Goal: Task Accomplishment & Management: Manage account settings

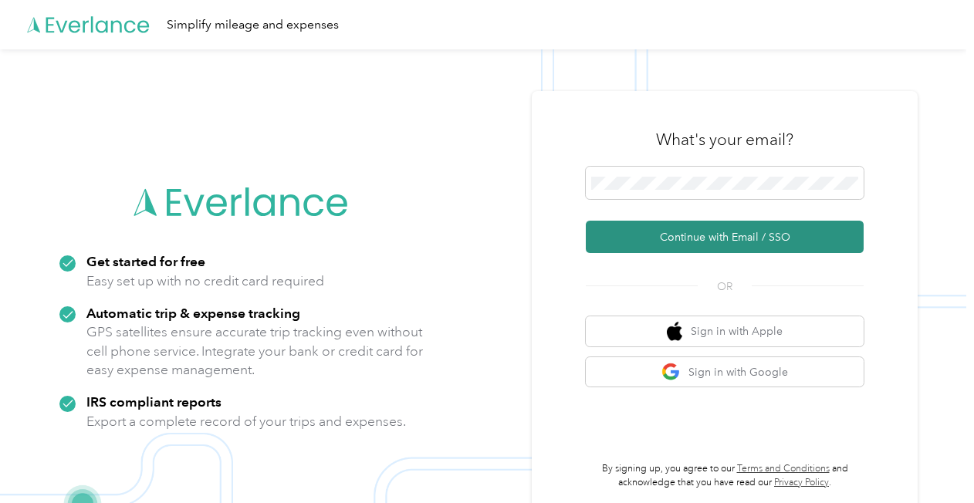
click at [665, 231] on button "Continue with Email / SSO" at bounding box center [725, 237] width 278 height 32
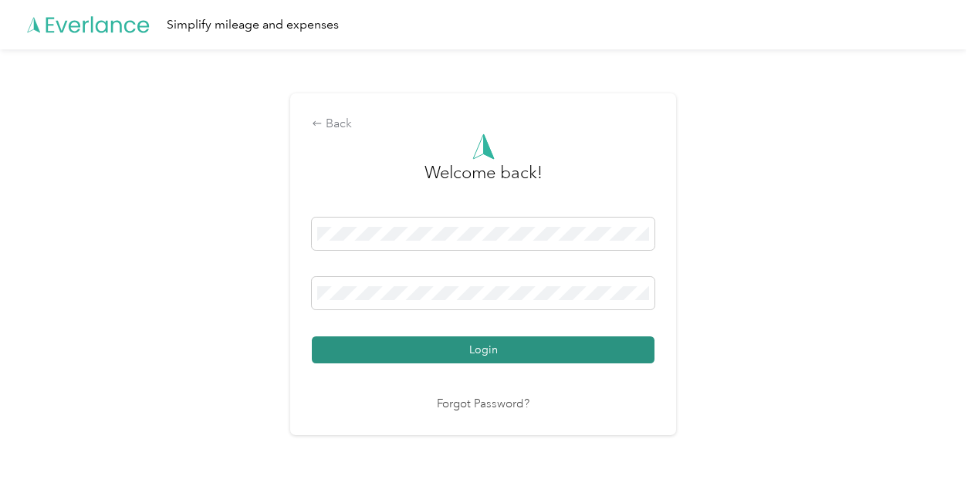
click at [438, 347] on button "Login" at bounding box center [483, 350] width 343 height 27
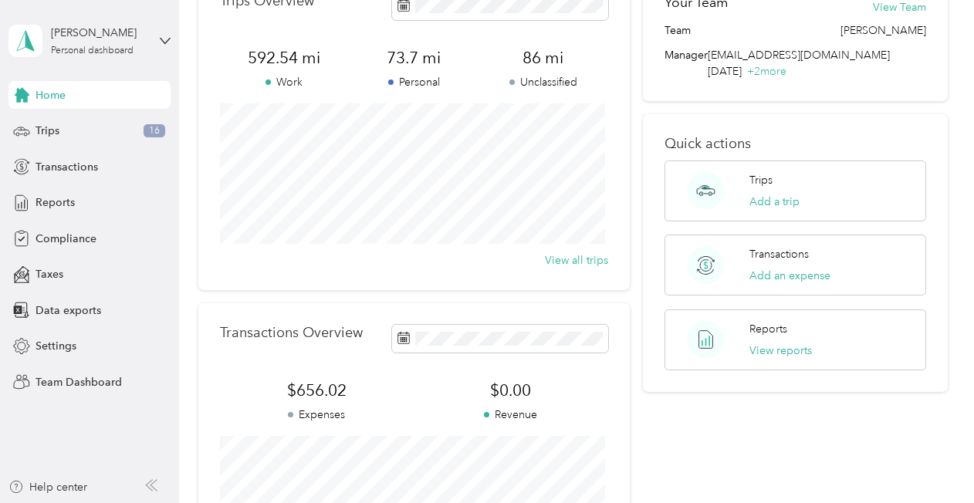
scroll to position [77, 0]
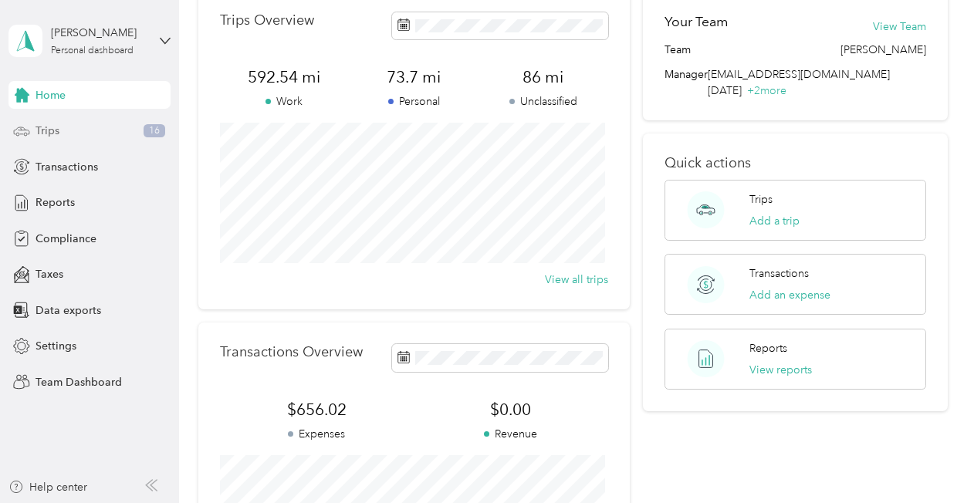
click at [40, 134] on span "Trips" at bounding box center [48, 131] width 24 height 16
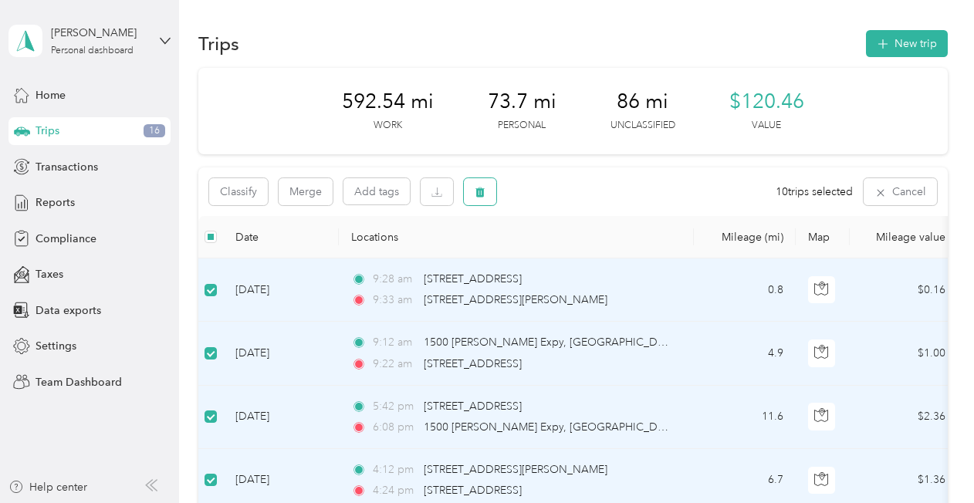
click at [479, 191] on icon "button" at bounding box center [480, 193] width 9 height 10
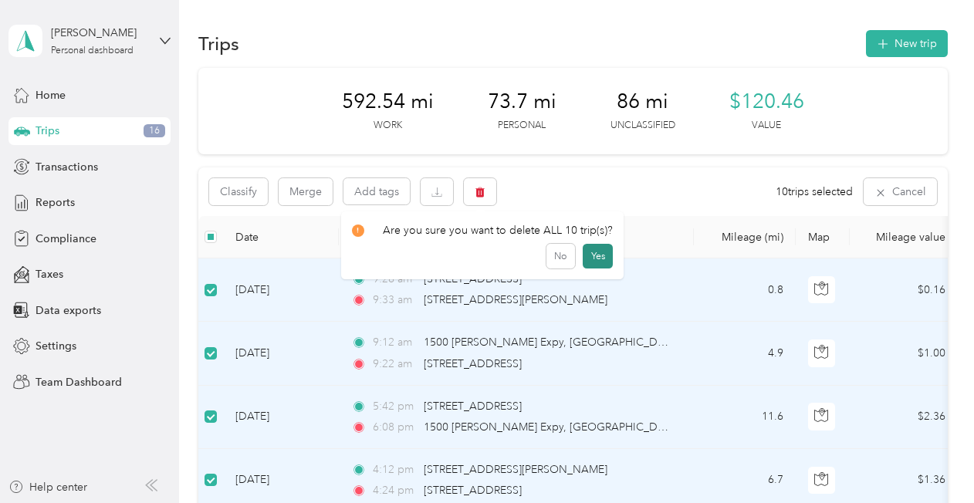
click at [600, 258] on button "Yes" at bounding box center [598, 256] width 30 height 25
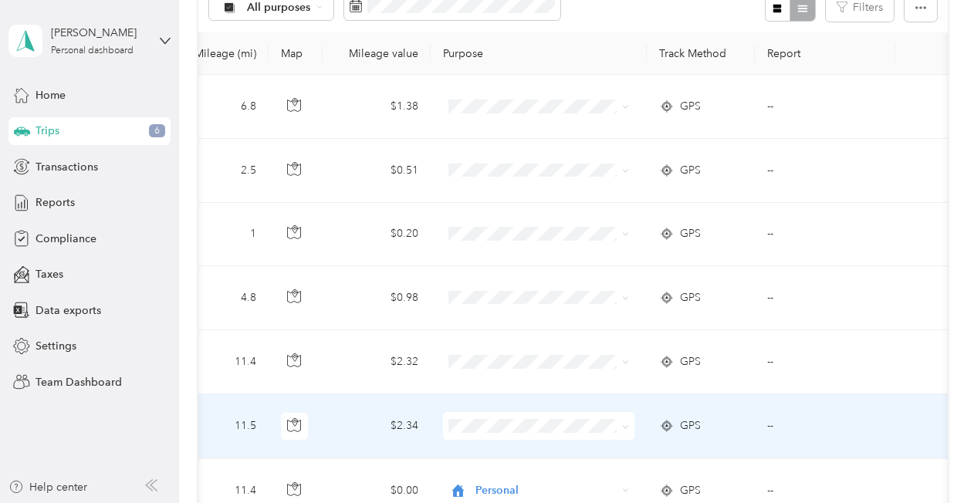
scroll to position [150, 0]
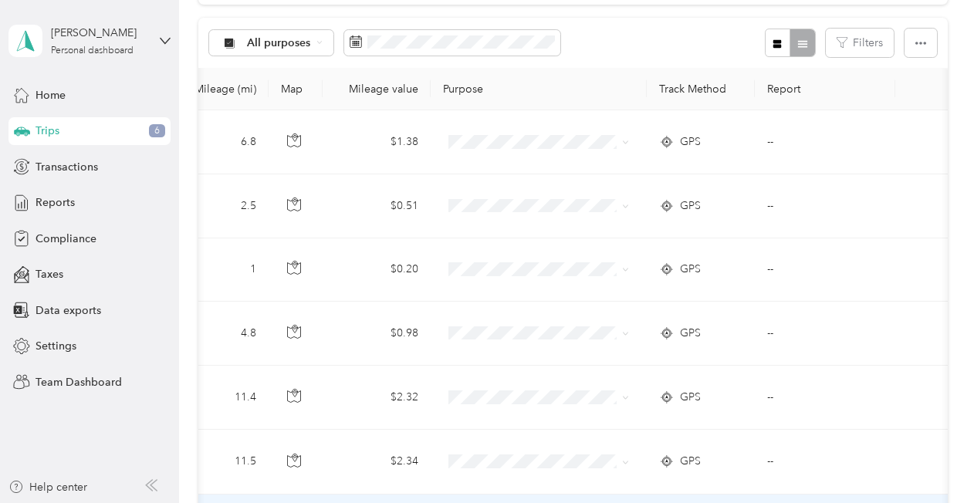
drag, startPoint x: 493, startPoint y: 500, endPoint x: 472, endPoint y: 500, distance: 20.9
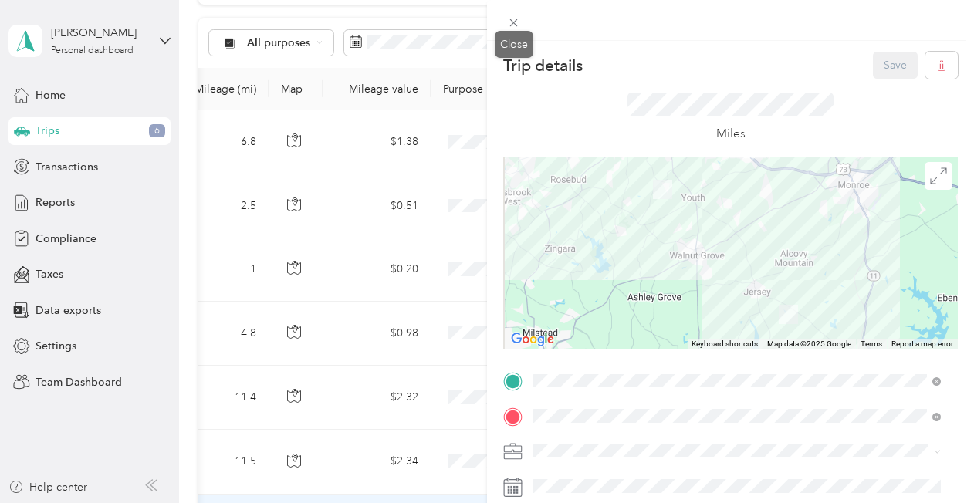
click at [514, 23] on g at bounding box center [514, 23] width 8 height 8
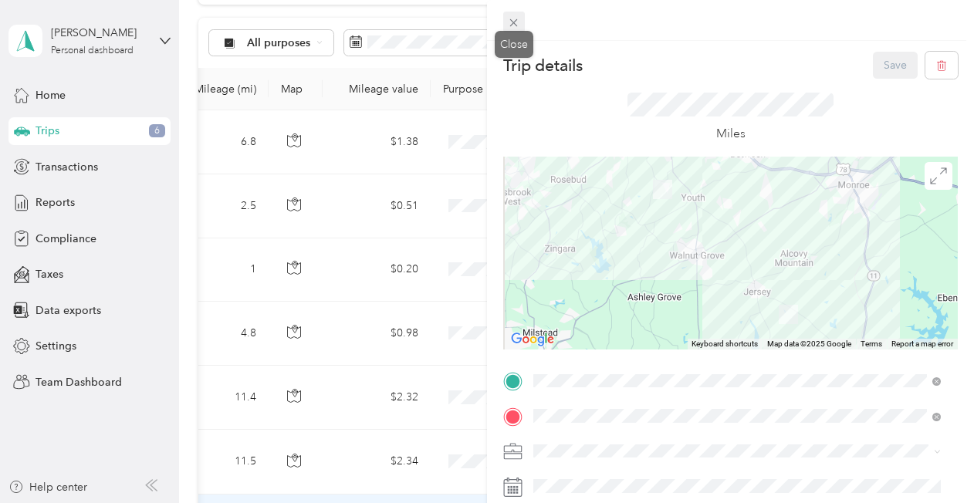
click at [515, 28] on icon at bounding box center [513, 22] width 13 height 13
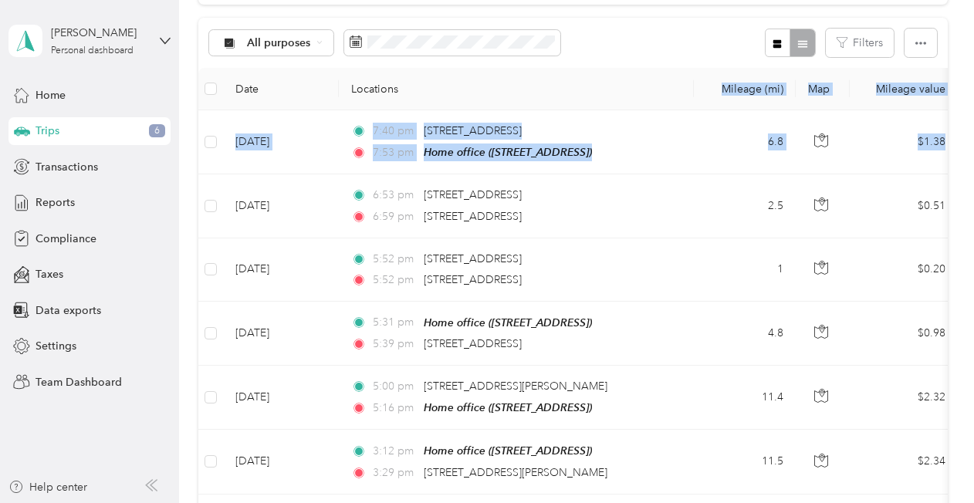
drag, startPoint x: 547, startPoint y: 122, endPoint x: 604, endPoint y: 80, distance: 70.7
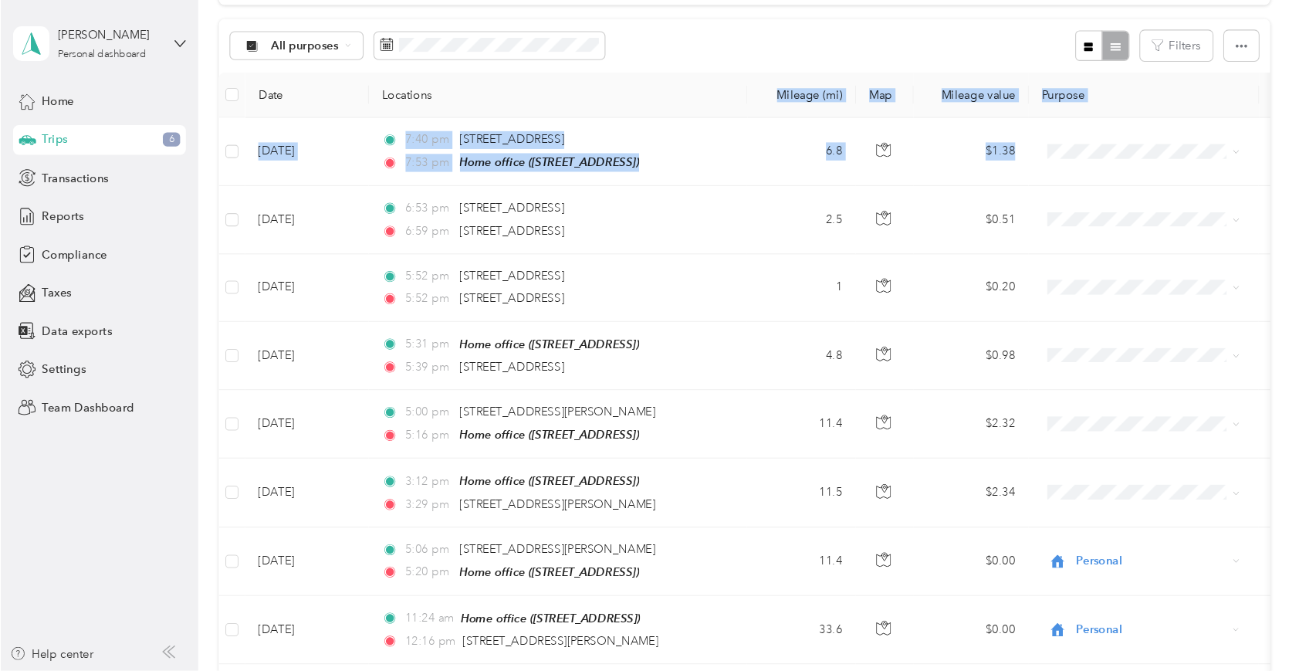
scroll to position [149, 0]
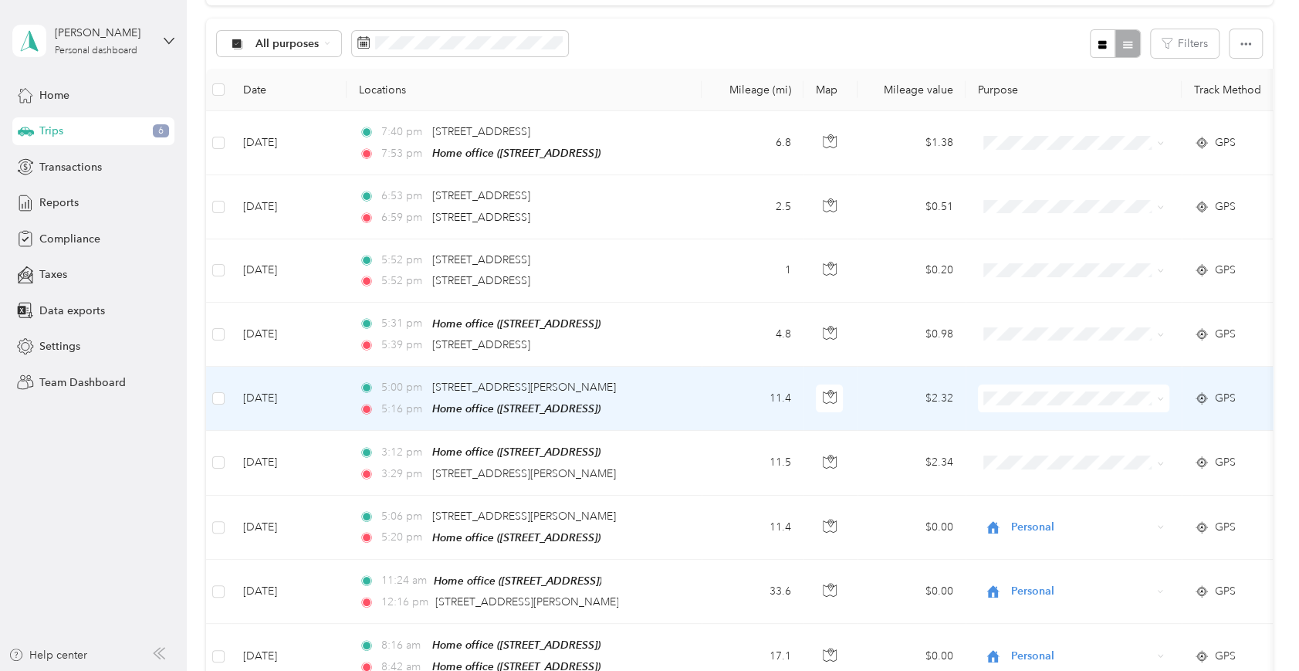
click at [974, 395] on icon at bounding box center [1160, 398] width 7 height 7
click at [974, 457] on li "Personal" at bounding box center [1073, 451] width 191 height 27
click at [974, 398] on span "Personal" at bounding box center [1081, 398] width 141 height 17
click at [974, 399] on div "Personal" at bounding box center [1073, 398] width 191 height 28
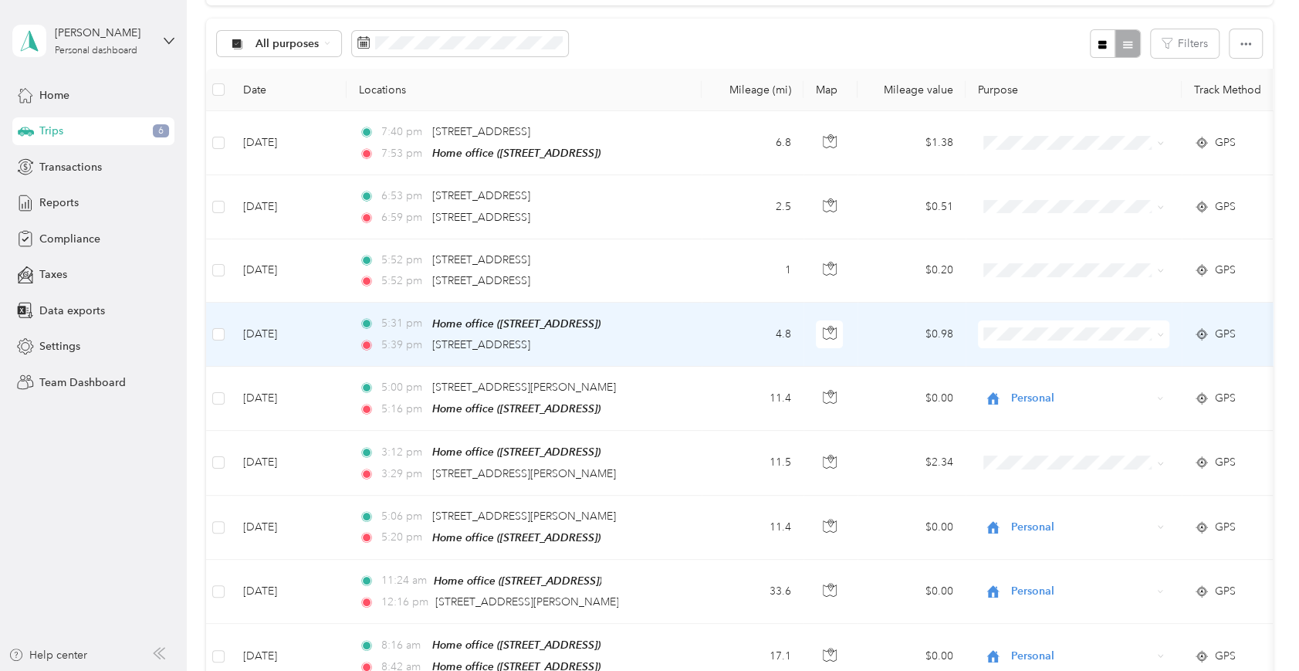
click at [974, 358] on span "Empire [DATE]" at bounding box center [1088, 359] width 143 height 16
click at [974, 329] on span "Empire [DATE]" at bounding box center [1068, 334] width 168 height 17
click at [974, 323] on div "Empire [DATE]" at bounding box center [1073, 334] width 191 height 28
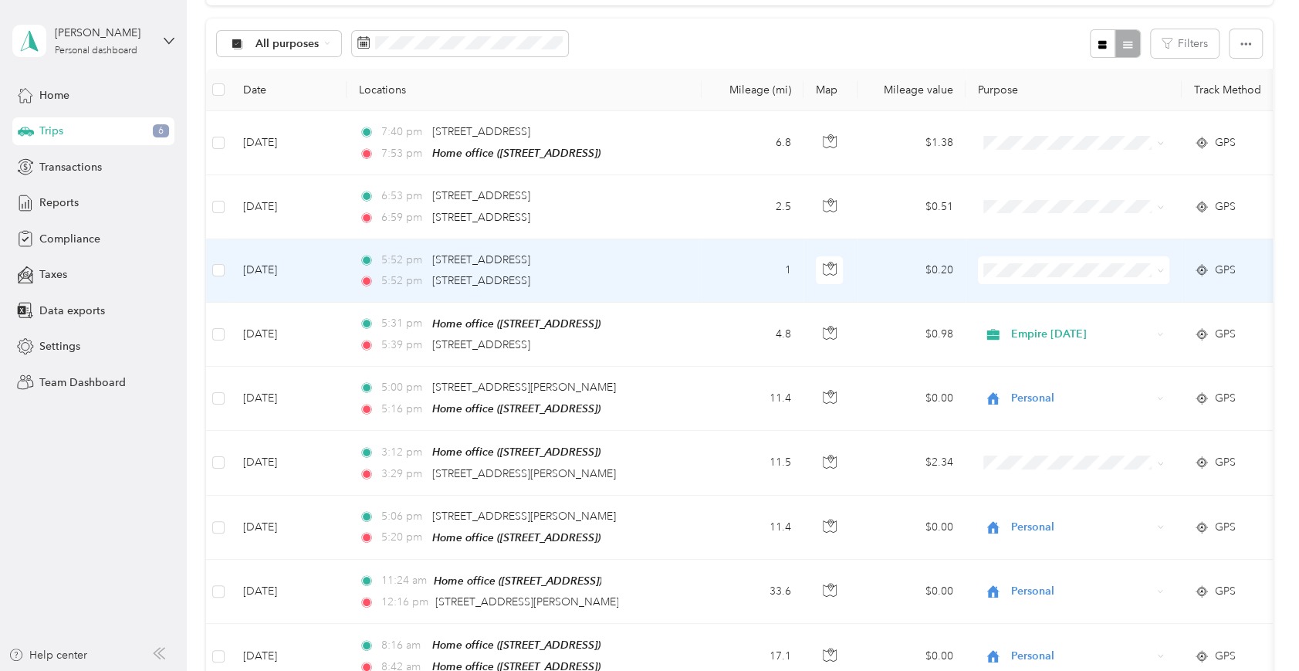
click at [974, 267] on icon at bounding box center [1160, 270] width 7 height 7
click at [974, 325] on span "Personal" at bounding box center [1088, 325] width 143 height 16
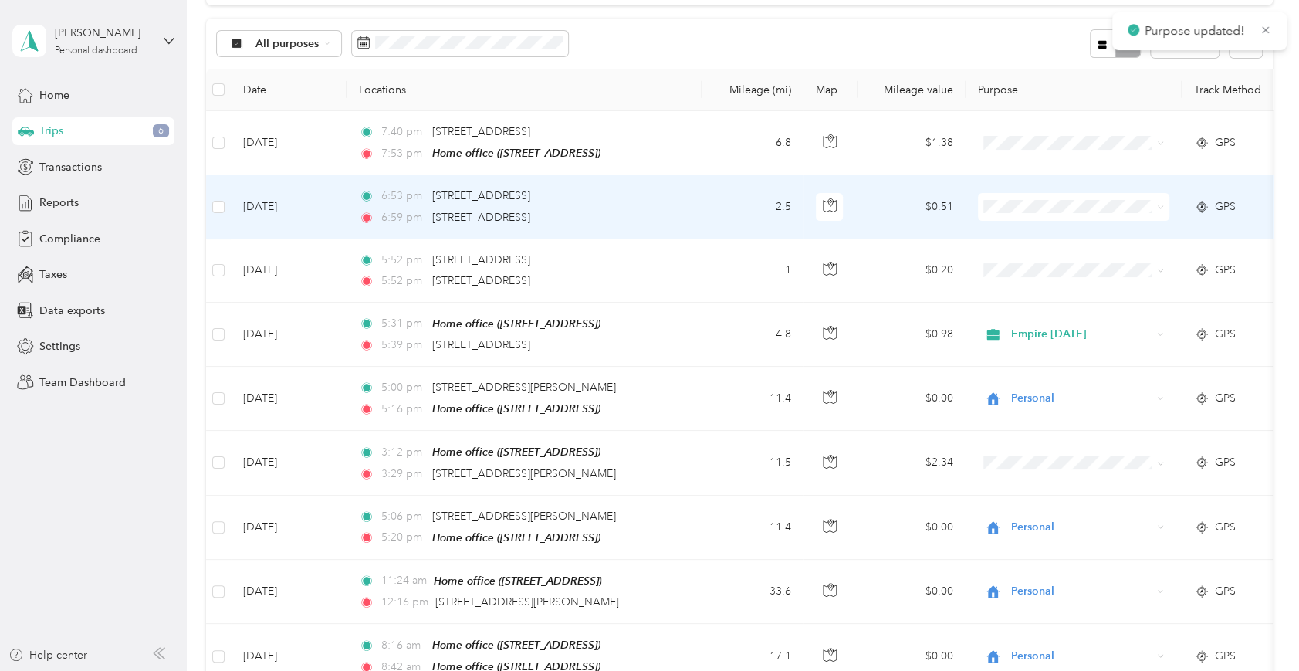
click at [974, 204] on span at bounding box center [1158, 206] width 12 height 17
click at [974, 208] on icon at bounding box center [1160, 207] width 7 height 7
click at [974, 253] on span "Personal" at bounding box center [1088, 260] width 143 height 16
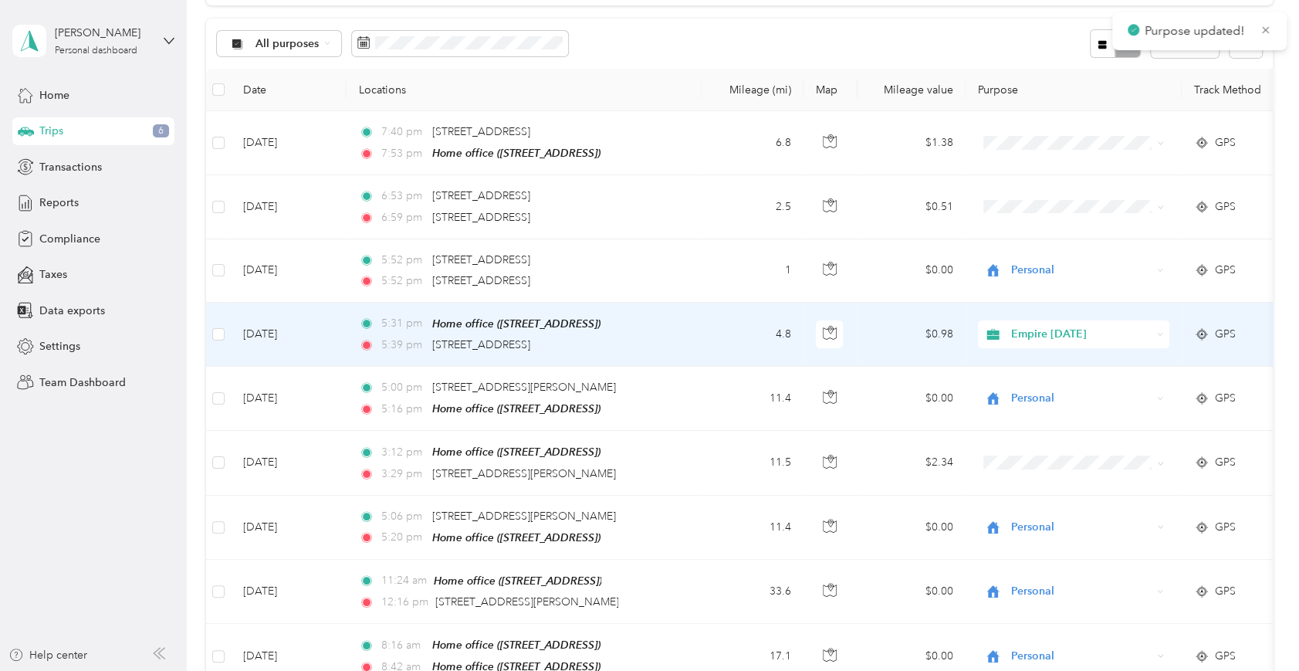
click at [974, 331] on icon at bounding box center [1160, 334] width 7 height 7
click at [974, 388] on span "Personal" at bounding box center [1088, 388] width 143 height 16
click at [974, 334] on span "Empire [DATE]" at bounding box center [1081, 334] width 141 height 17
click at [974, 383] on span "Personal" at bounding box center [1079, 387] width 125 height 16
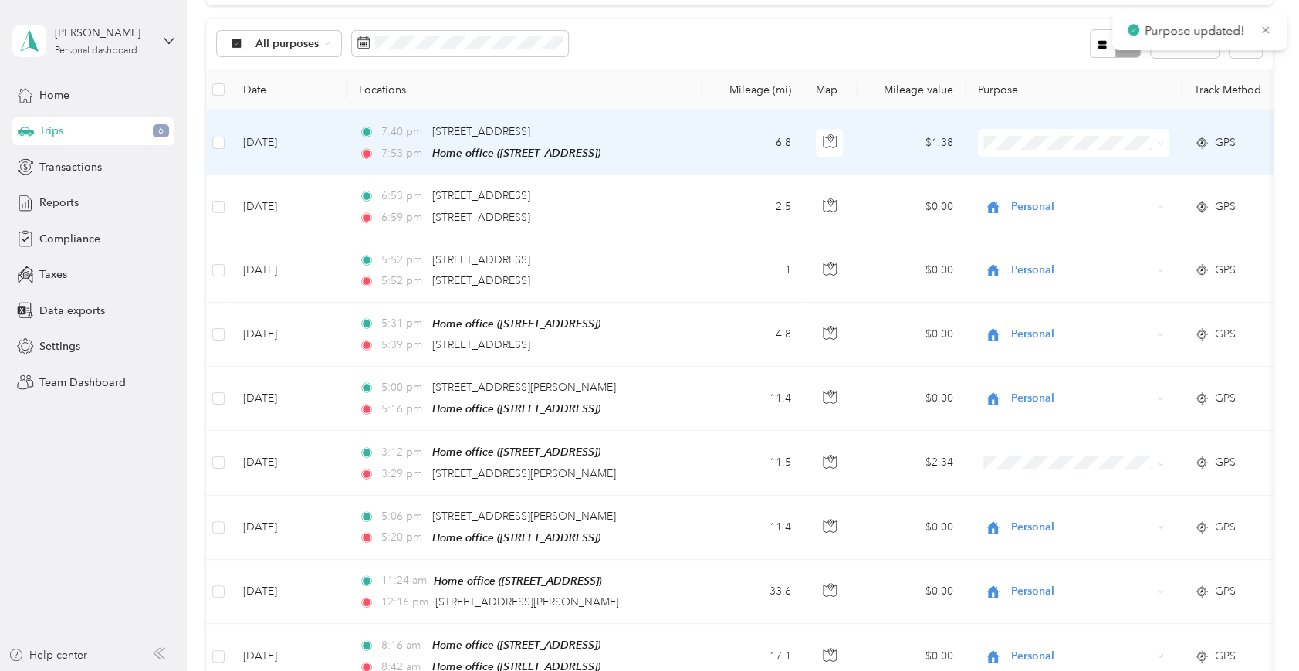
click at [974, 134] on span at bounding box center [1073, 143] width 191 height 28
click at [974, 144] on icon at bounding box center [1160, 143] width 7 height 7
click at [974, 204] on body "[PERSON_NAME] Personal dashboard Home Trips 6 Transactions Reports Compliance T…" at bounding box center [646, 335] width 1292 height 671
click at [974, 139] on span at bounding box center [1158, 142] width 12 height 17
click at [974, 192] on span "Personal" at bounding box center [1088, 198] width 143 height 16
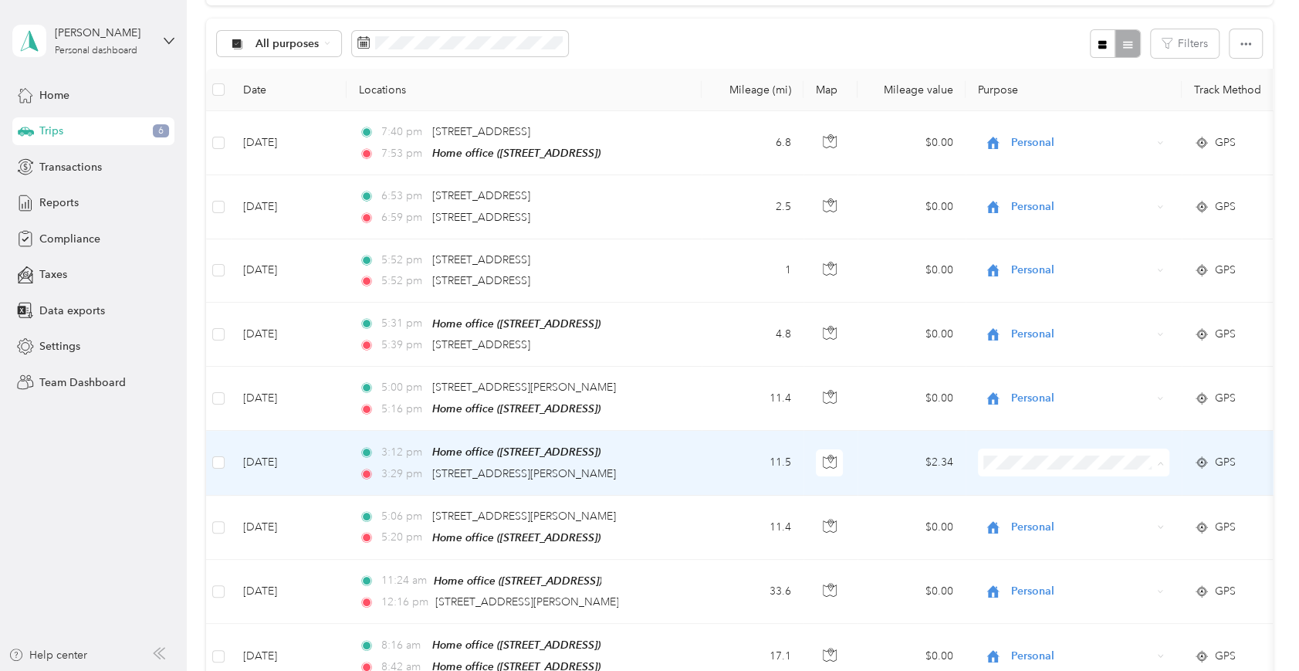
click at [974, 503] on span "Personal" at bounding box center [1088, 514] width 143 height 16
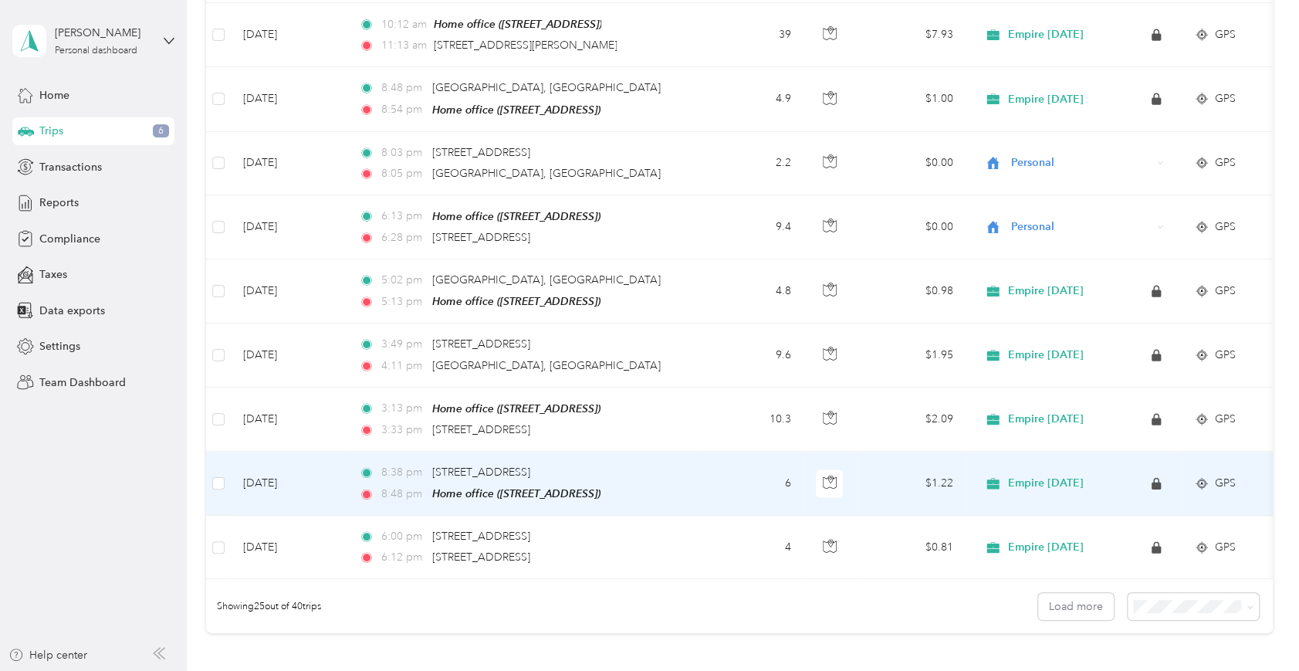
scroll to position [1458, 0]
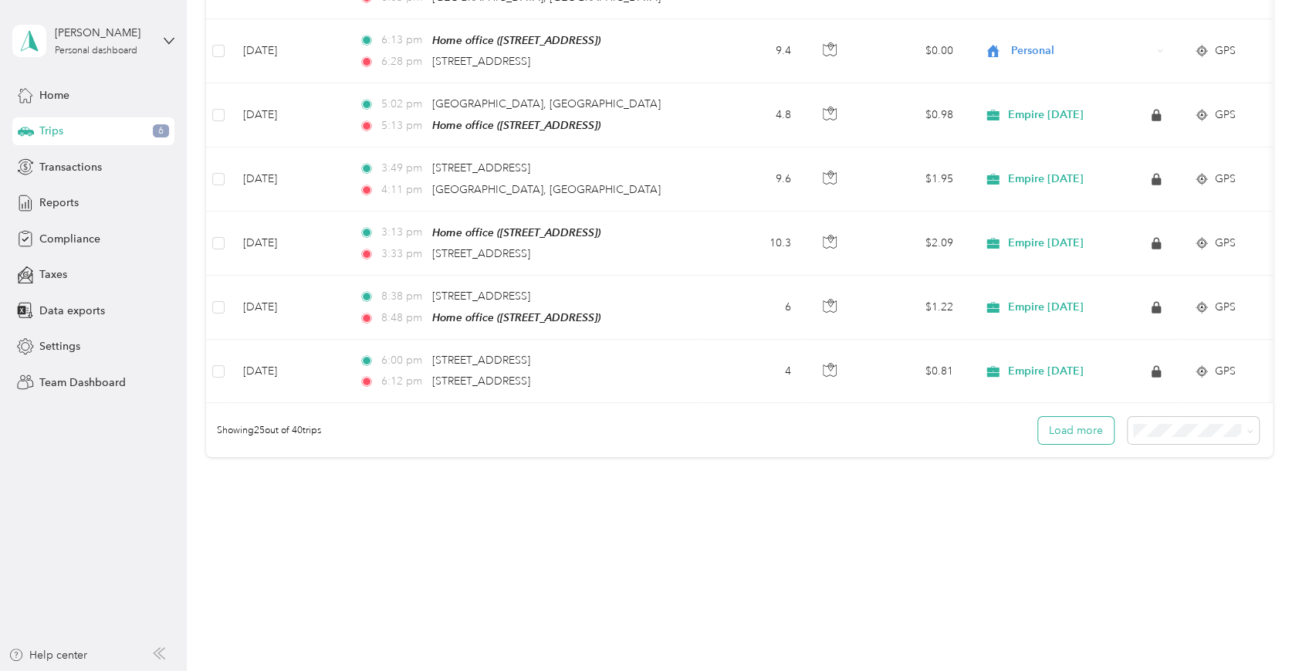
click at [974, 426] on button "Load more" at bounding box center [1076, 430] width 76 height 27
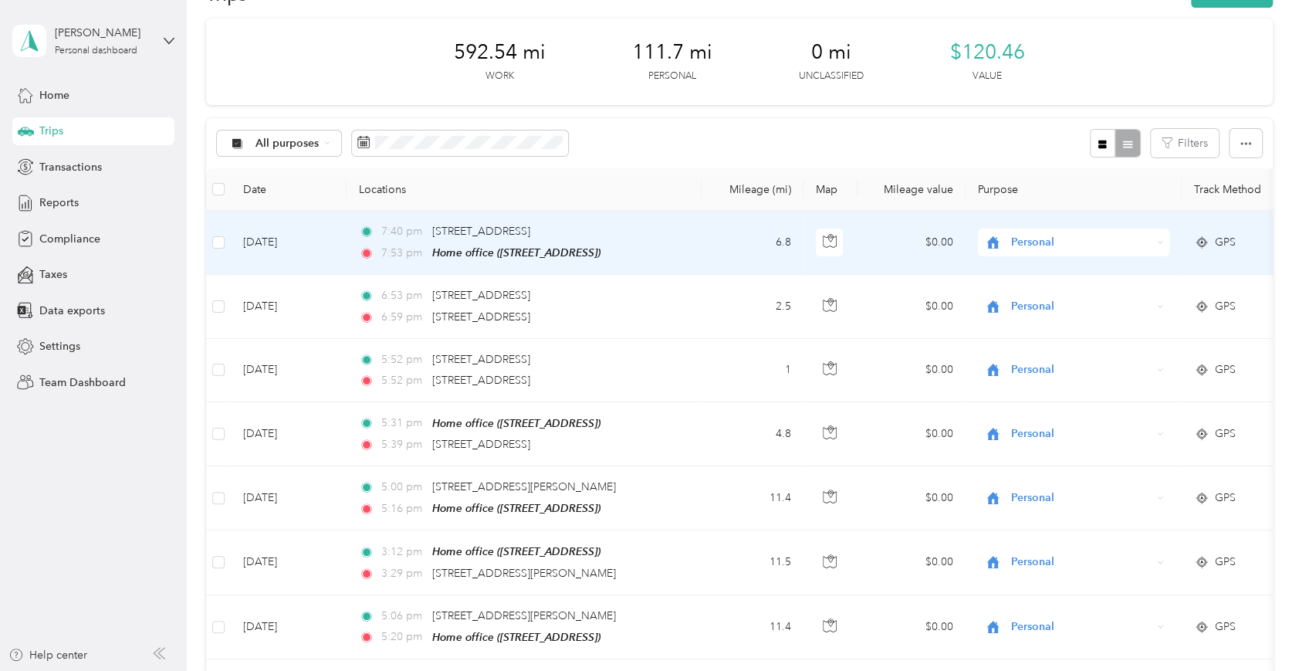
scroll to position [0, 0]
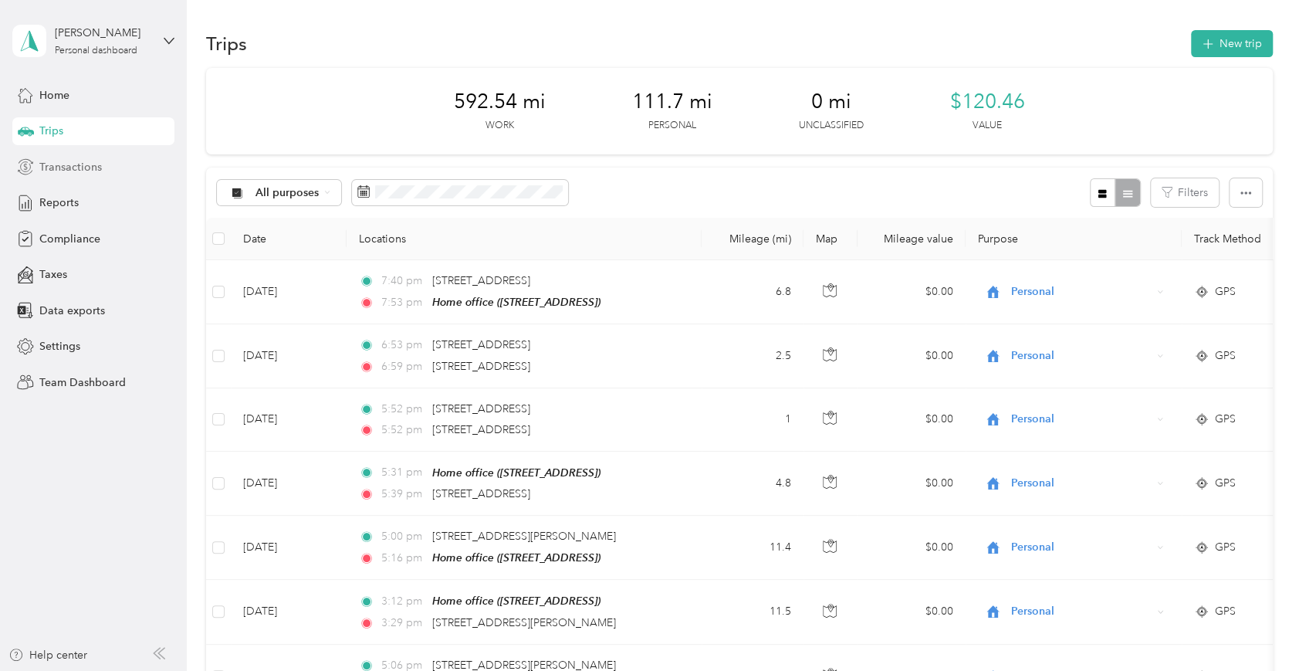
click at [51, 161] on span "Transactions" at bounding box center [70, 167] width 63 height 16
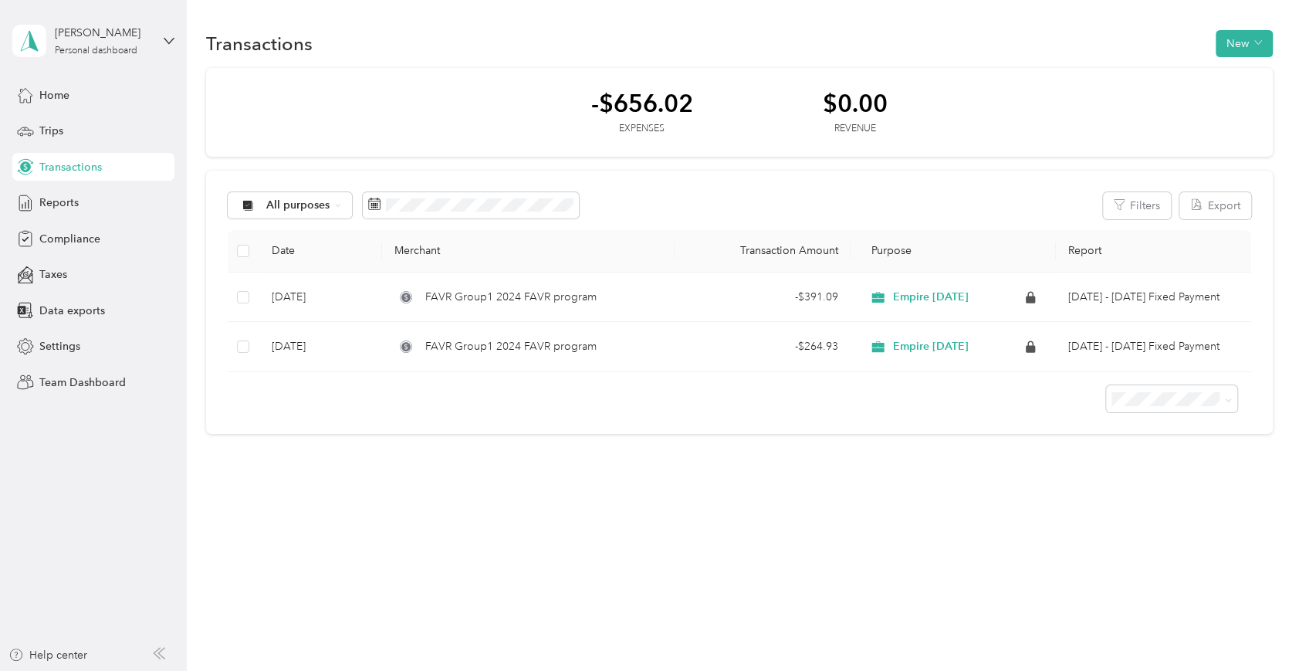
click at [47, 218] on div "Home Trips Transactions Reports Compliance Taxes Data exports Settings Team Das…" at bounding box center [93, 238] width 162 height 315
click at [49, 198] on span "Reports" at bounding box center [58, 203] width 39 height 16
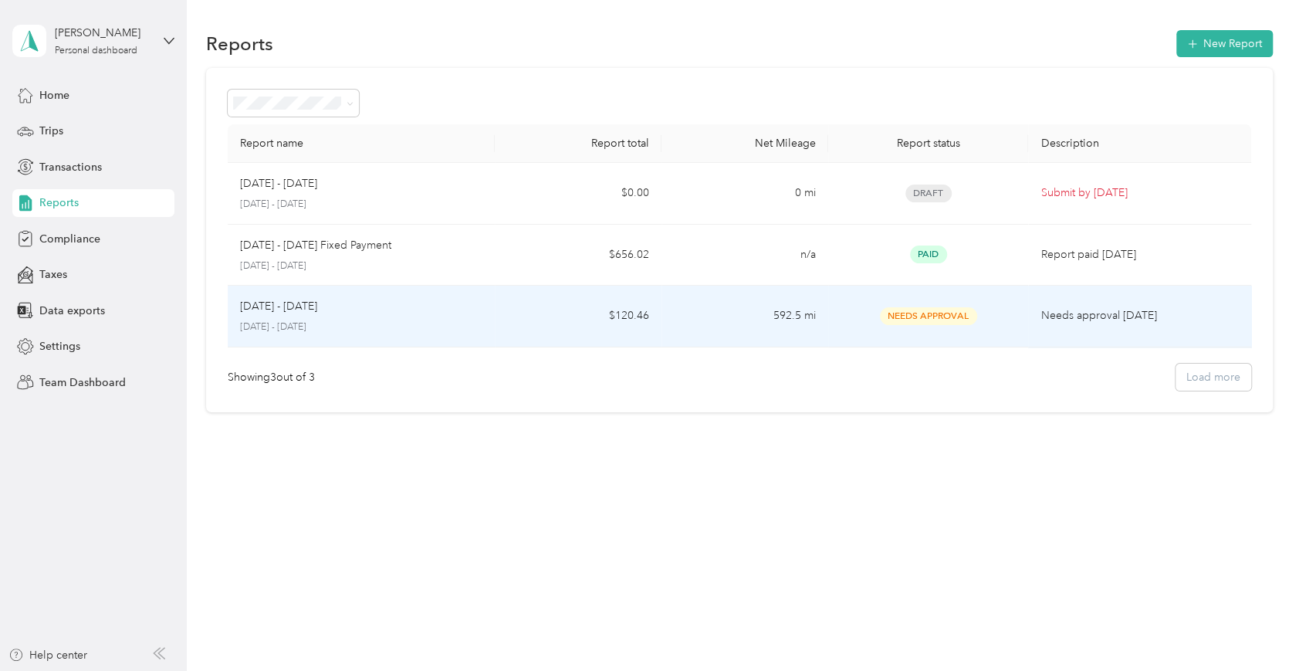
click at [960, 318] on span "Needs Approval" at bounding box center [928, 316] width 97 height 18
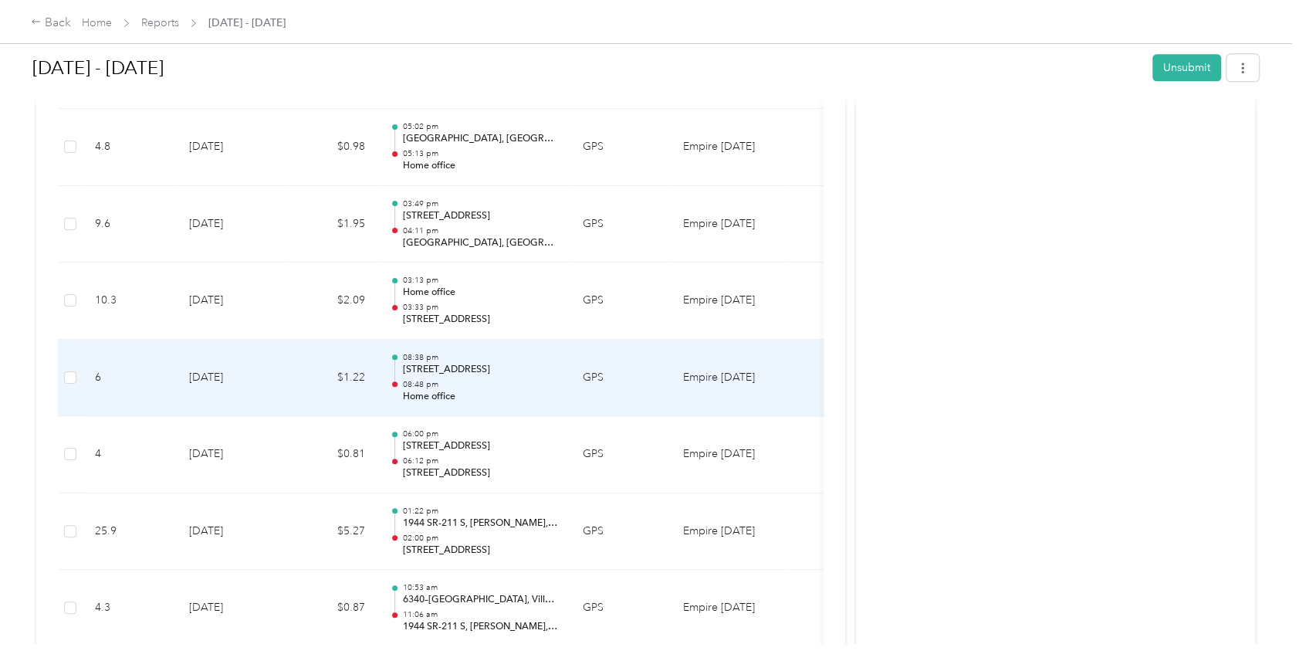
scroll to position [1132, 0]
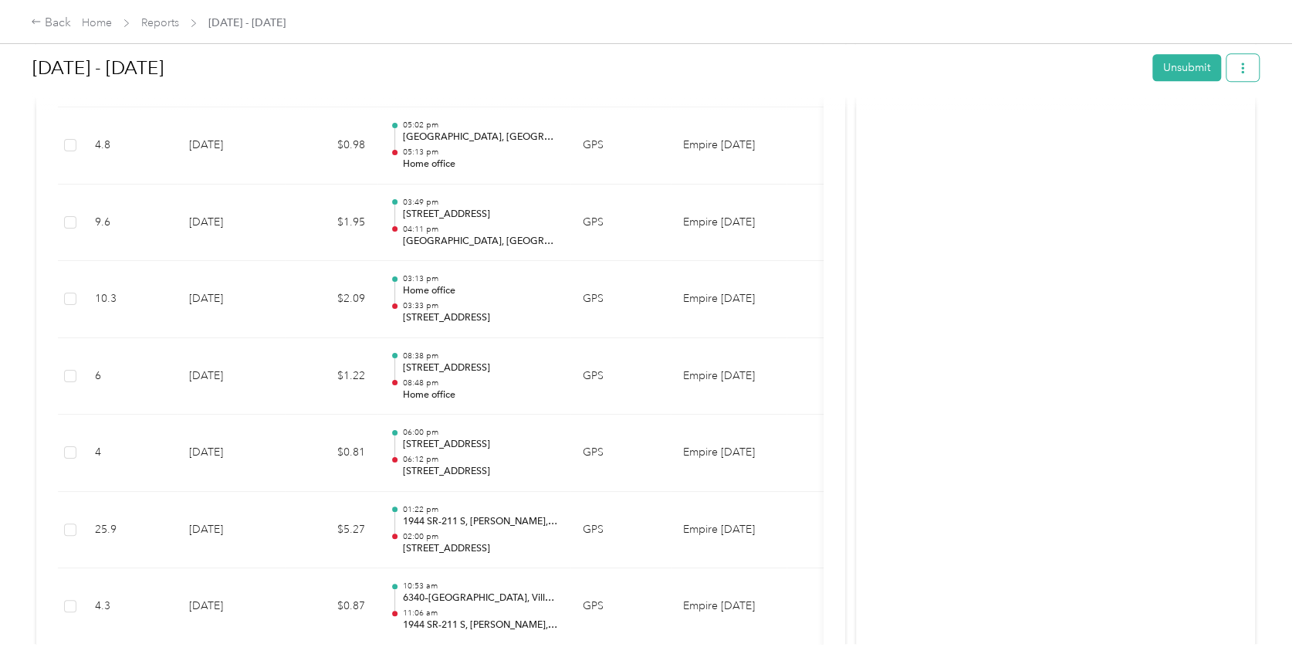
click at [974, 73] on button "button" at bounding box center [1243, 67] width 32 height 27
click at [974, 66] on icon "button" at bounding box center [1243, 68] width 11 height 11
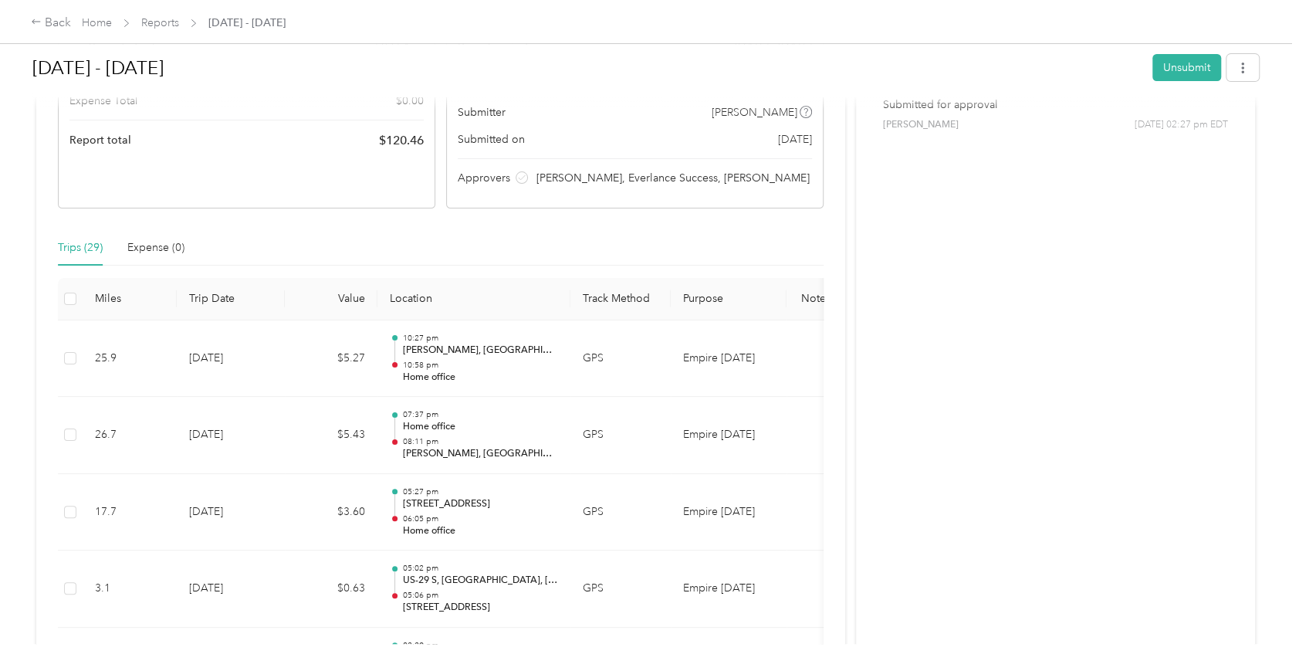
scroll to position [0, 0]
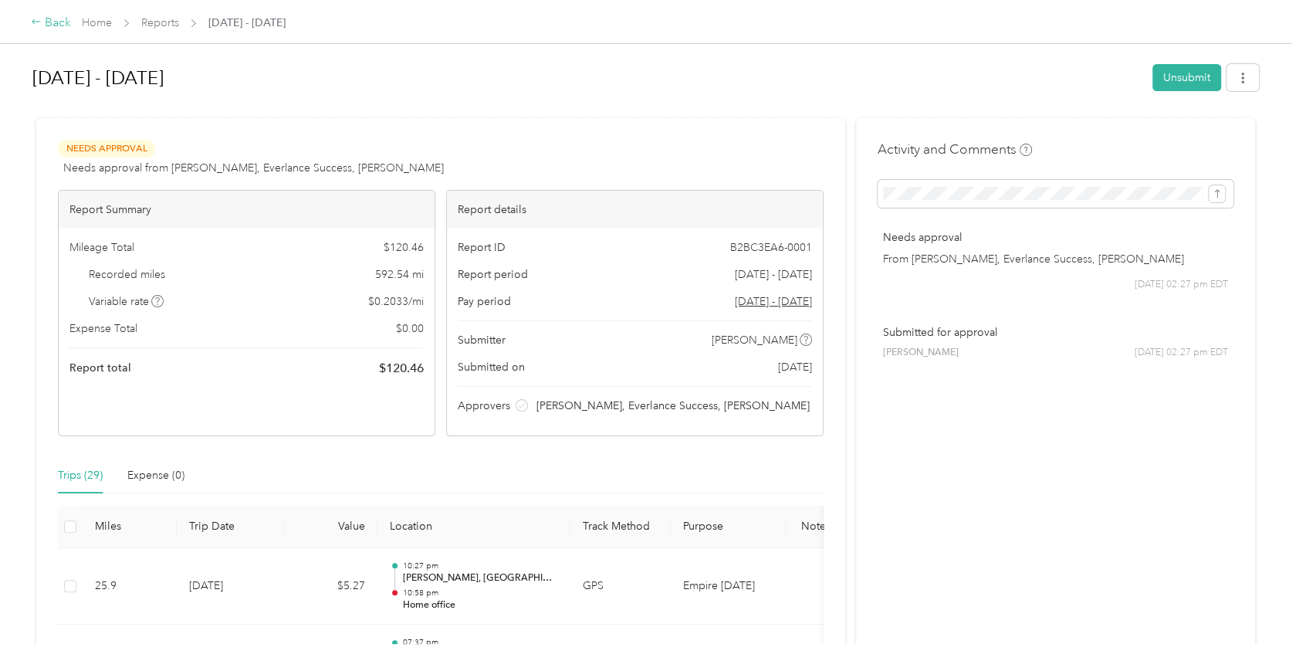
click at [46, 19] on div "Back" at bounding box center [51, 23] width 40 height 19
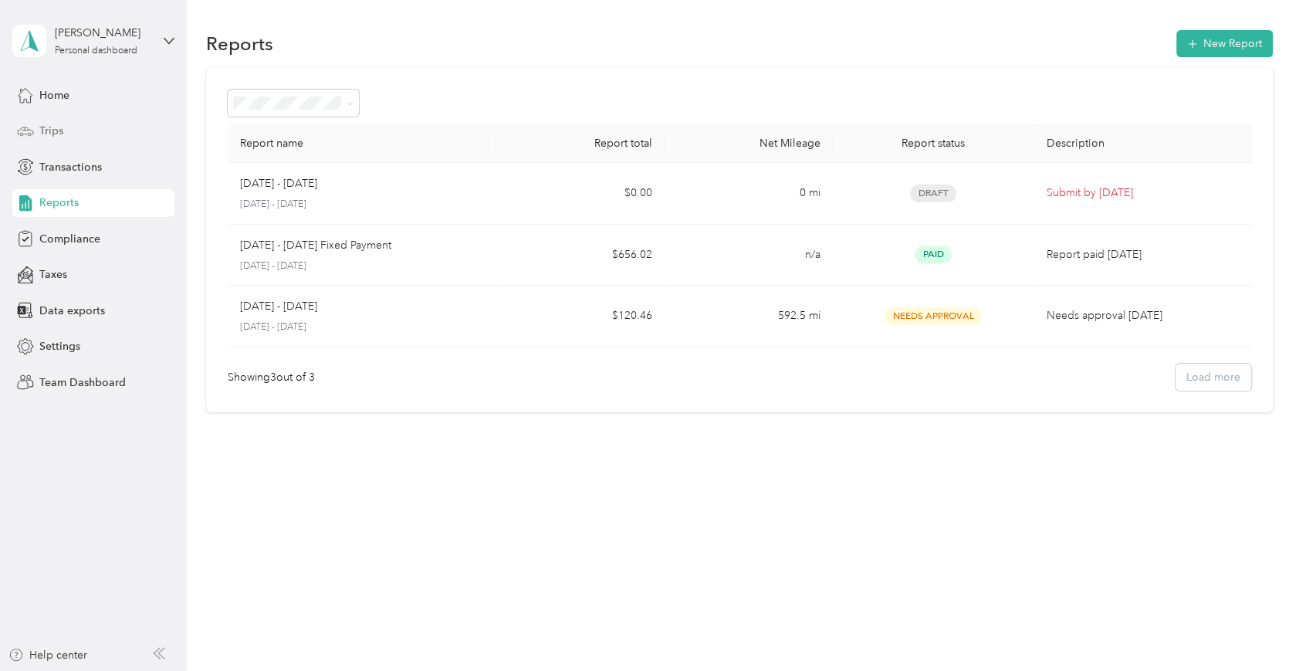
click at [53, 127] on span "Trips" at bounding box center [51, 131] width 24 height 16
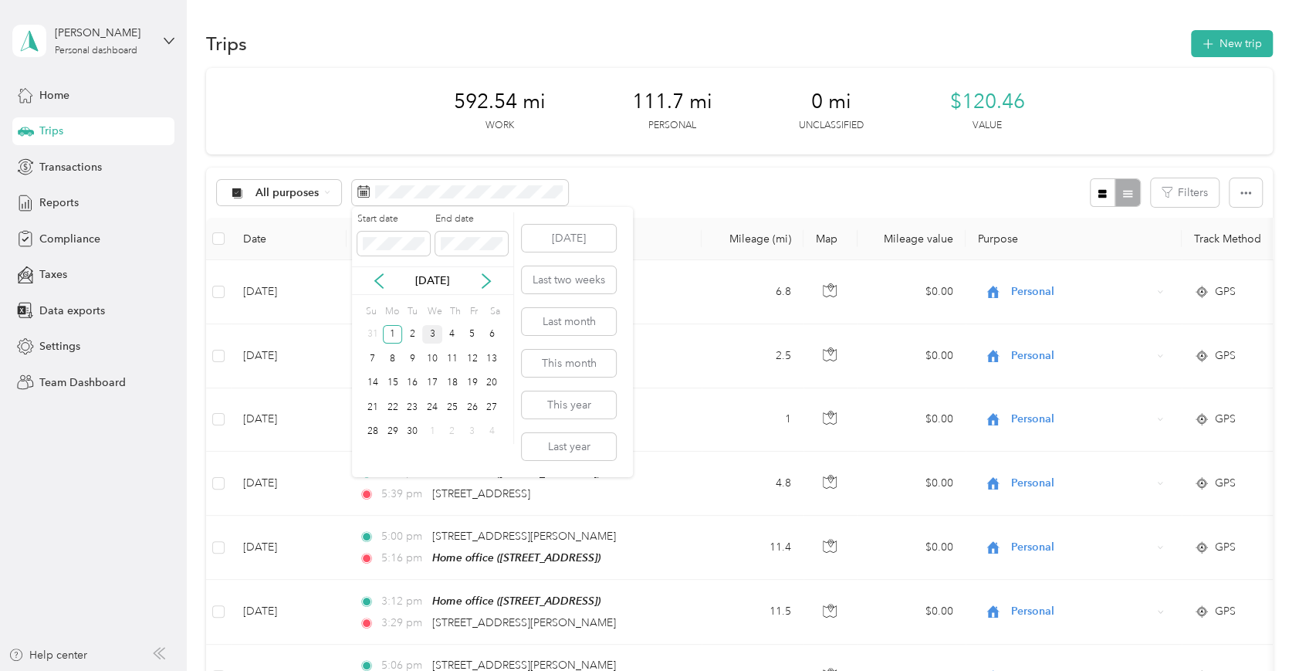
click at [431, 452] on div "Start date End date [DATE] Su Mo Tu We Th Fr Sa 31 1 2 3 4 5 6 7 8 9 10 11 12 1…" at bounding box center [433, 342] width 162 height 270
click at [556, 357] on button "This month" at bounding box center [569, 363] width 94 height 27
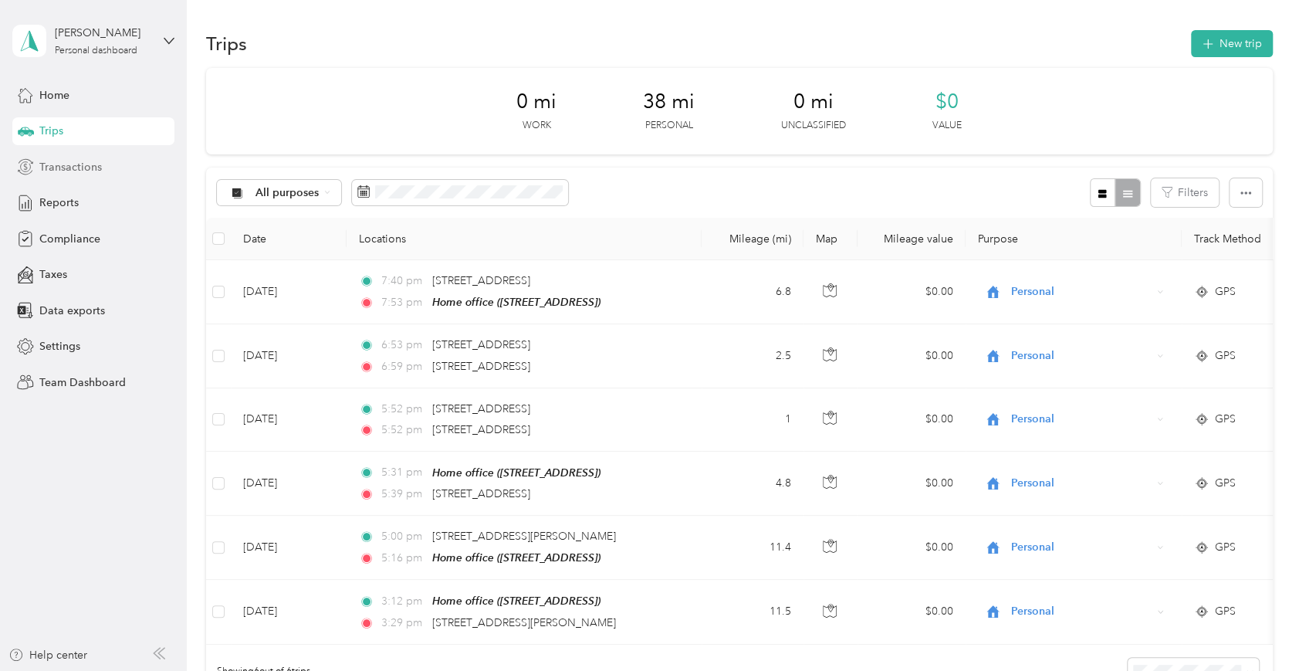
click at [54, 160] on span "Transactions" at bounding box center [70, 167] width 63 height 16
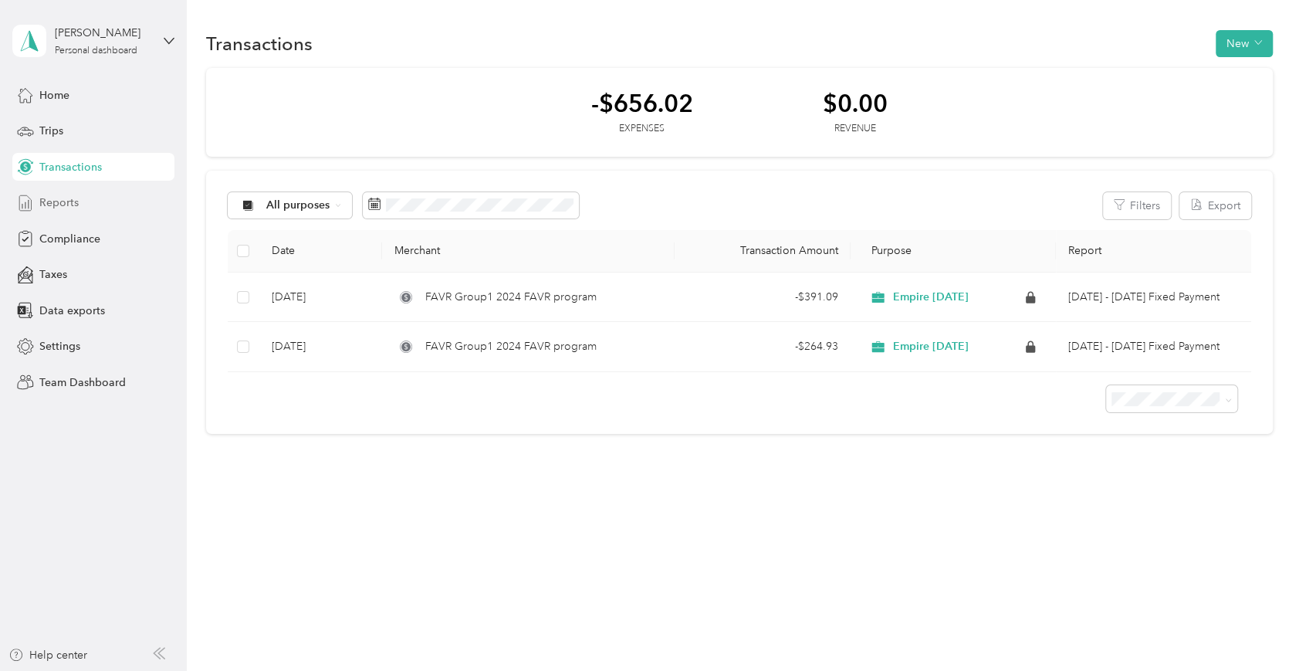
click at [59, 198] on span "Reports" at bounding box center [58, 203] width 39 height 16
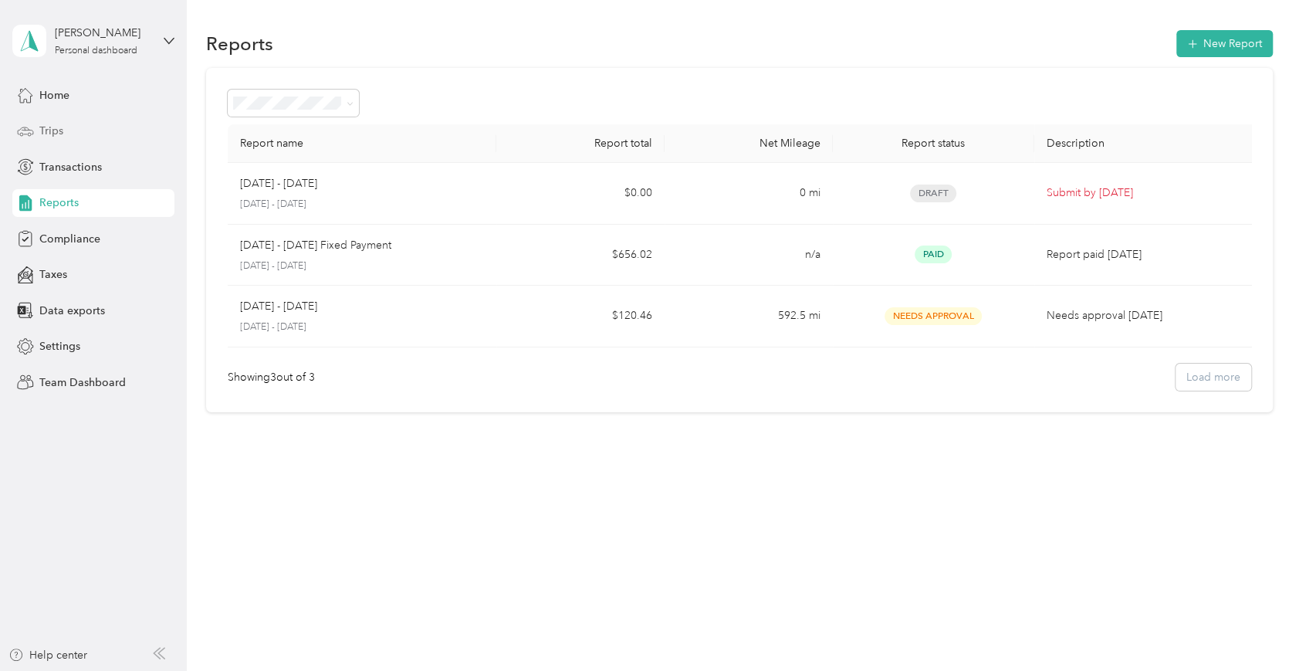
click at [66, 134] on div "Trips" at bounding box center [93, 131] width 162 height 28
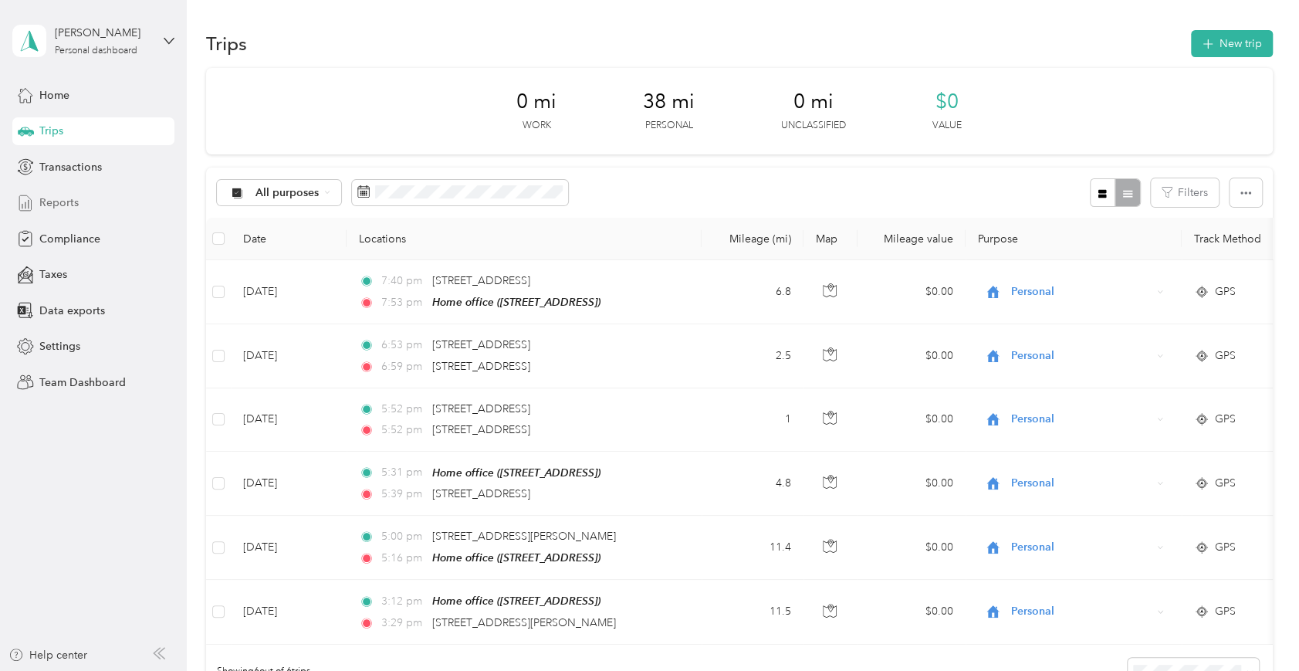
click at [69, 206] on span "Reports" at bounding box center [58, 203] width 39 height 16
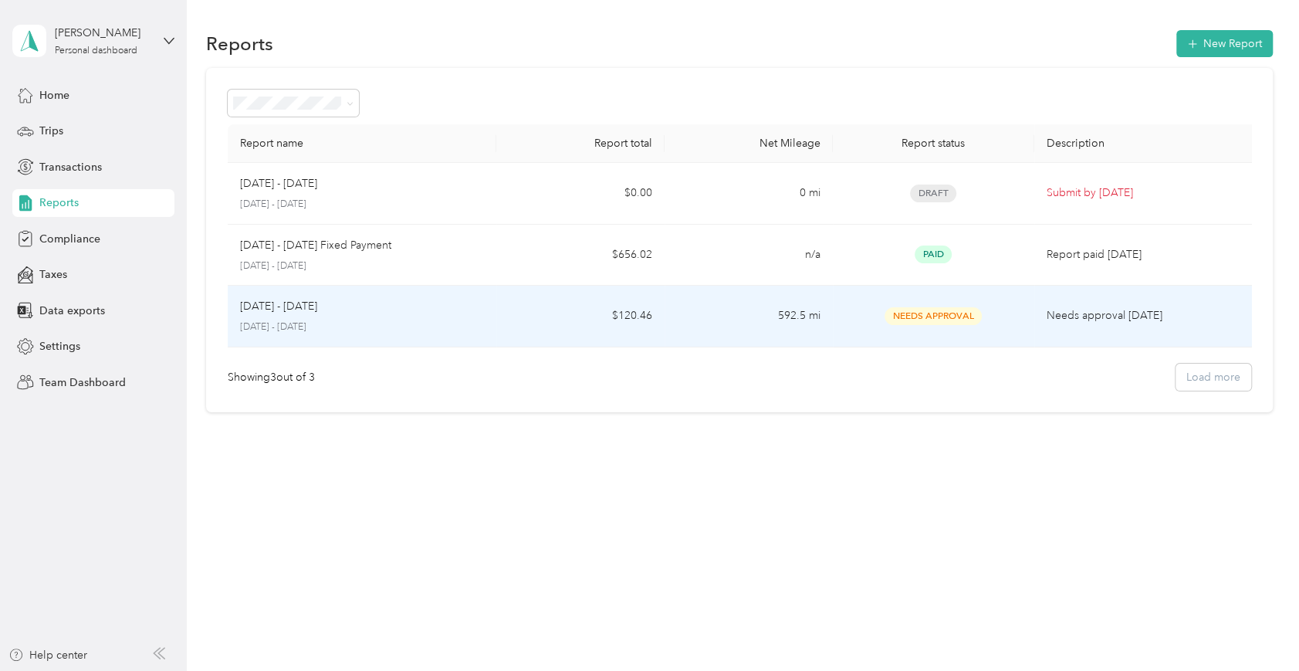
click at [785, 325] on td "592.5 mi" at bounding box center [749, 317] width 168 height 62
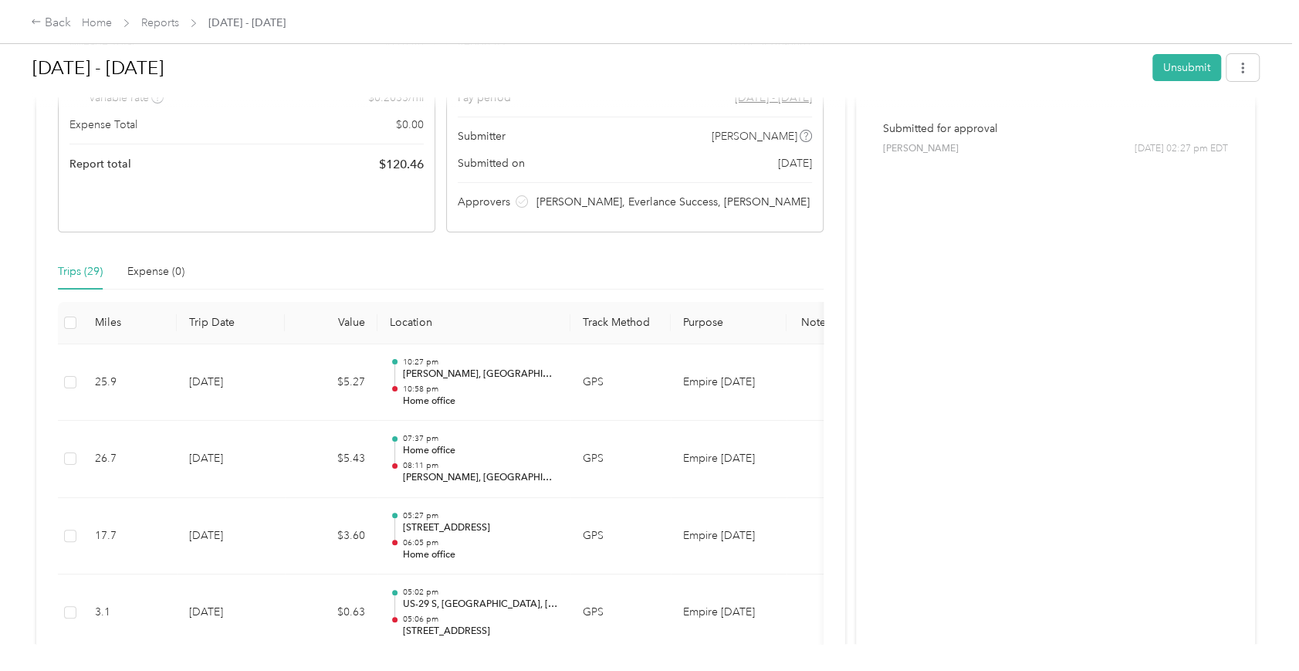
scroll to position [205, 0]
click at [790, 36] on div "Back Home Reports [DATE] - [DATE]" at bounding box center [649, 21] width 1299 height 43
click at [86, 23] on link "Home" at bounding box center [97, 22] width 30 height 13
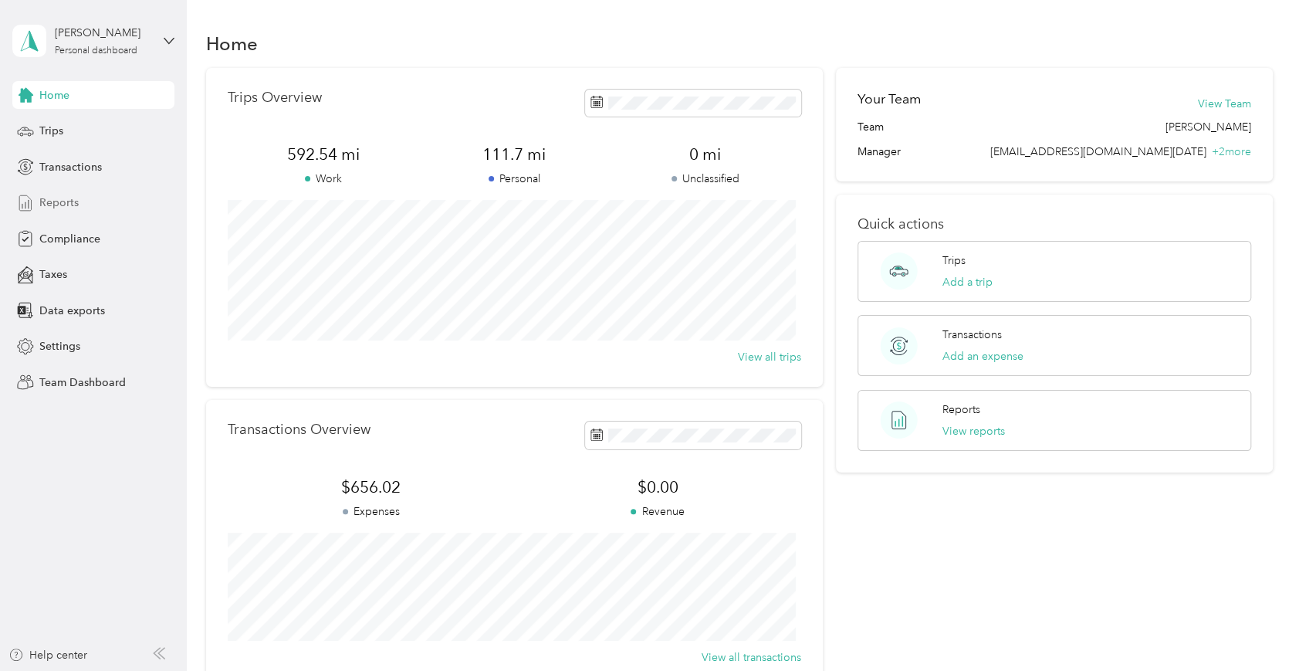
click at [52, 201] on span "Reports" at bounding box center [58, 203] width 39 height 16
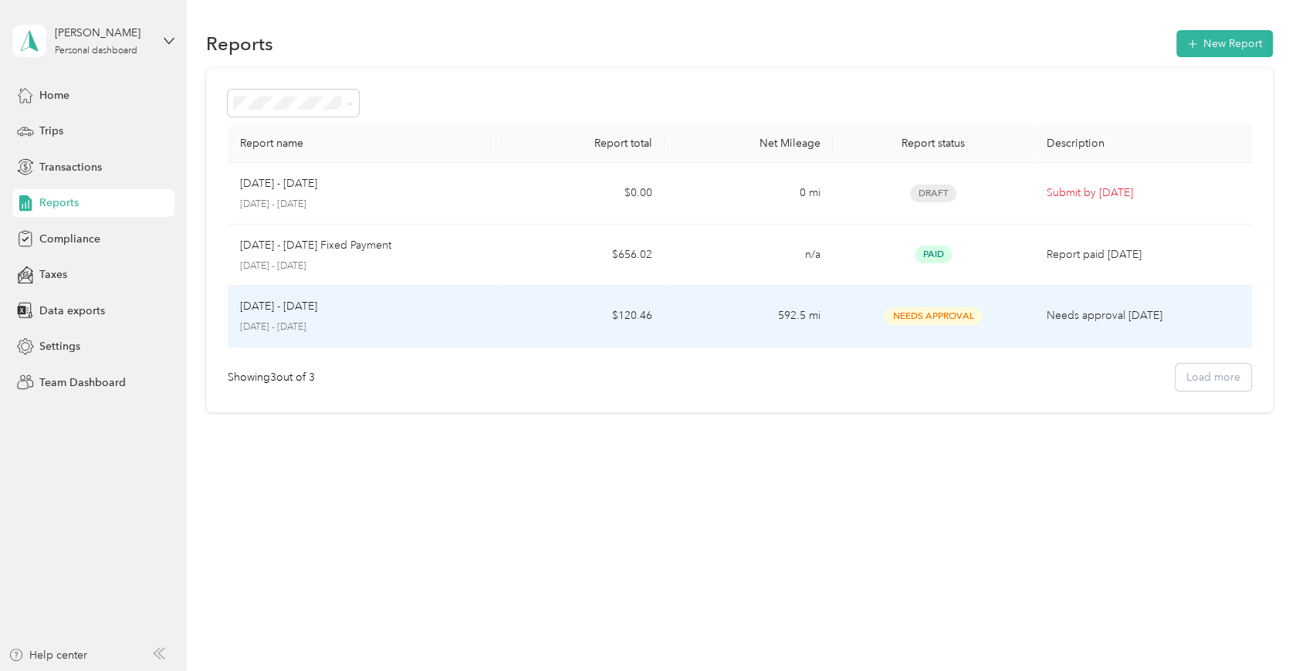
click at [278, 322] on p "[DATE] - [DATE]" at bounding box center [362, 327] width 244 height 14
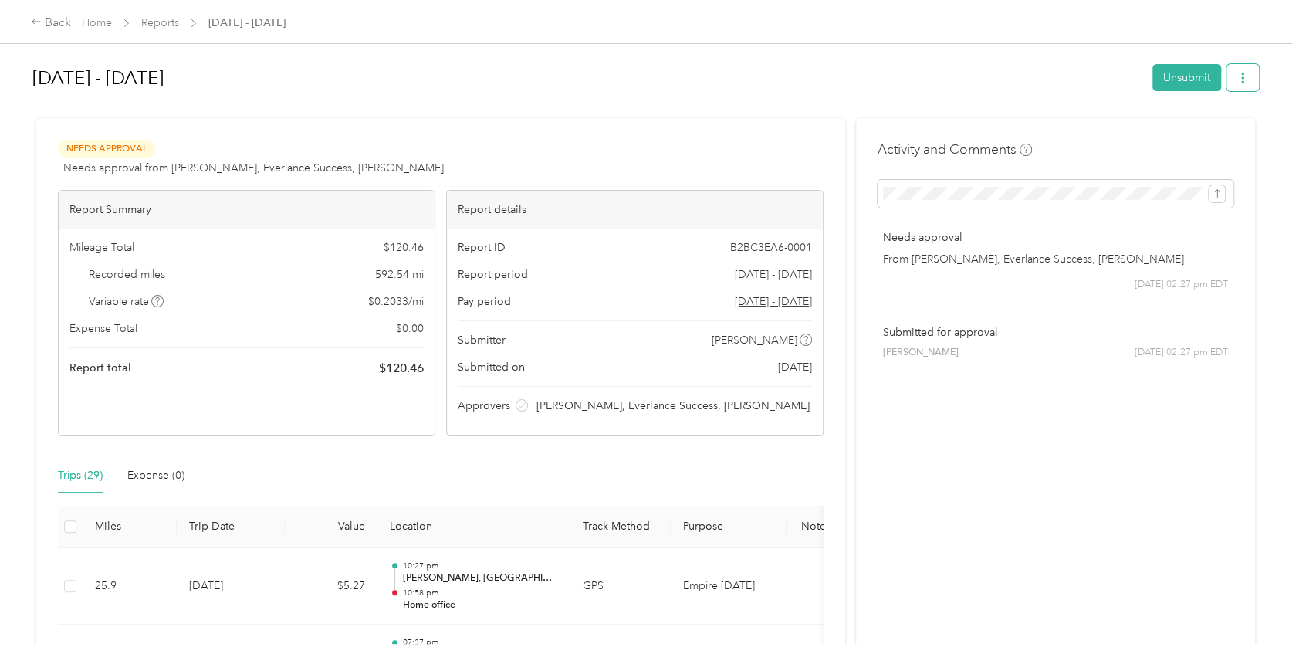
click at [974, 76] on icon "button" at bounding box center [1243, 78] width 11 height 11
click at [974, 86] on button "button" at bounding box center [1243, 77] width 32 height 27
click at [974, 83] on icon "button" at bounding box center [1243, 78] width 11 height 11
click at [92, 20] on link "Home" at bounding box center [97, 22] width 30 height 13
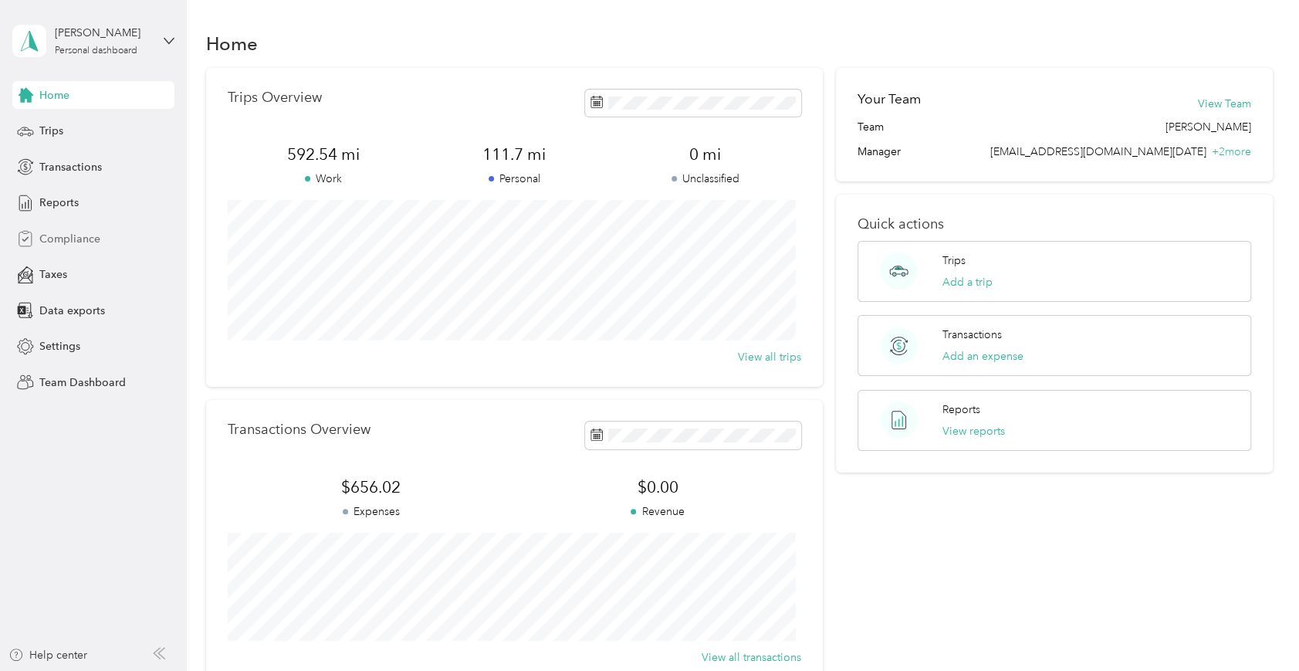
click at [59, 240] on span "Compliance" at bounding box center [69, 239] width 61 height 16
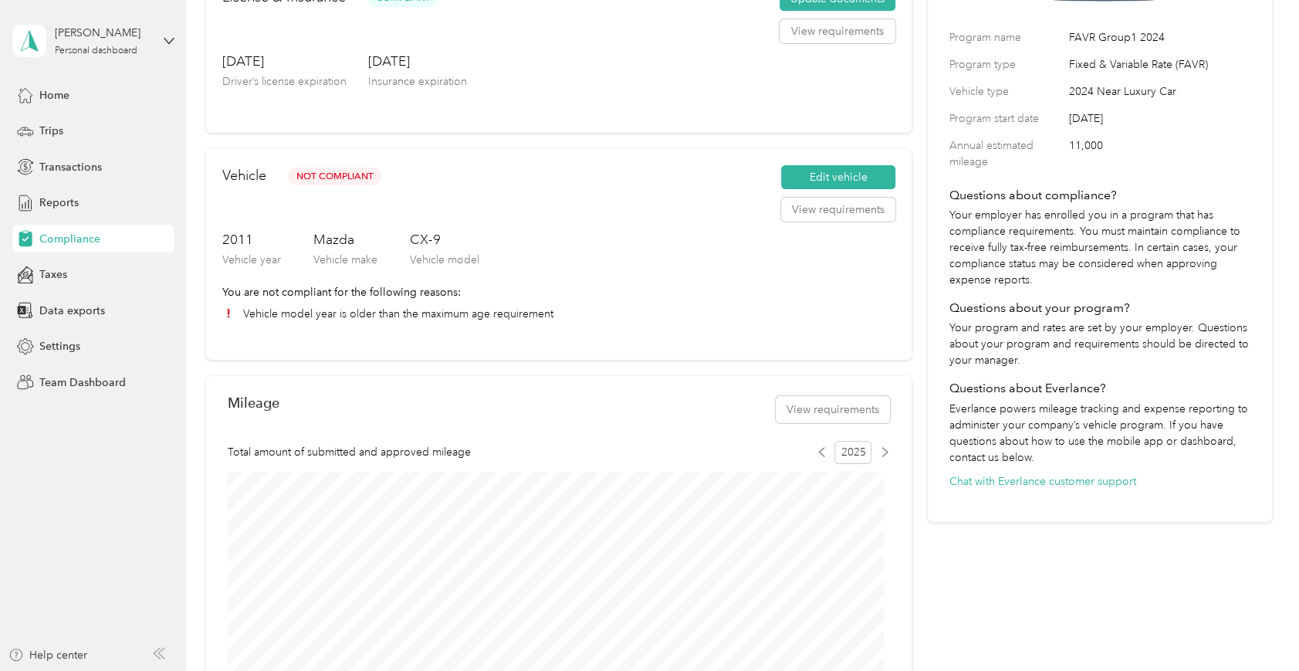
scroll to position [205, 0]
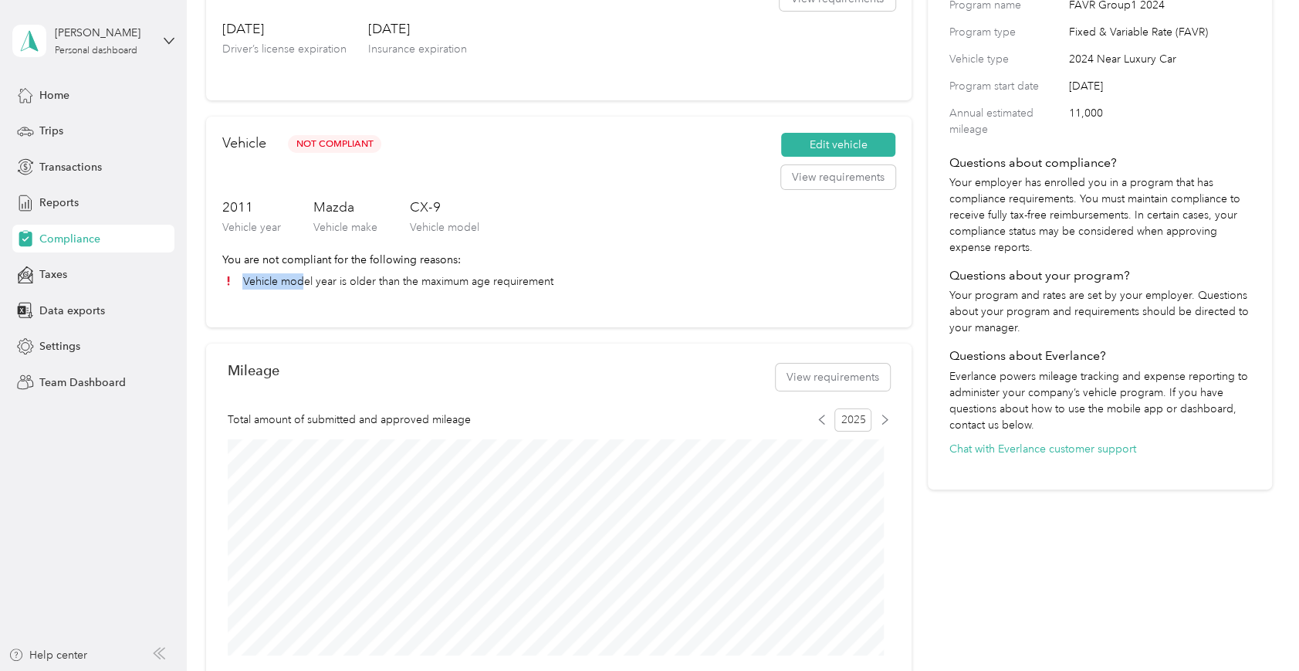
drag, startPoint x: 305, startPoint y: 280, endPoint x: 574, endPoint y: 279, distance: 269.4
click at [574, 279] on li "Vehicle model year is older than the maximum age requirement" at bounding box center [558, 281] width 673 height 16
drag, startPoint x: 574, startPoint y: 279, endPoint x: 551, endPoint y: 277, distance: 23.2
click at [551, 277] on li "Vehicle model year is older than the maximum age requirement" at bounding box center [558, 281] width 673 height 16
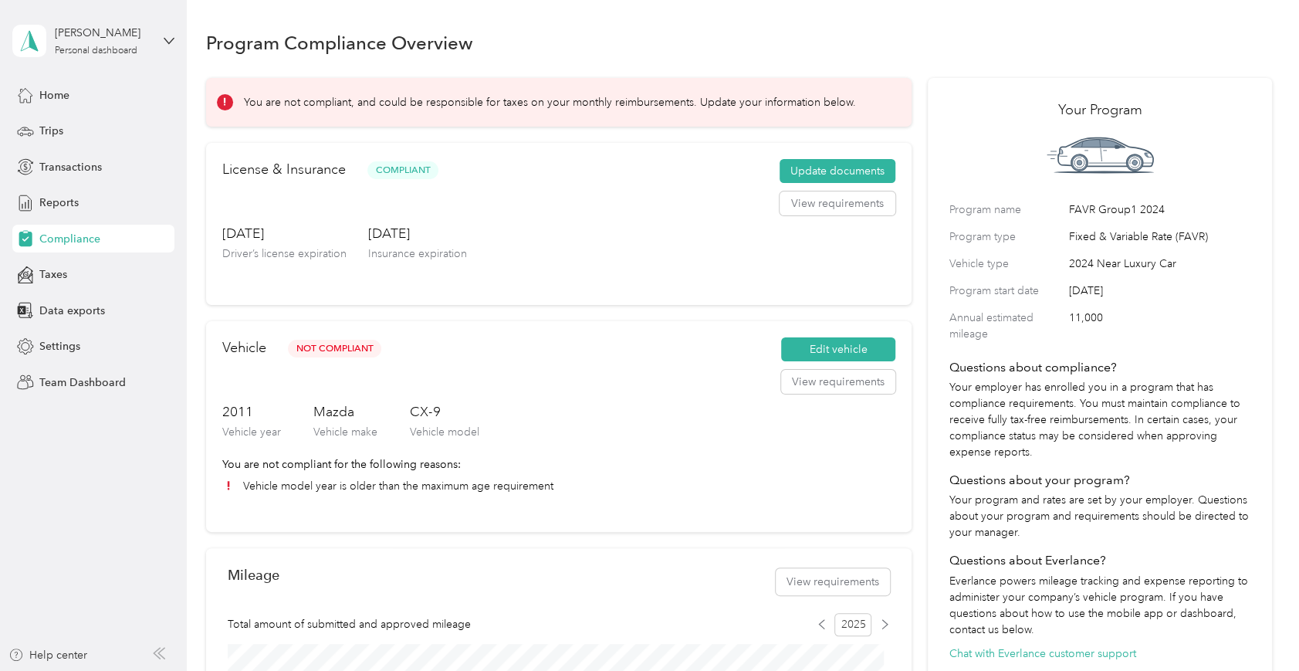
scroll to position [0, 0]
drag, startPoint x: 1060, startPoint y: 210, endPoint x: 1174, endPoint y: 283, distance: 135.8
click at [974, 283] on div "Program name FAVR Group1 2024 Program type Fixed & Variable Rate (FAVR) Vehicle…" at bounding box center [1101, 272] width 302 height 141
drag, startPoint x: 1174, startPoint y: 283, endPoint x: 1163, endPoint y: 351, distance: 68.8
click at [974, 351] on div "Your Program Program name FAVR Group1 2024 Program type Fixed & Variable Rate (…" at bounding box center [1100, 387] width 345 height 617
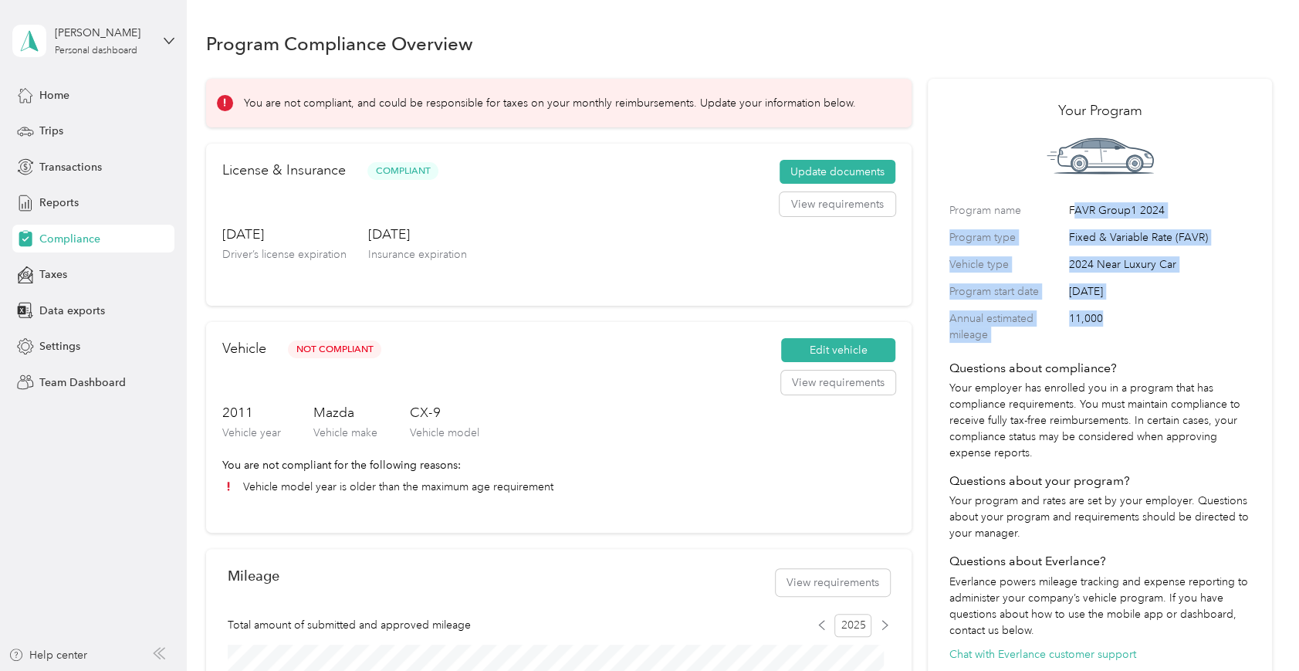
drag, startPoint x: 1102, startPoint y: 327, endPoint x: 1069, endPoint y: 203, distance: 128.7
click at [974, 203] on div "Program name FAVR Group1 2024 Program type Fixed & Variable Rate (FAVR) Vehicle…" at bounding box center [1101, 272] width 302 height 141
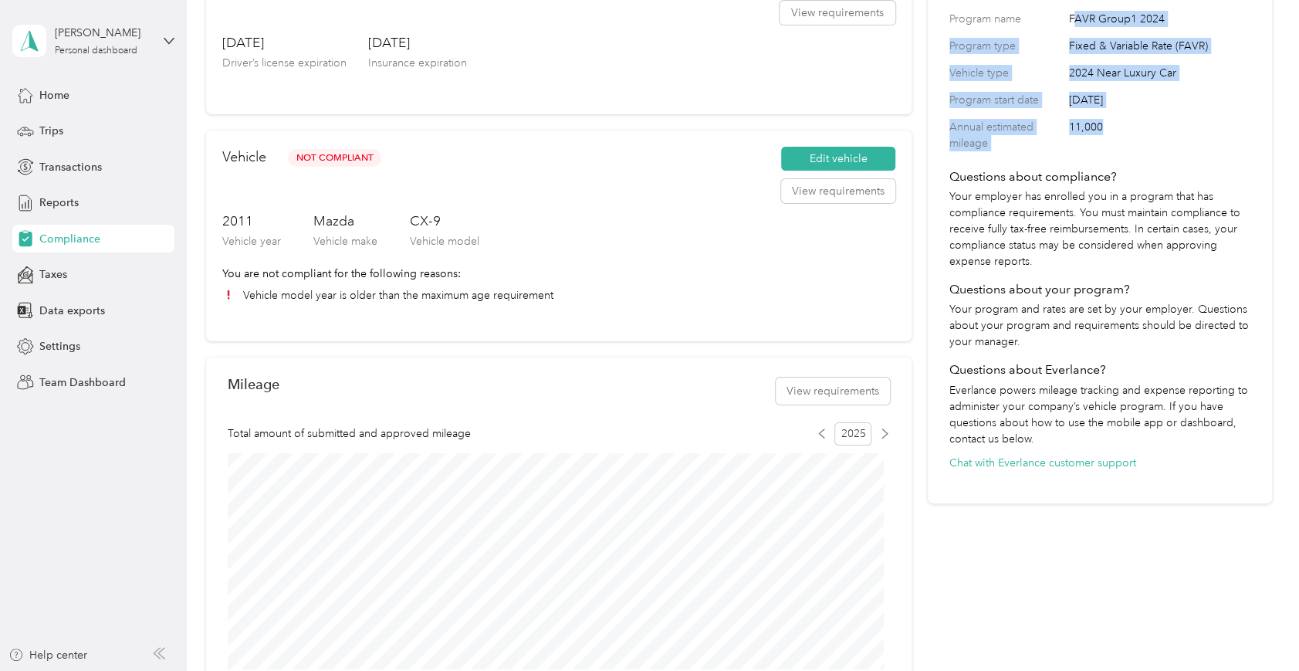
scroll to position [103, 0]
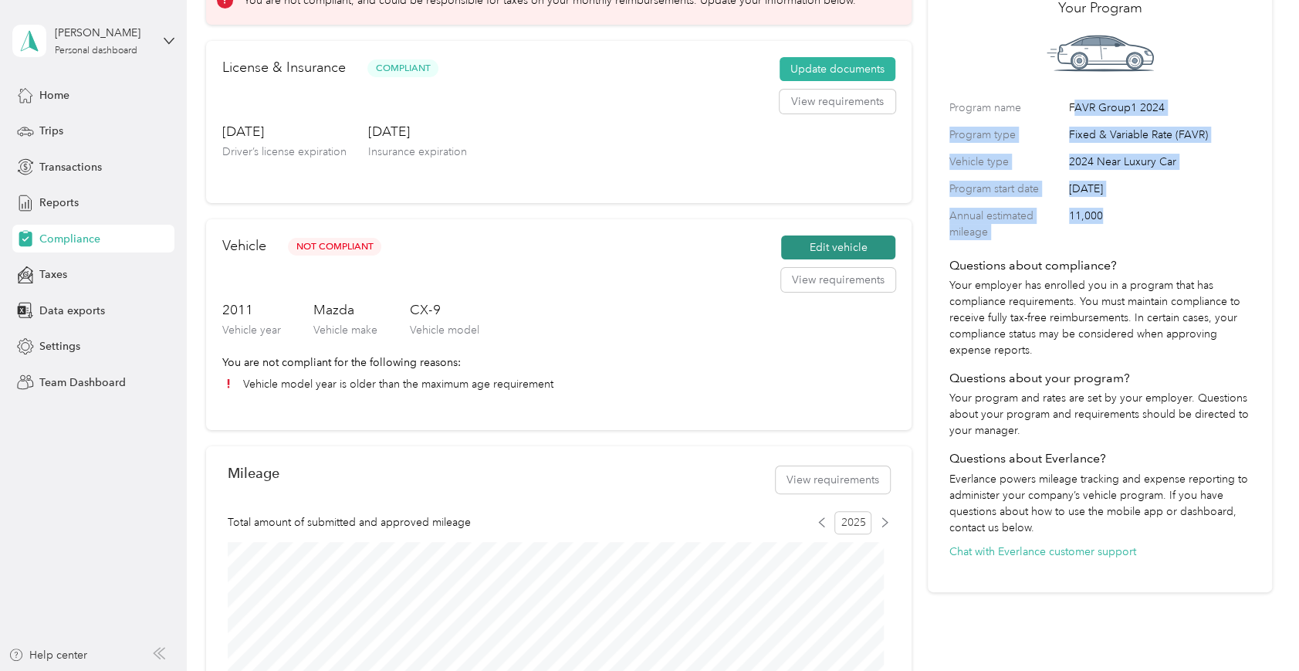
click at [836, 242] on button "Edit vehicle" at bounding box center [838, 247] width 114 height 25
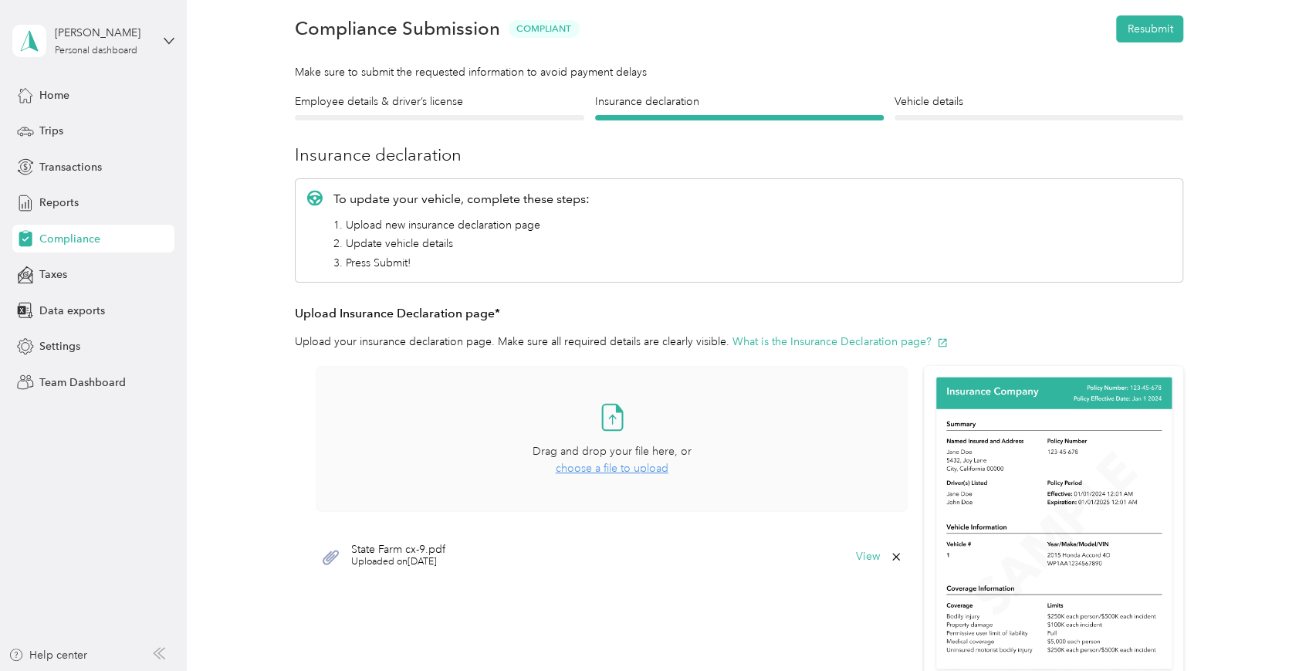
scroll to position [103, 0]
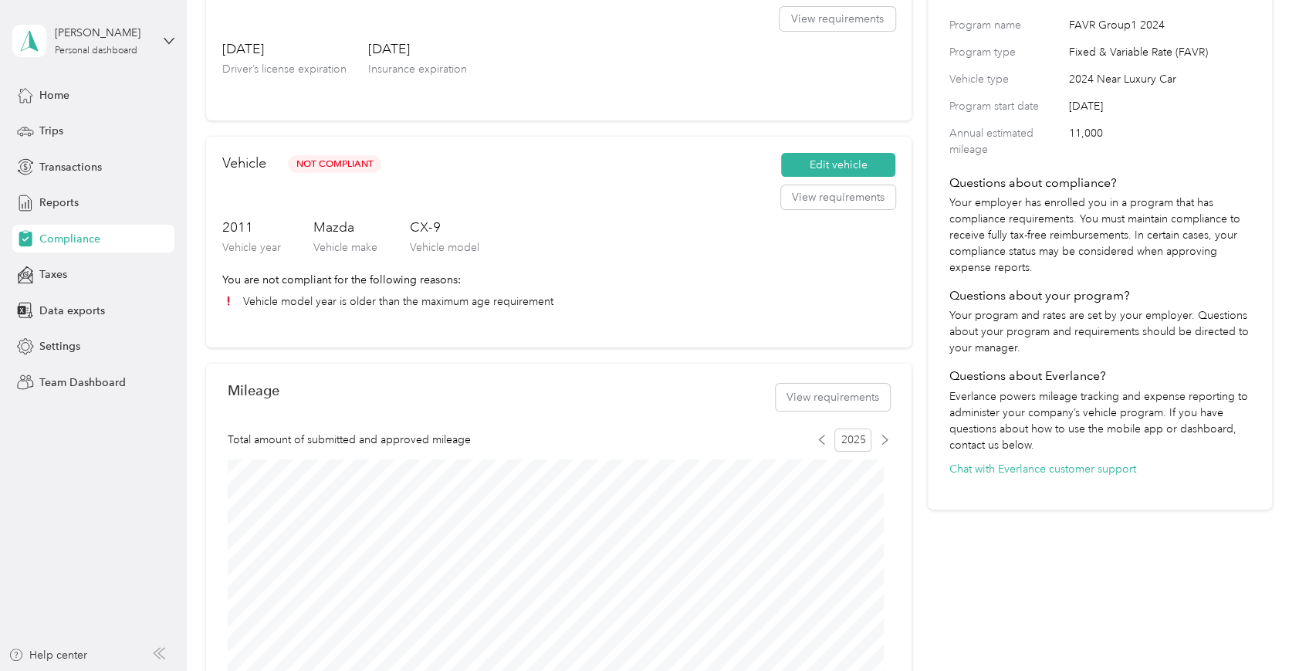
scroll to position [205, 0]
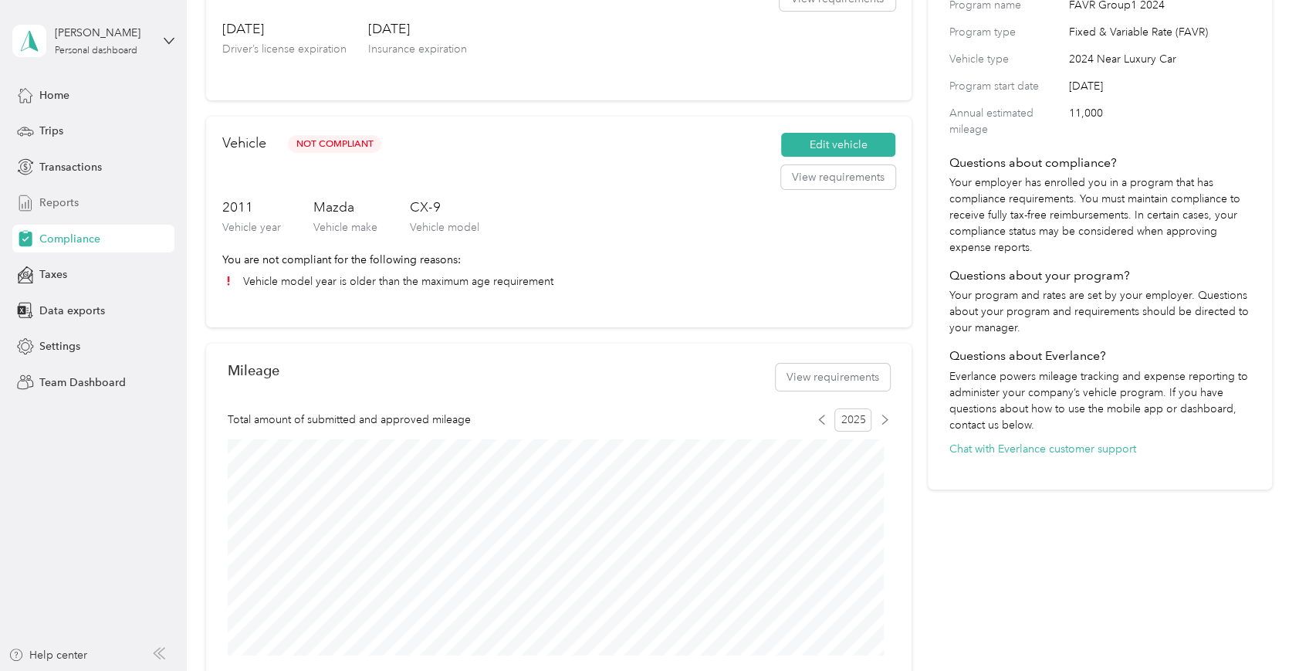
click at [36, 206] on div "Reports" at bounding box center [93, 203] width 162 height 28
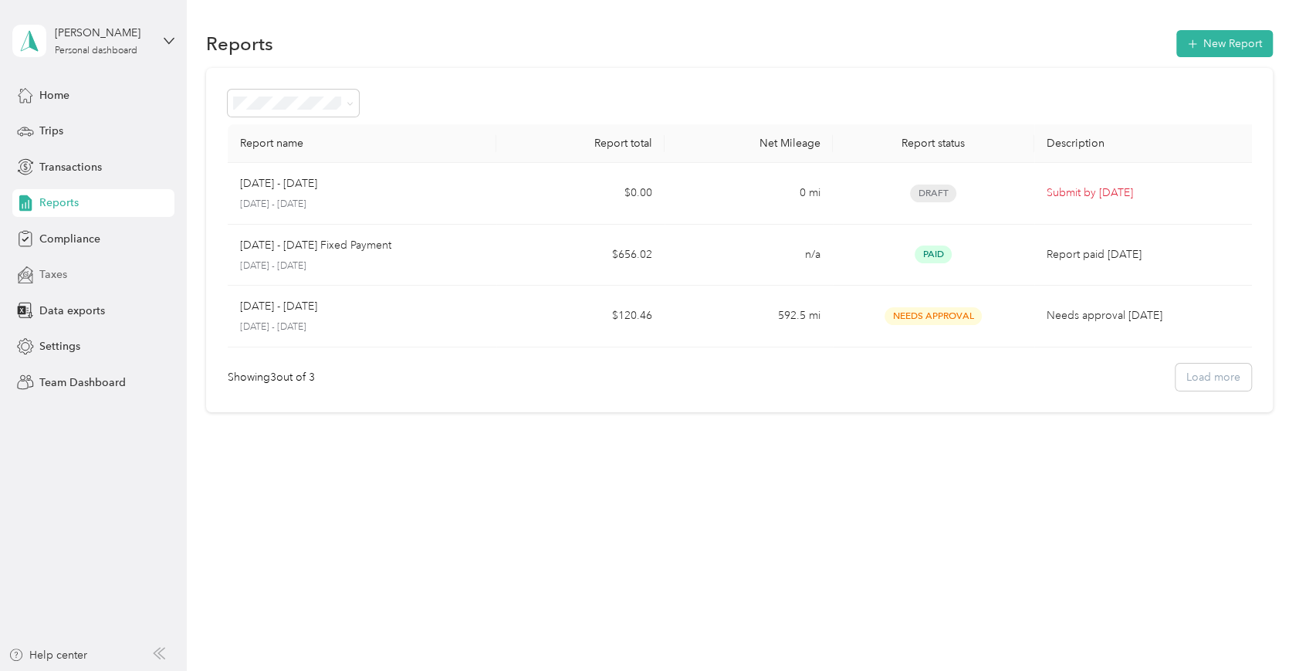
click at [56, 273] on span "Taxes" at bounding box center [53, 274] width 28 height 16
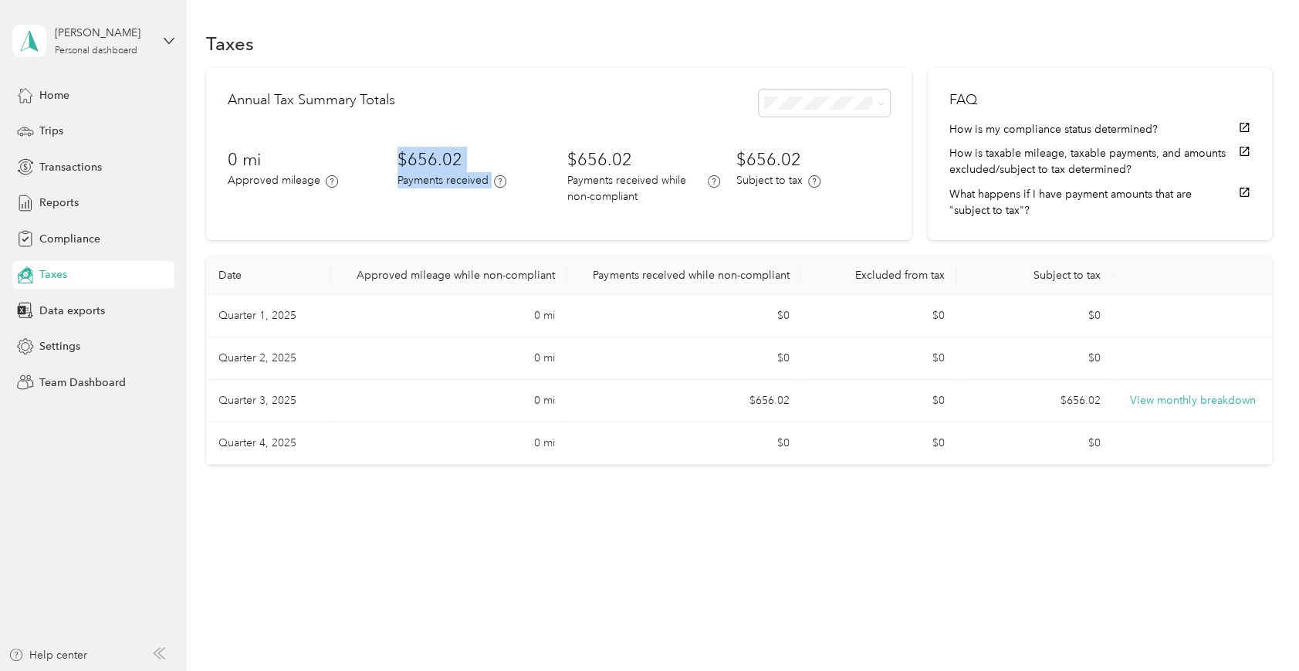
drag, startPoint x: 397, startPoint y: 151, endPoint x: 549, endPoint y: 188, distance: 156.5
click at [549, 188] on div "0 mi Approved mileage $656.02 Payments received $656.02 Payments received while…" at bounding box center [559, 176] width 662 height 58
click at [55, 161] on span "Transactions" at bounding box center [70, 167] width 63 height 16
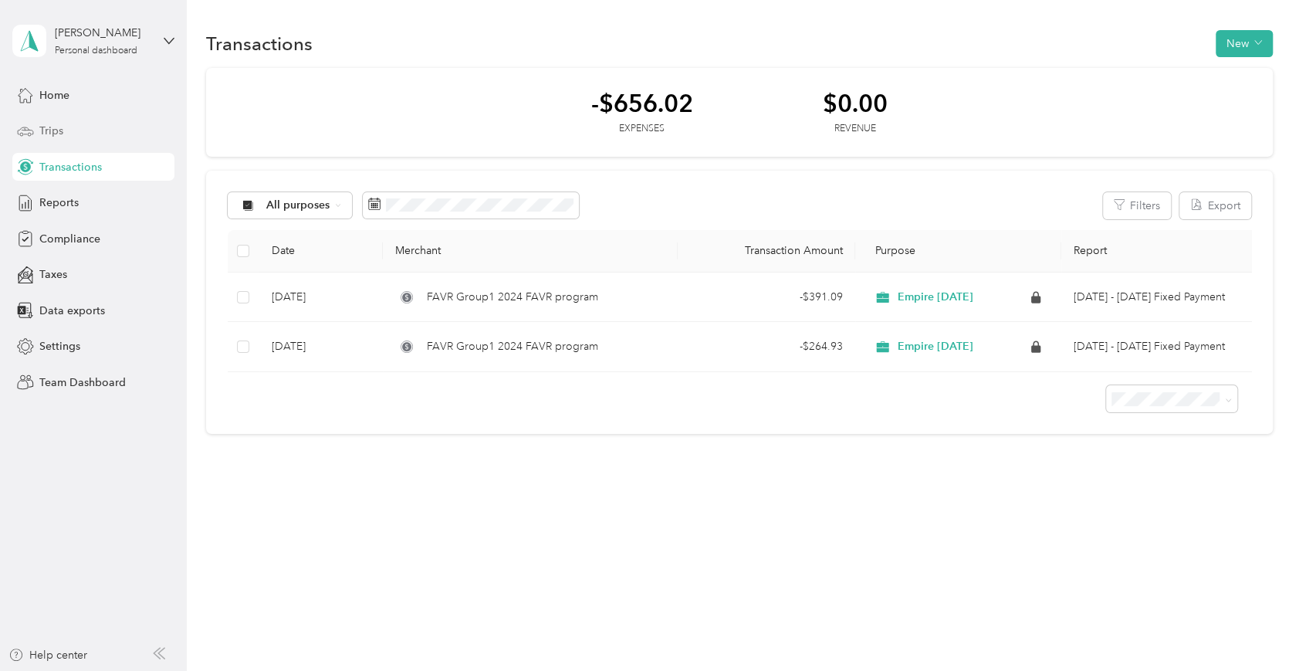
click at [62, 134] on span "Trips" at bounding box center [51, 131] width 24 height 16
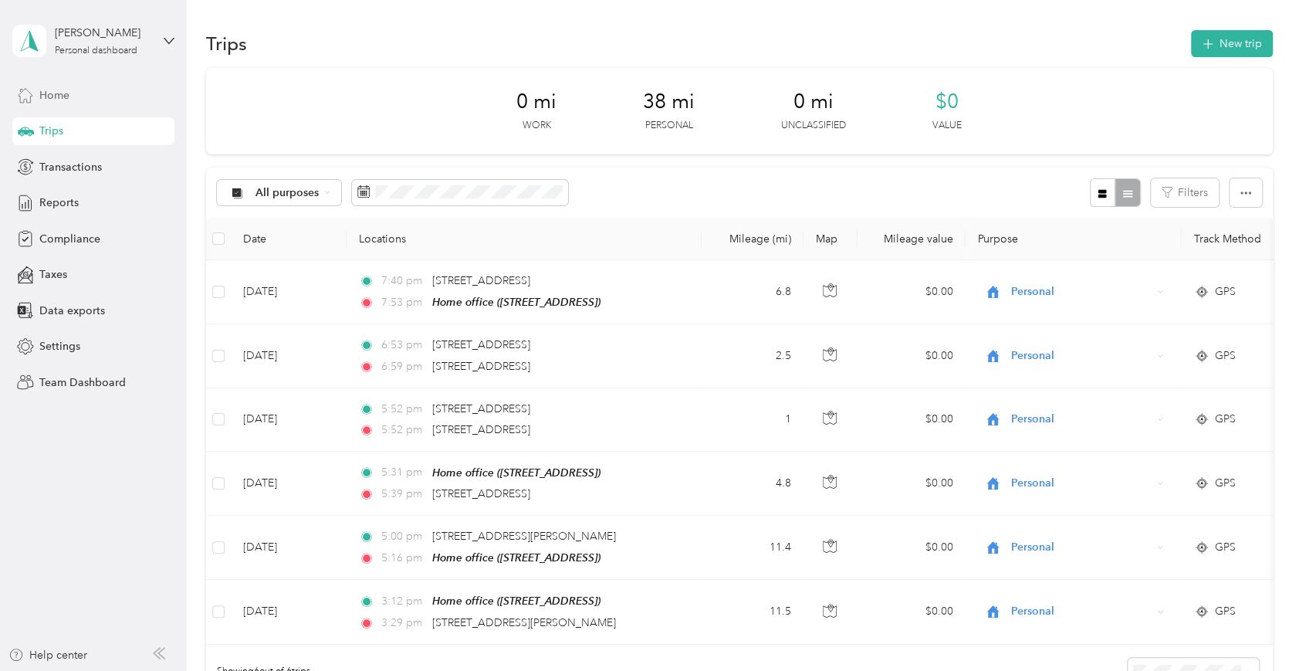
click at [57, 91] on span "Home" at bounding box center [54, 95] width 30 height 16
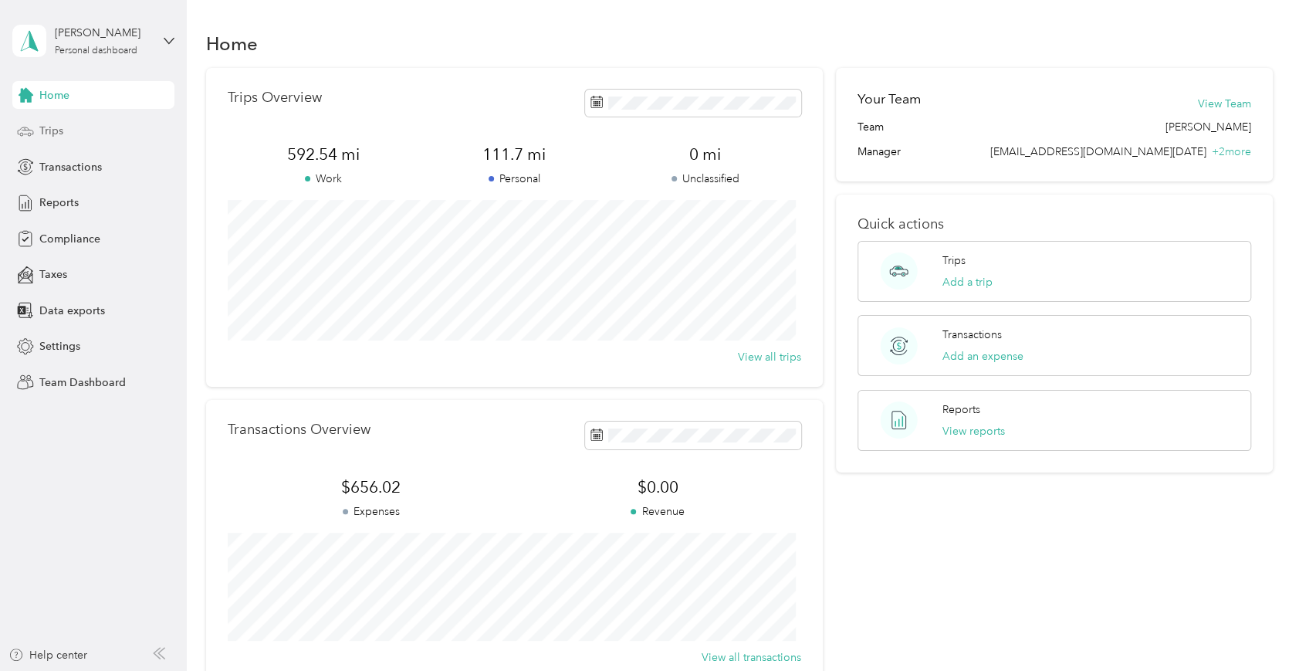
click at [66, 131] on div "Trips" at bounding box center [93, 131] width 162 height 28
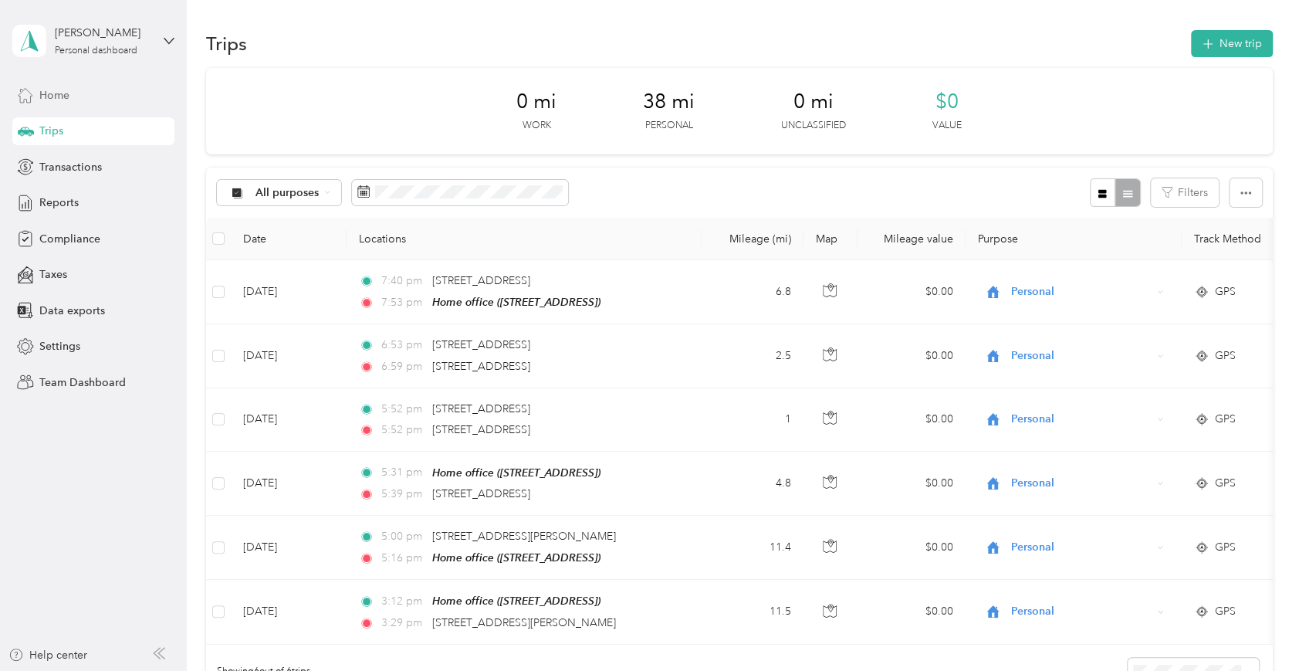
click at [69, 93] on span "Home" at bounding box center [54, 95] width 30 height 16
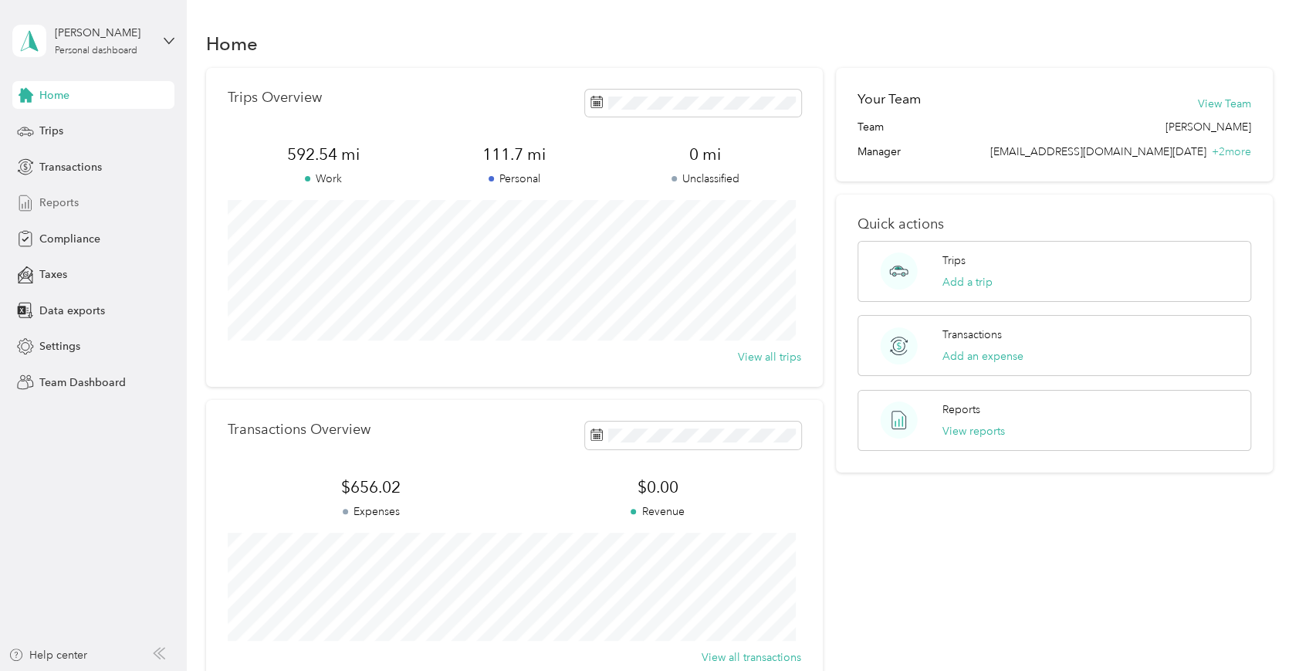
click at [51, 199] on span "Reports" at bounding box center [58, 203] width 39 height 16
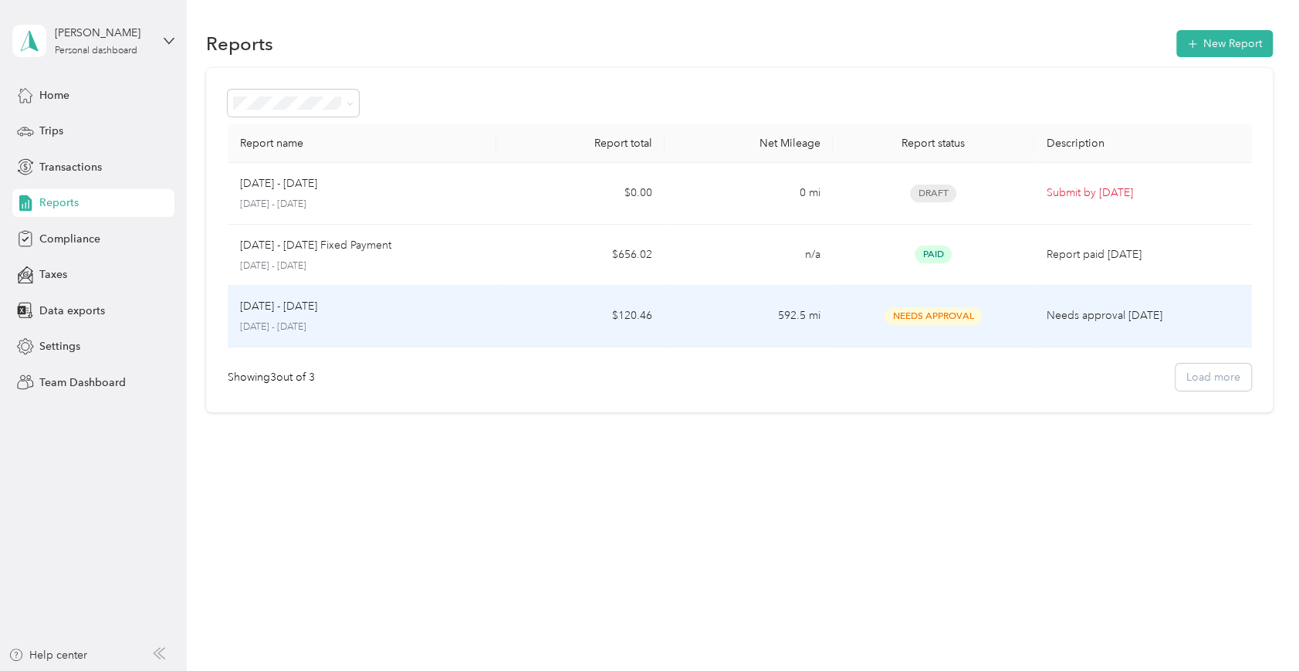
click at [934, 310] on span "Needs Approval" at bounding box center [933, 316] width 97 height 18
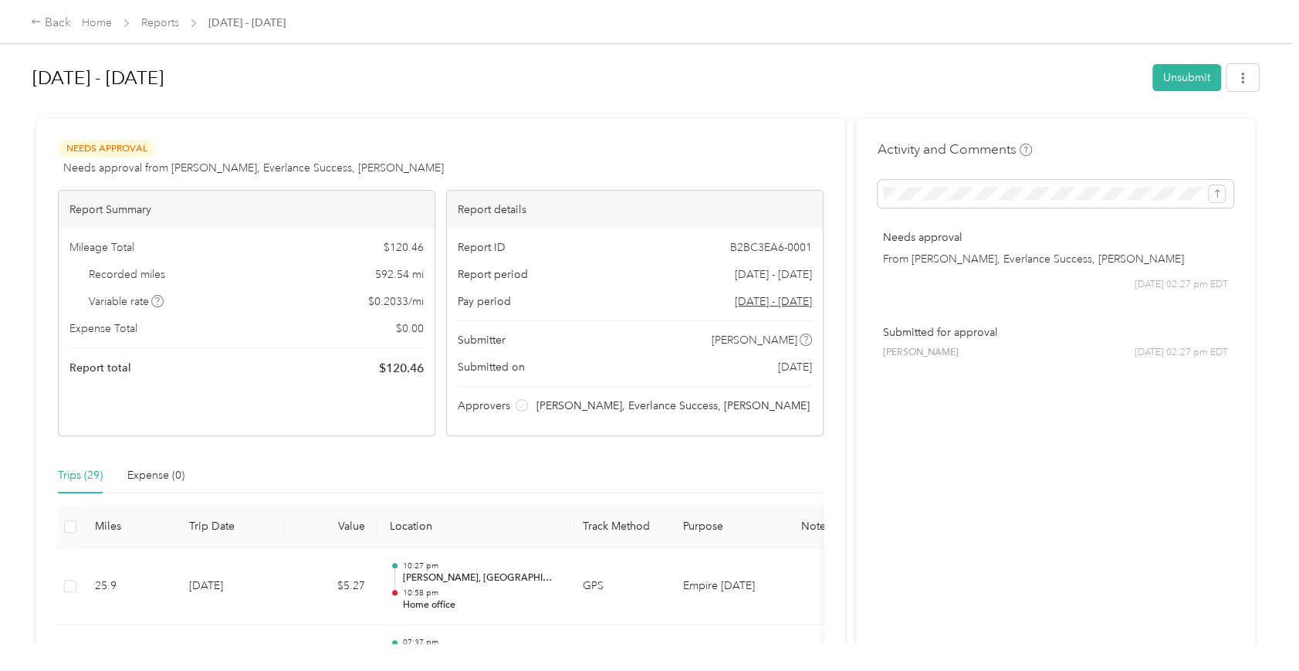
click at [920, 235] on p "Needs approval" at bounding box center [1055, 237] width 345 height 16
click at [953, 249] on div "Needs approval From [PERSON_NAME], Everlance Success, [PERSON_NAME] [DATE] 02:2…" at bounding box center [1056, 260] width 356 height 84
drag, startPoint x: 256, startPoint y: 166, endPoint x: 448, endPoint y: 166, distance: 191.5
click at [448, 166] on div "Needs Approval Needs approval from [PERSON_NAME], Everlance Success, [PERSON_NA…" at bounding box center [441, 158] width 766 height 37
drag, startPoint x: 448, startPoint y: 166, endPoint x: 268, endPoint y: 120, distance: 185.8
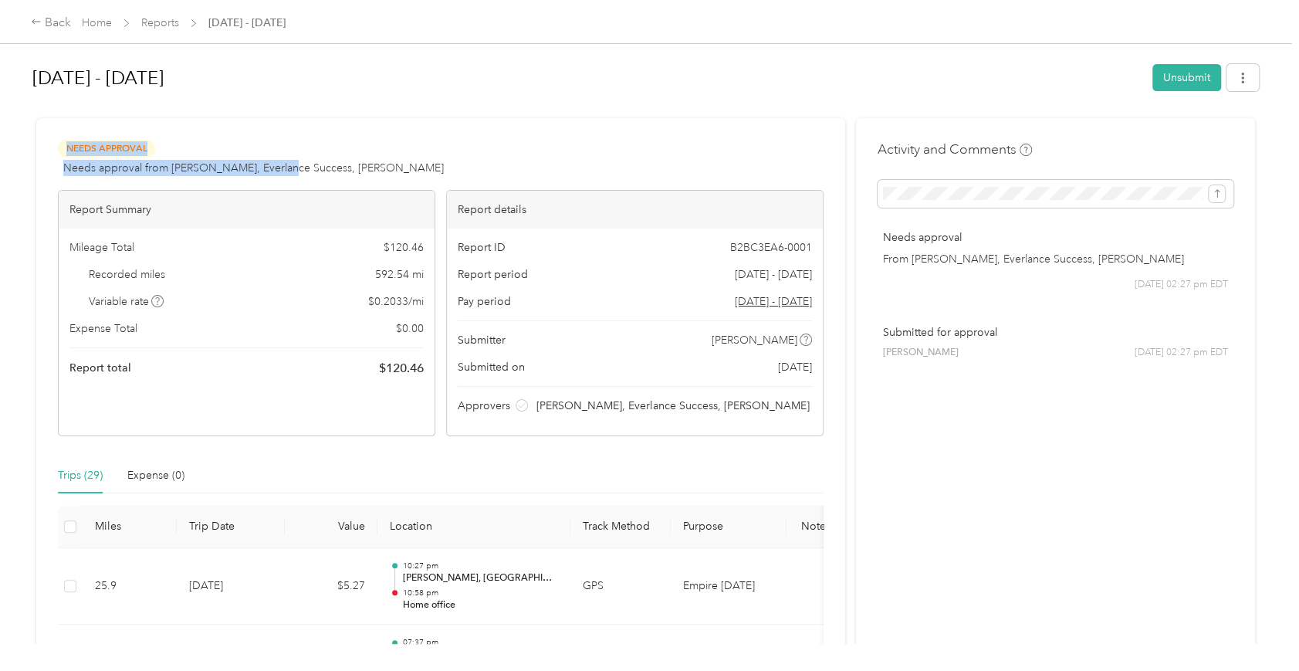
click at [100, 26] on link "Home" at bounding box center [97, 22] width 30 height 13
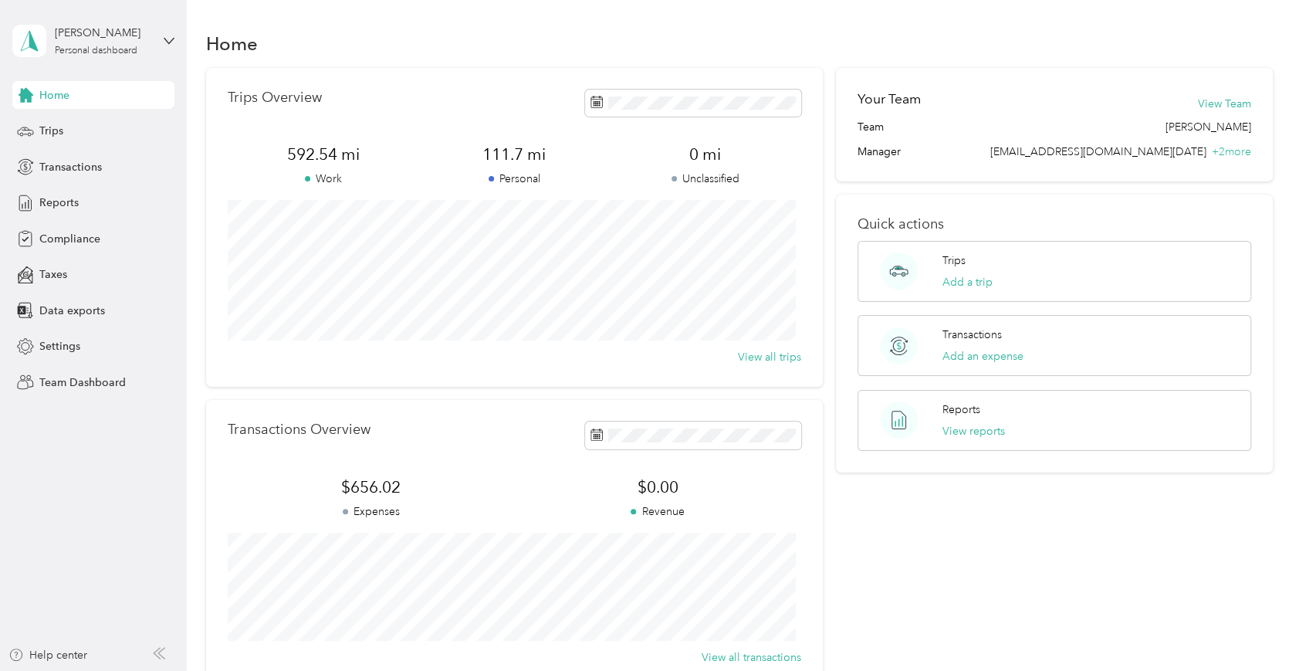
click at [161, 36] on div "[PERSON_NAME] Personal dashboard" at bounding box center [93, 41] width 162 height 54
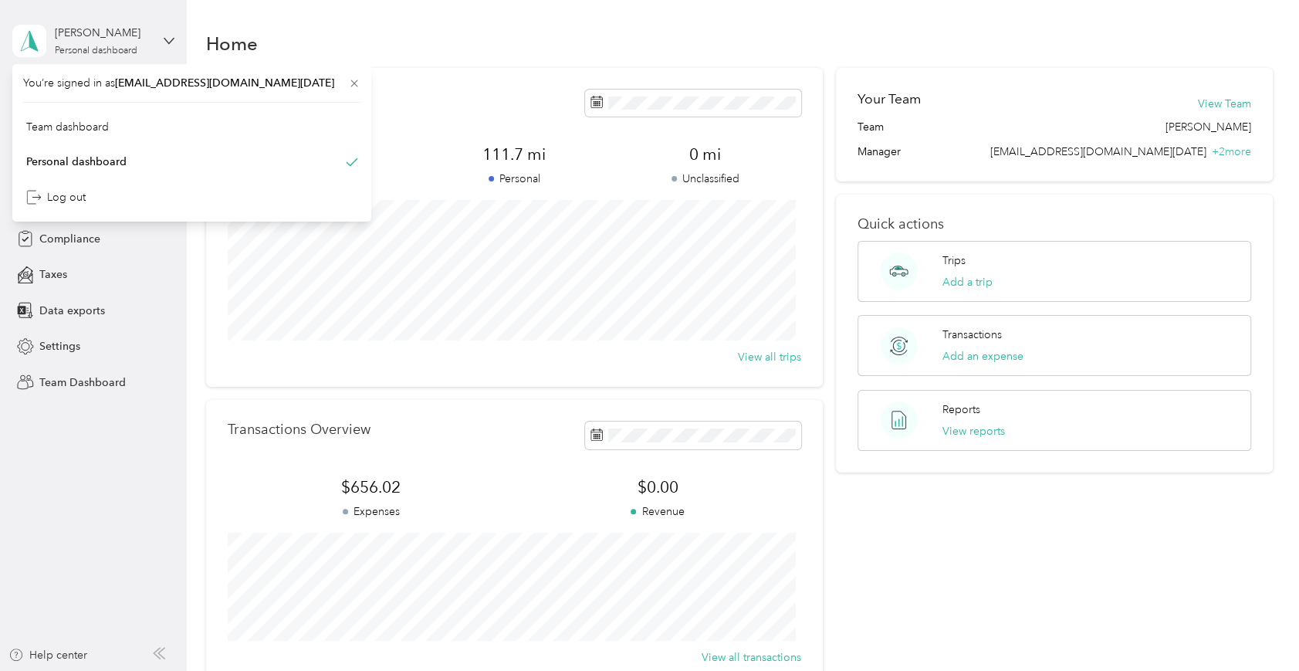
click at [161, 36] on div "[PERSON_NAME] Personal dashboard" at bounding box center [93, 41] width 162 height 54
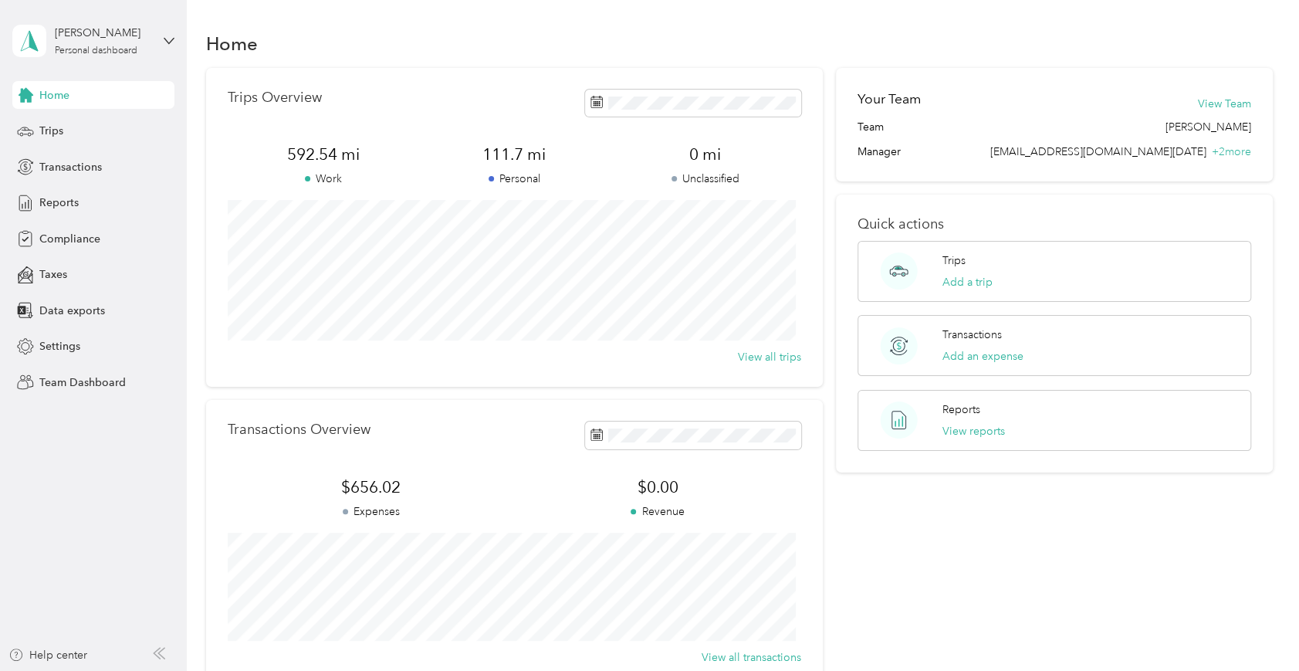
click at [161, 36] on div "[PERSON_NAME] Personal dashboard" at bounding box center [93, 41] width 162 height 54
click at [89, 124] on div "Team dashboard" at bounding box center [67, 121] width 83 height 16
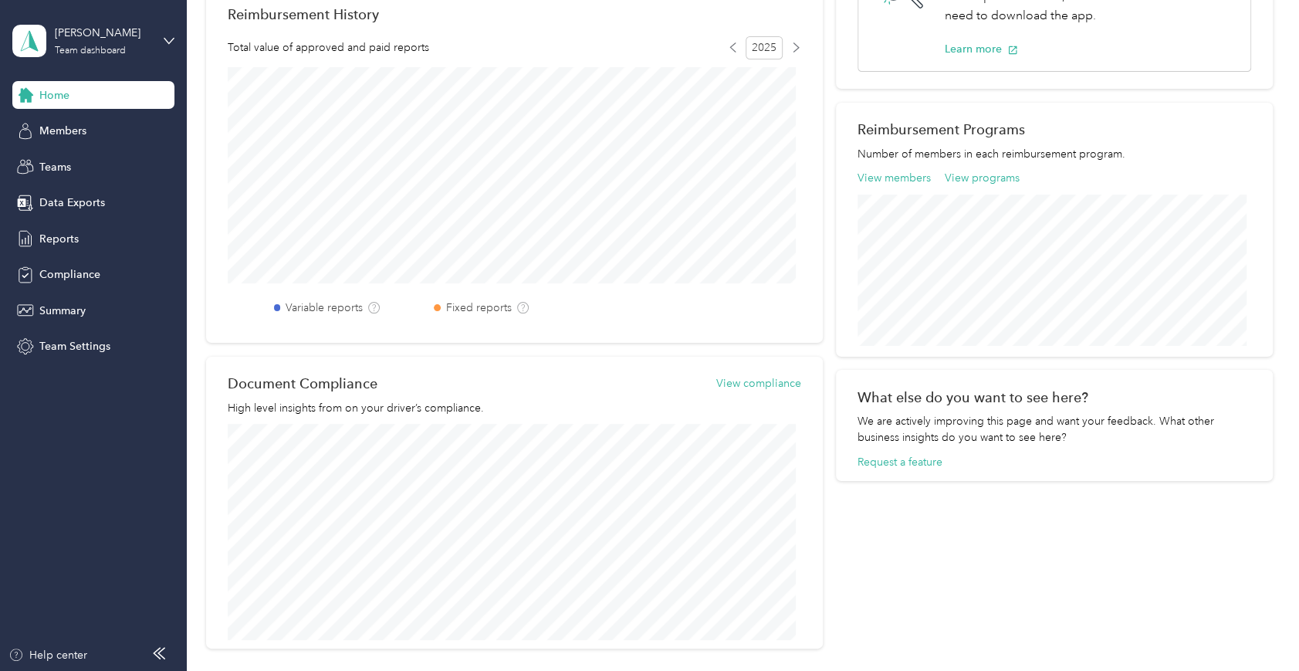
scroll to position [514, 0]
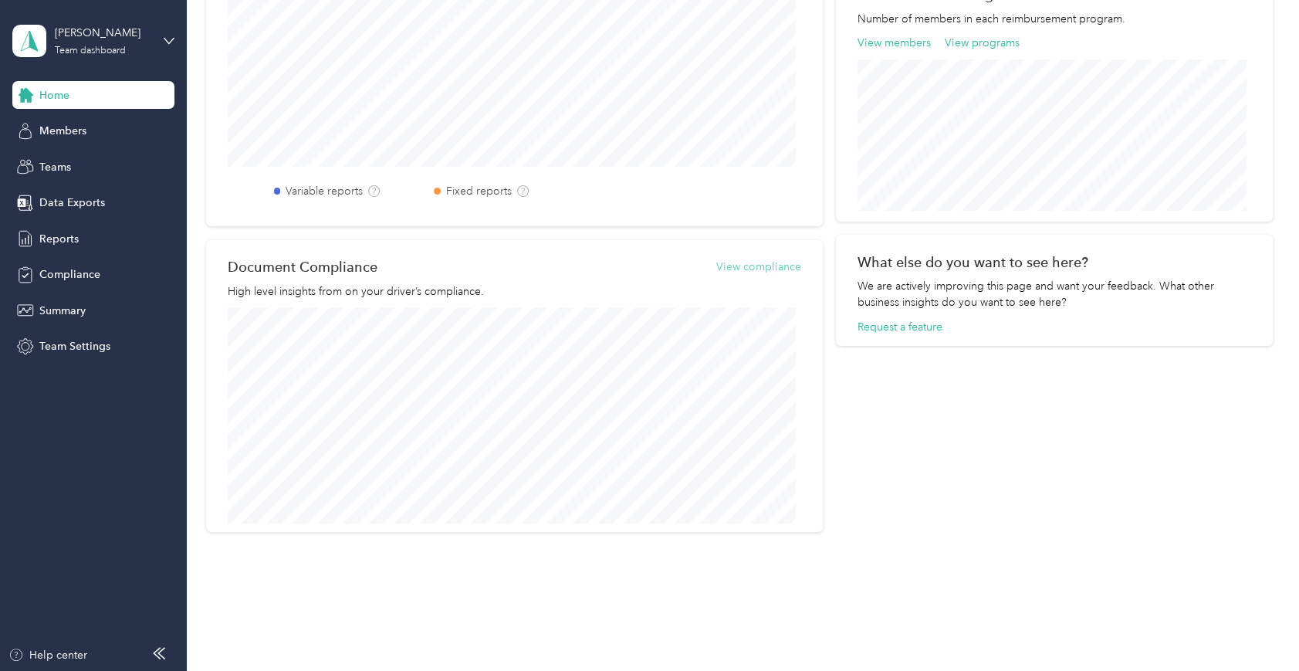
click at [754, 265] on button "View compliance" at bounding box center [758, 267] width 85 height 16
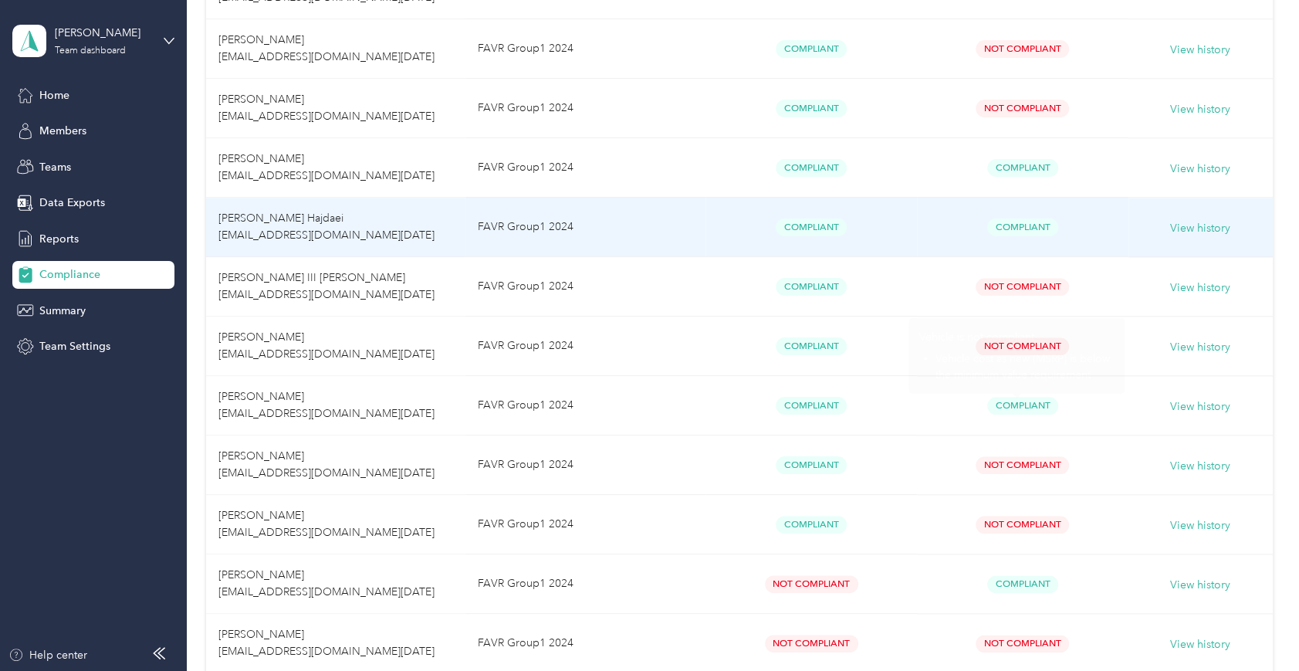
scroll to position [894, 0]
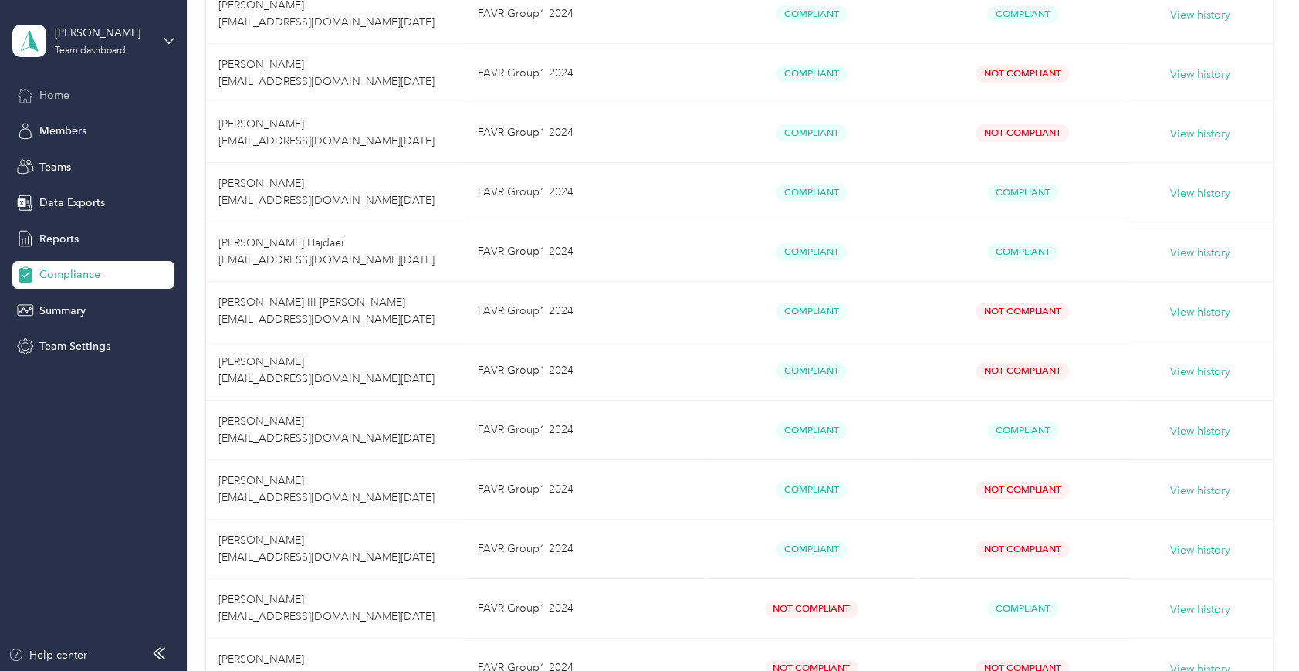
click at [55, 90] on span "Home" at bounding box center [54, 95] width 30 height 16
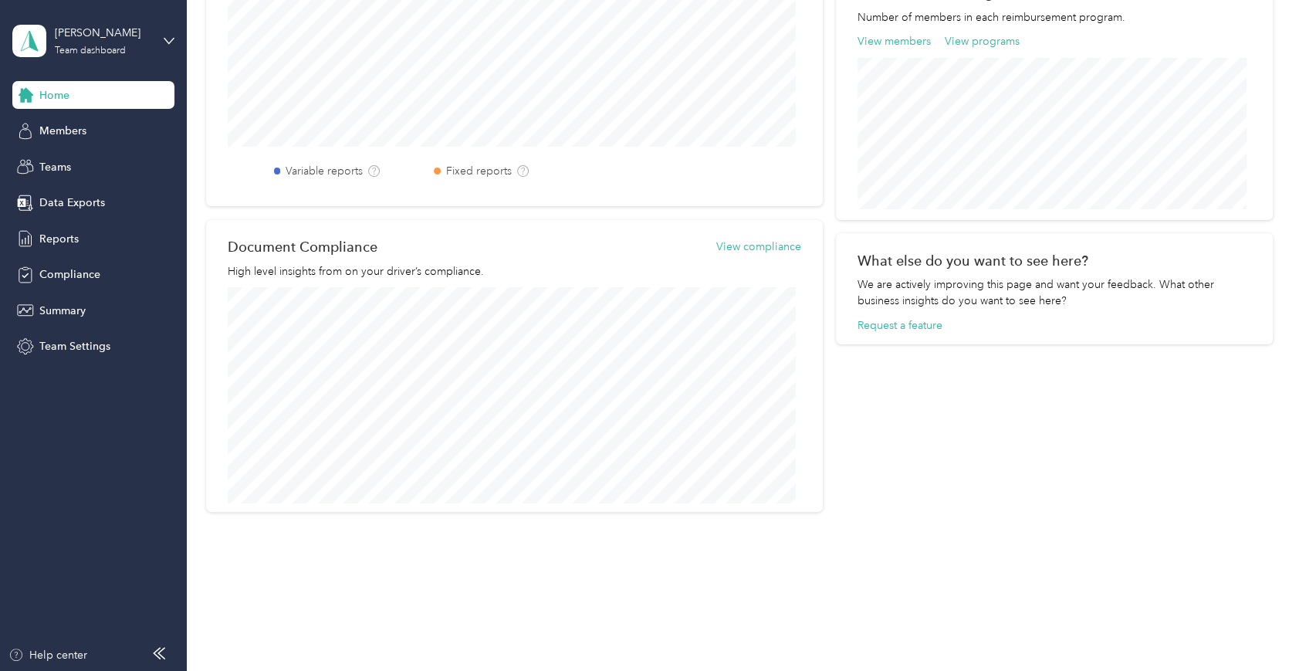
scroll to position [533, 0]
click at [92, 54] on div "Team dashboard" at bounding box center [90, 50] width 71 height 9
click at [65, 162] on div "Personal dashboard" at bounding box center [191, 160] width 337 height 27
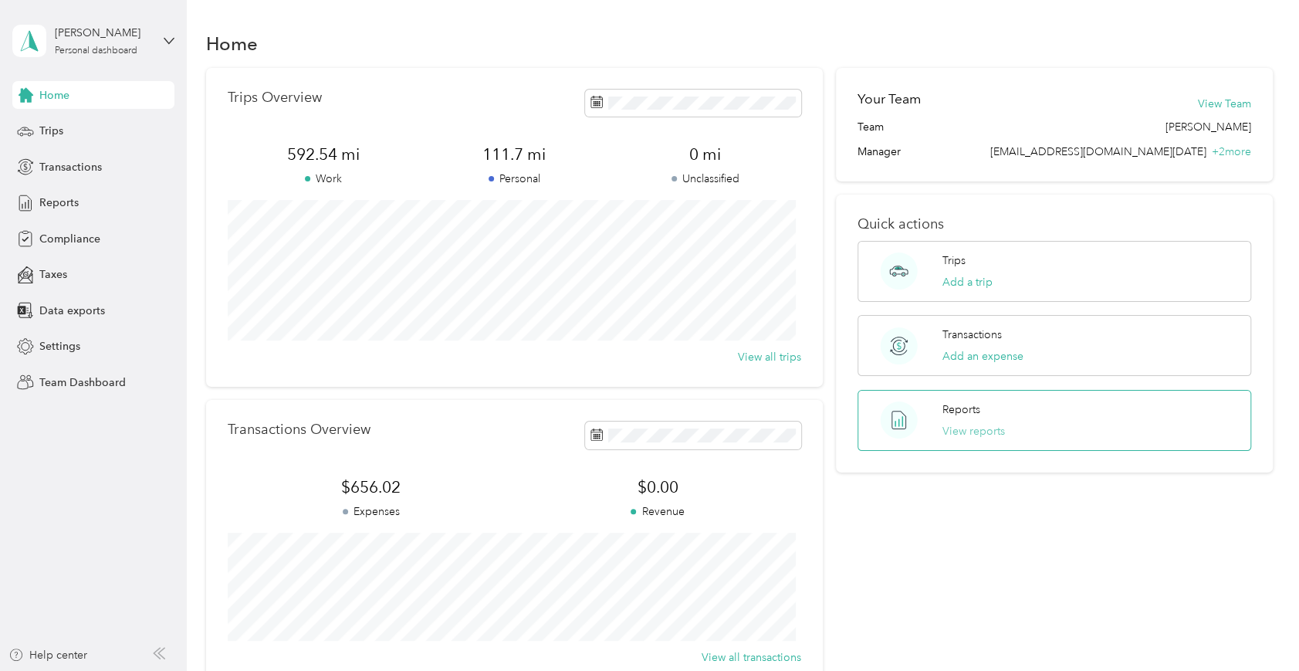
click at [974, 425] on button "View reports" at bounding box center [974, 431] width 63 height 16
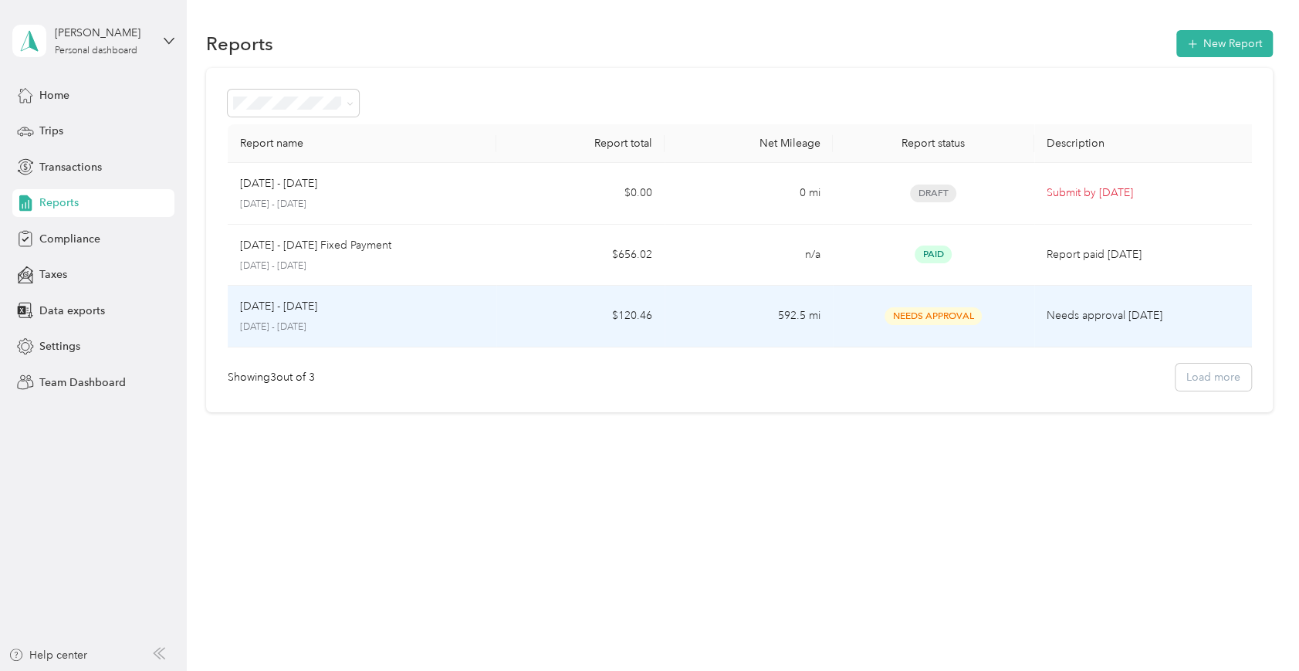
click at [974, 303] on td "Needs approval [DATE]" at bounding box center [1147, 317] width 224 height 62
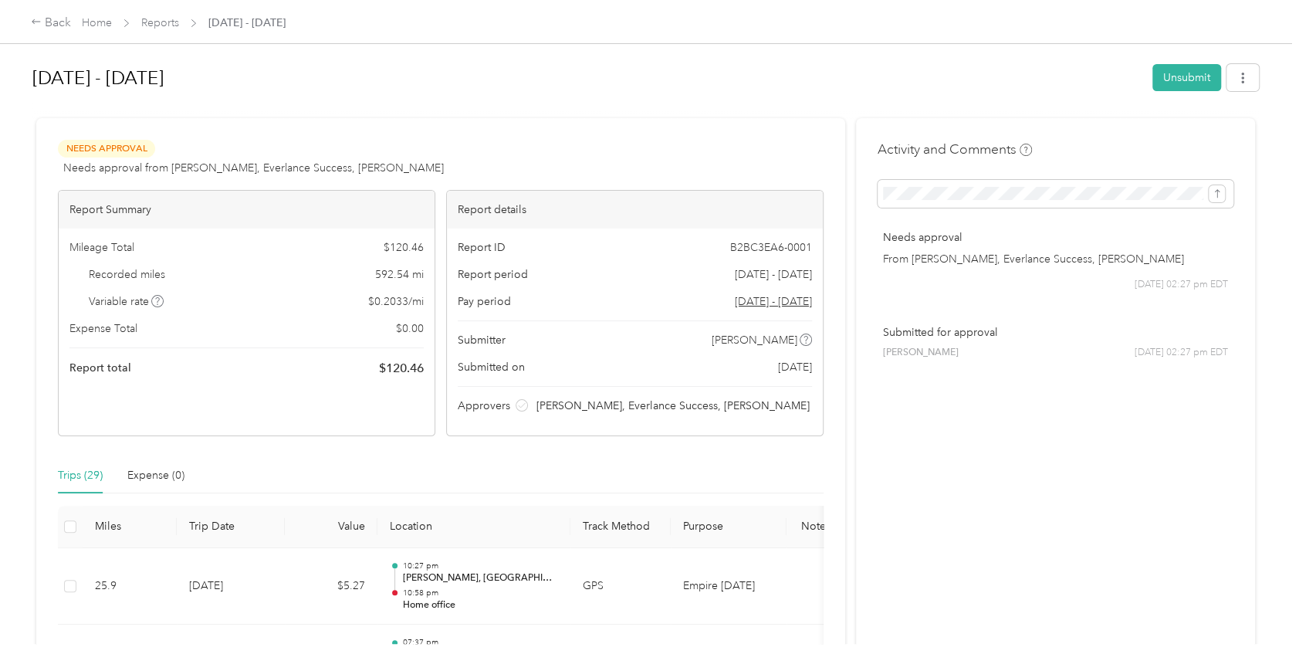
click at [974, 75] on icon "button" at bounding box center [1243, 78] width 11 height 11
click at [974, 76] on icon "button" at bounding box center [1243, 78] width 11 height 11
click at [439, 109] on div at bounding box center [645, 111] width 1227 height 16
click at [974, 279] on span "[DATE] 02:27 pm EDT" at bounding box center [1181, 285] width 93 height 14
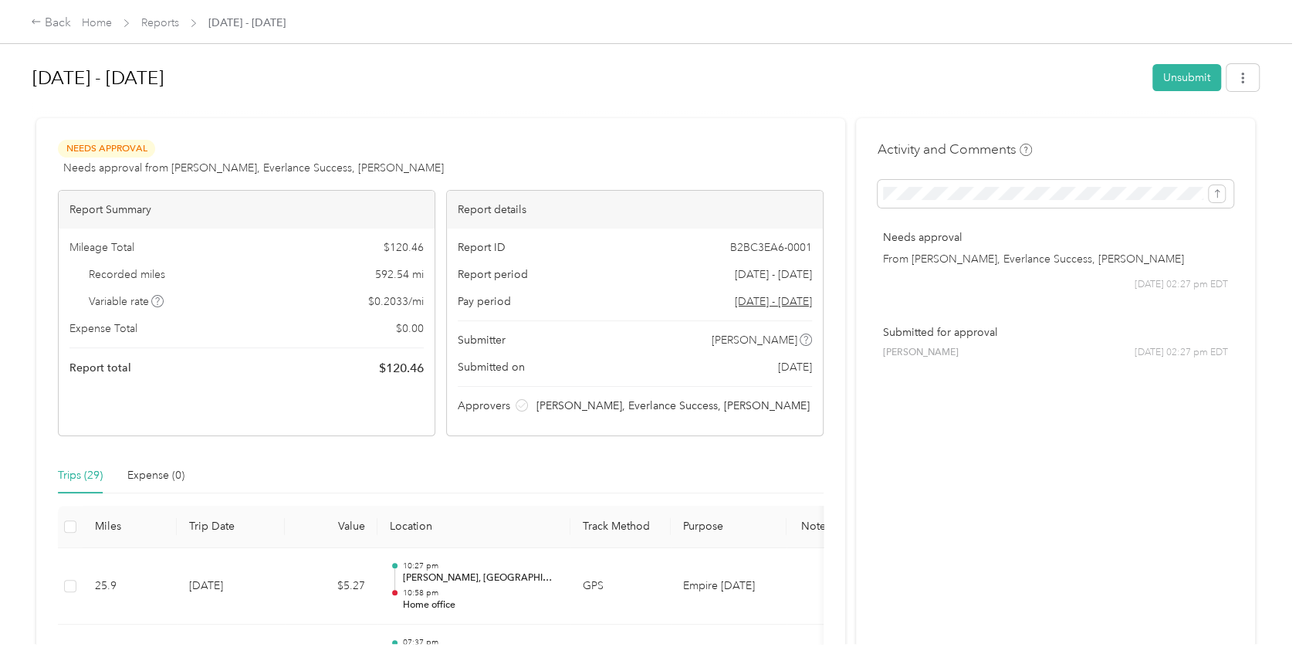
click at [797, 73] on h1 "[DATE] - [DATE]" at bounding box center [586, 77] width 1109 height 37
click at [526, 404] on icon at bounding box center [522, 405] width 8 height 8
click at [575, 405] on span "[PERSON_NAME], Everlance Success, [PERSON_NAME]" at bounding box center [673, 406] width 273 height 16
click at [46, 19] on div "Back" at bounding box center [51, 23] width 40 height 19
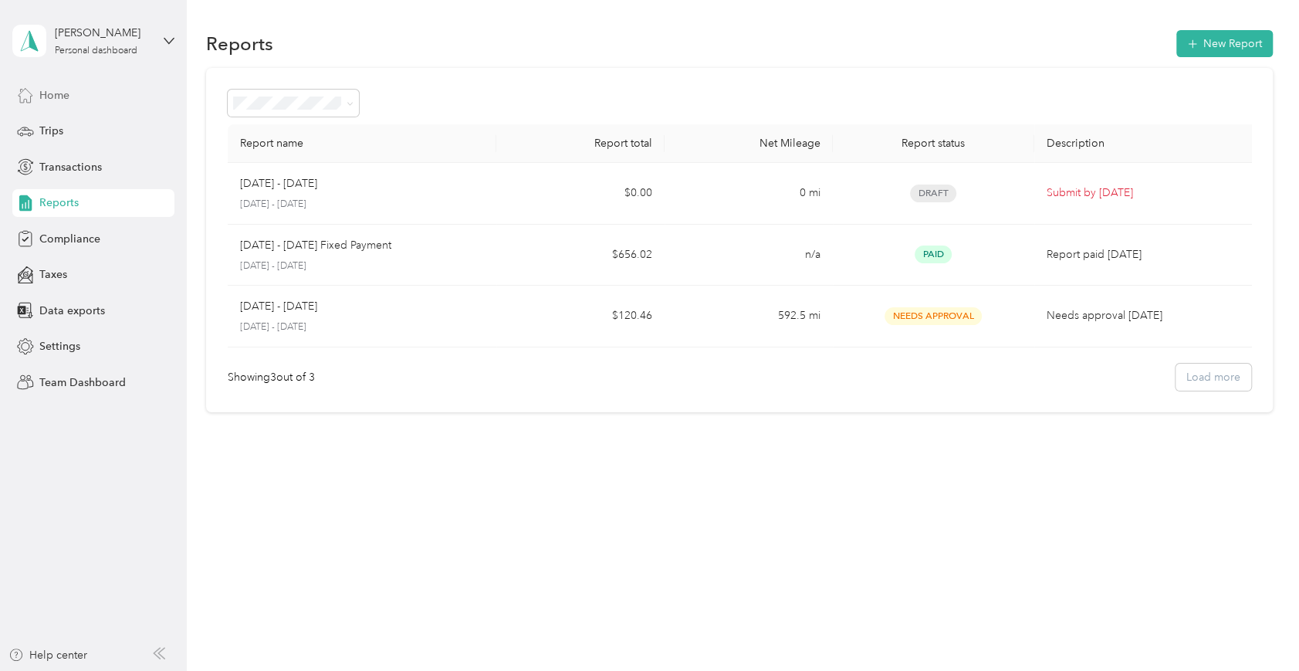
click at [74, 95] on div "Home" at bounding box center [93, 95] width 162 height 28
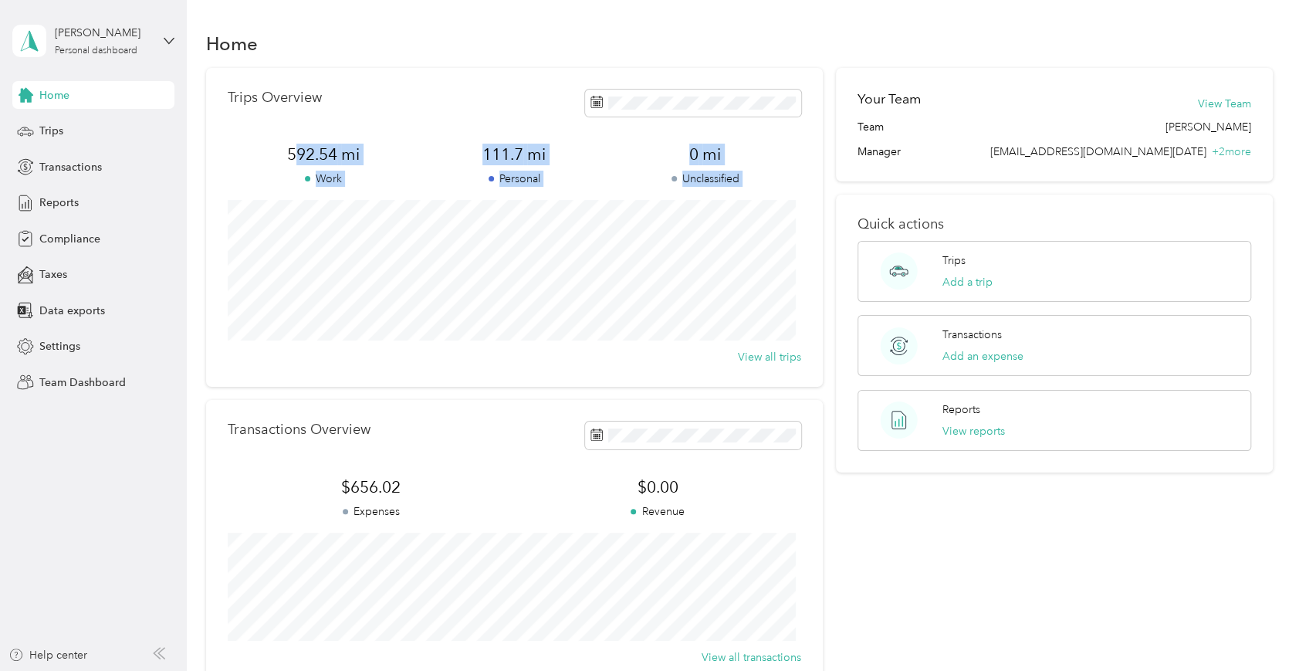
click at [531, 307] on div "Trips Overview 592.54 mi Work 111.7 mi Personal 0 mi Unclassified View all trips" at bounding box center [514, 227] width 617 height 319
click at [392, 435] on div "Transactions Overview" at bounding box center [515, 435] width 574 height 27
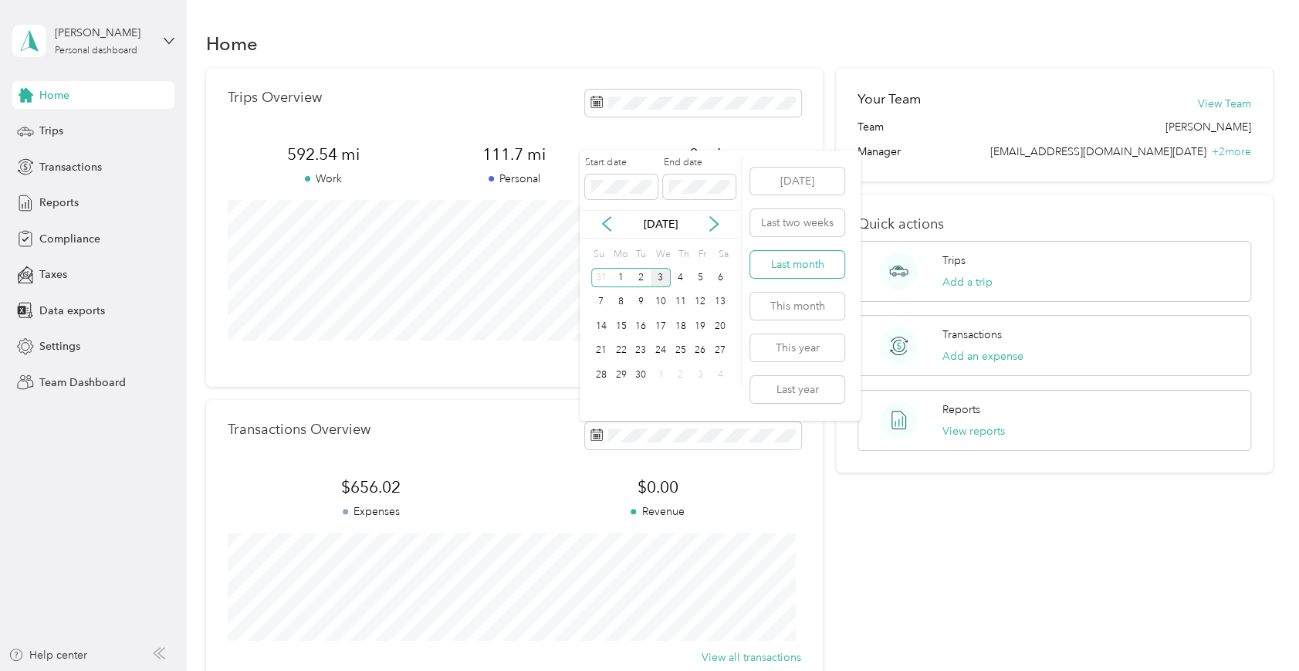
click at [806, 265] on button "Last month" at bounding box center [797, 264] width 94 height 27
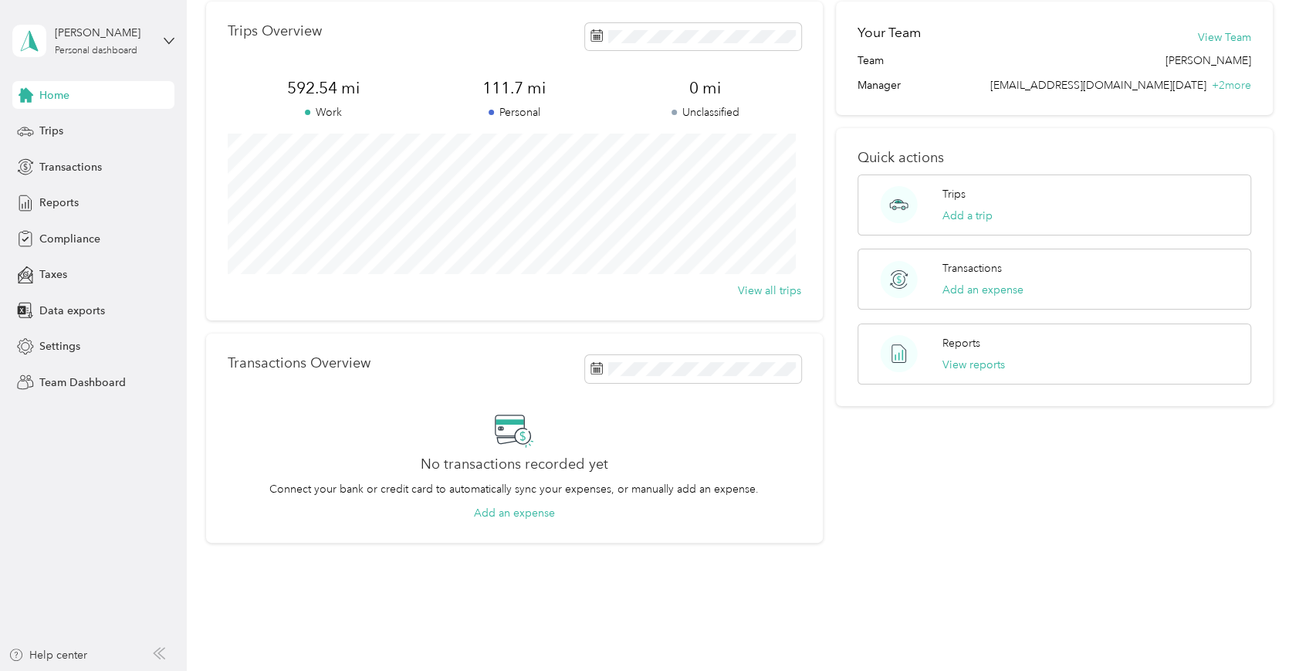
scroll to position [98, 0]
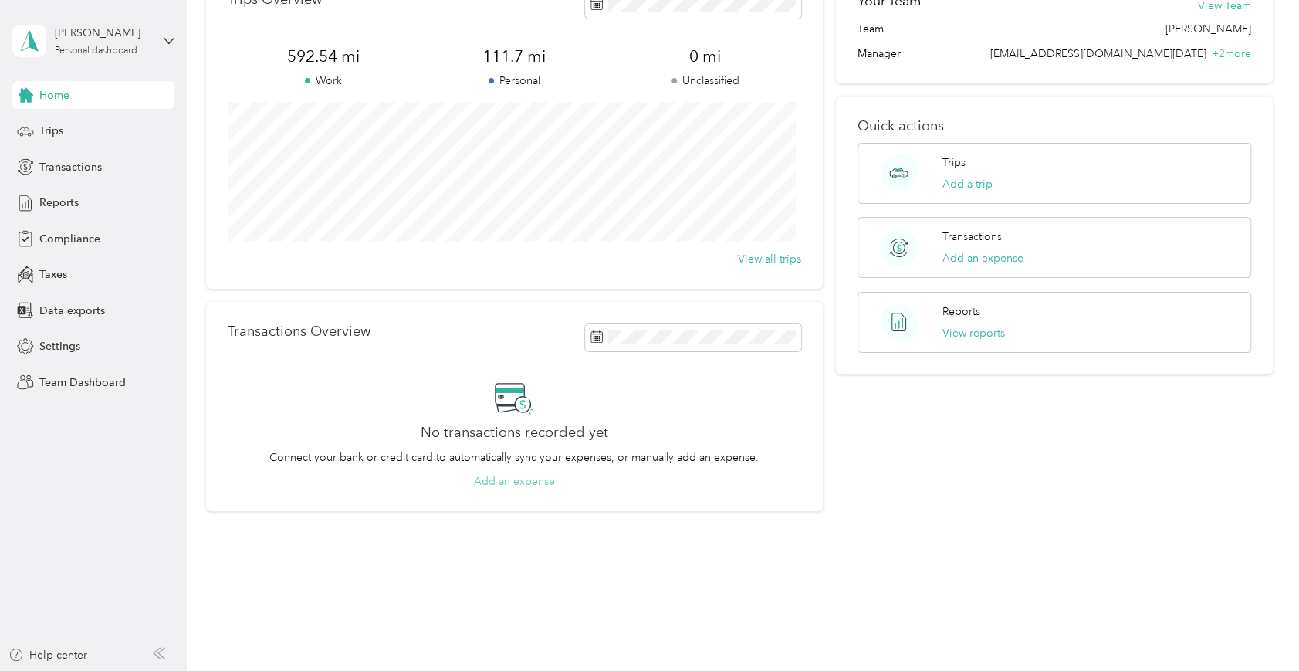
click at [506, 481] on button "Add an expense" at bounding box center [514, 481] width 81 height 16
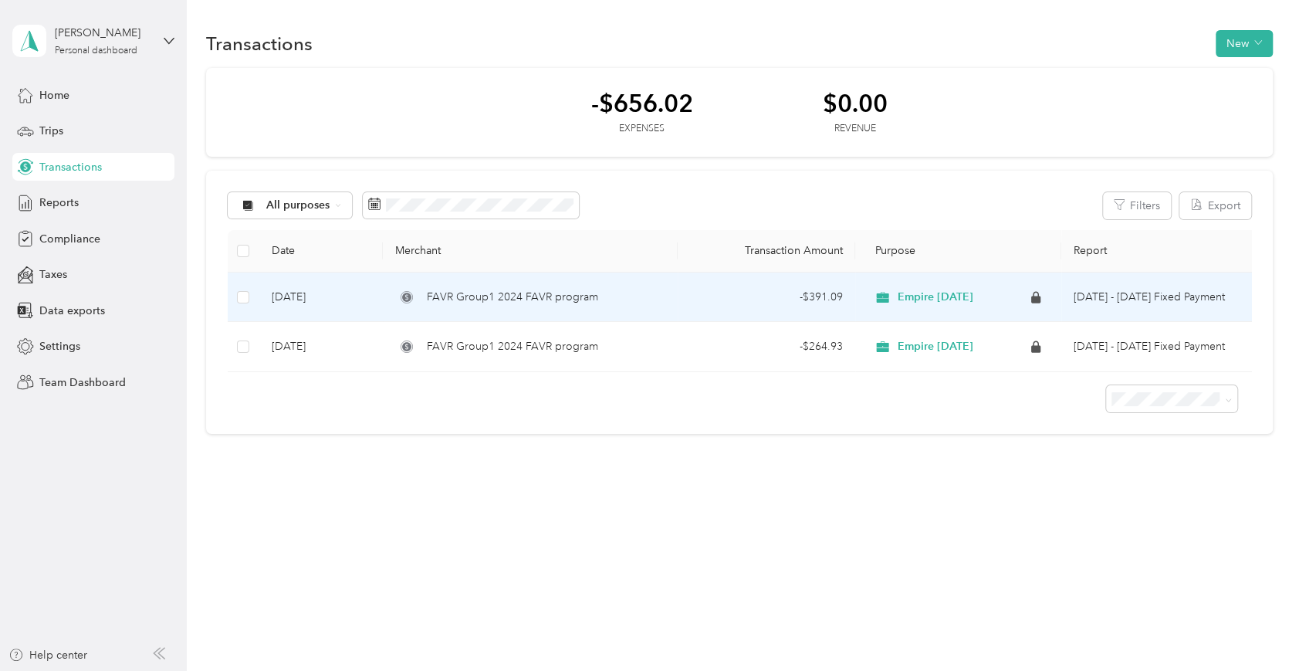
click at [974, 302] on td "[DATE] - [DATE] Fixed Payment" at bounding box center [1160, 298] width 197 height 50
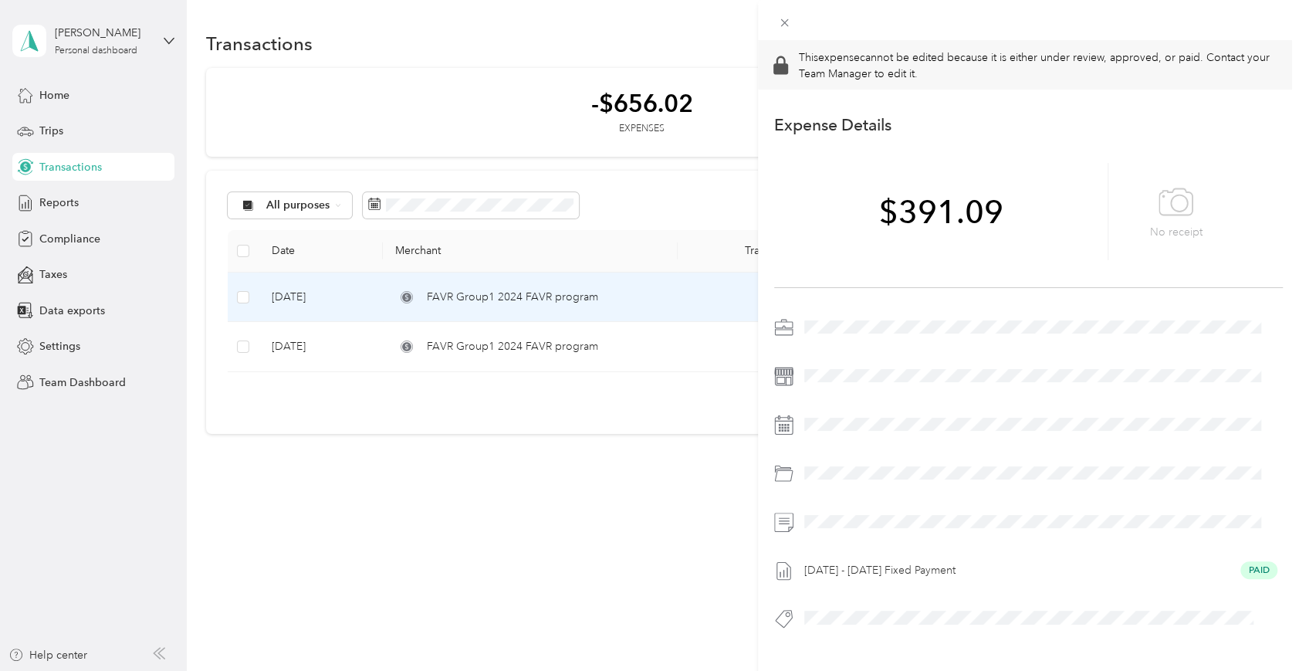
click at [974, 503] on div "[DATE] - [DATE] Fixed Payment Paid" at bounding box center [1041, 570] width 484 height 25
click at [479, 503] on div "This expense cannot be edited because it is either under review, approved, or p…" at bounding box center [649, 335] width 1299 height 671
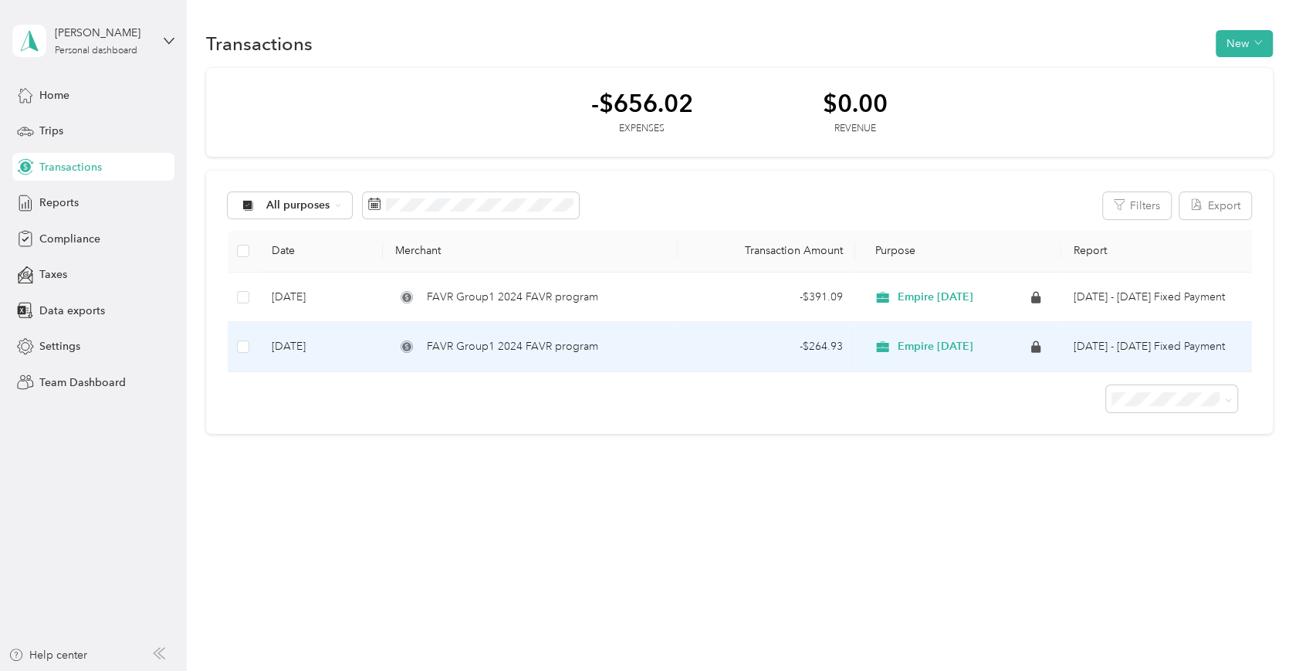
click at [969, 334] on div "Empire [DATE]" at bounding box center [959, 346] width 182 height 25
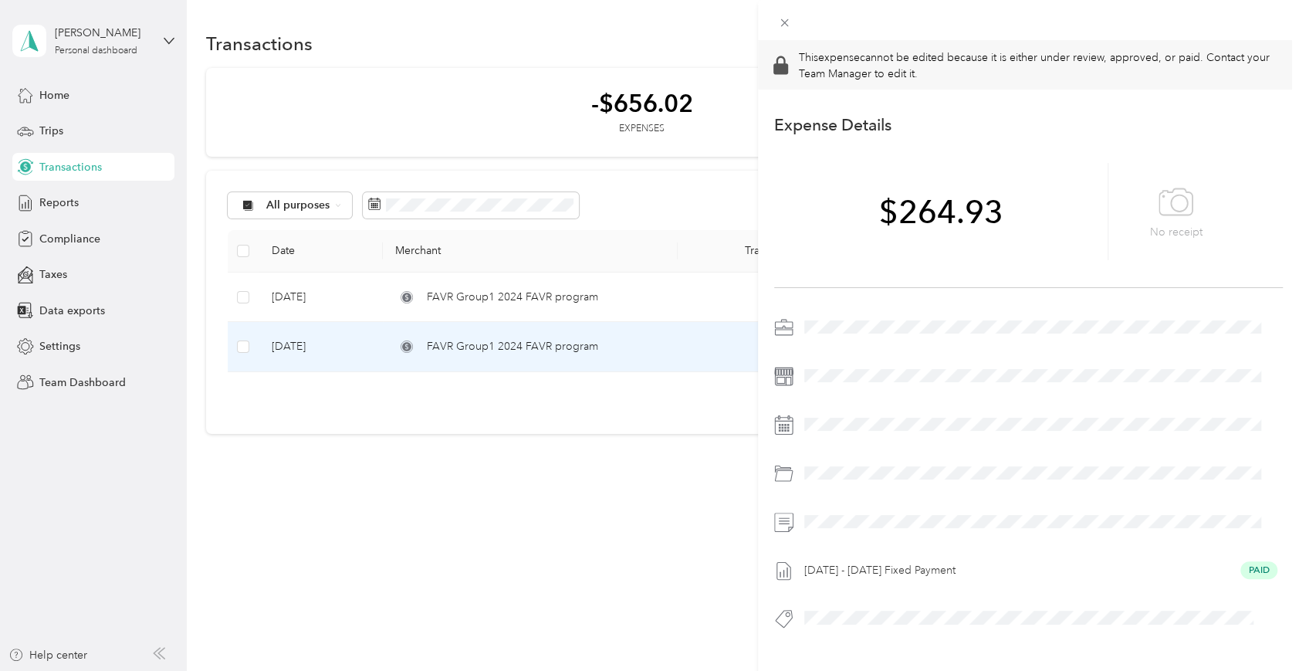
drag, startPoint x: 559, startPoint y: 608, endPoint x: 559, endPoint y: 597, distance: 11.6
click at [559, 503] on div "This expense cannot be edited because it is either under review, approved, or p…" at bounding box center [649, 335] width 1299 height 671
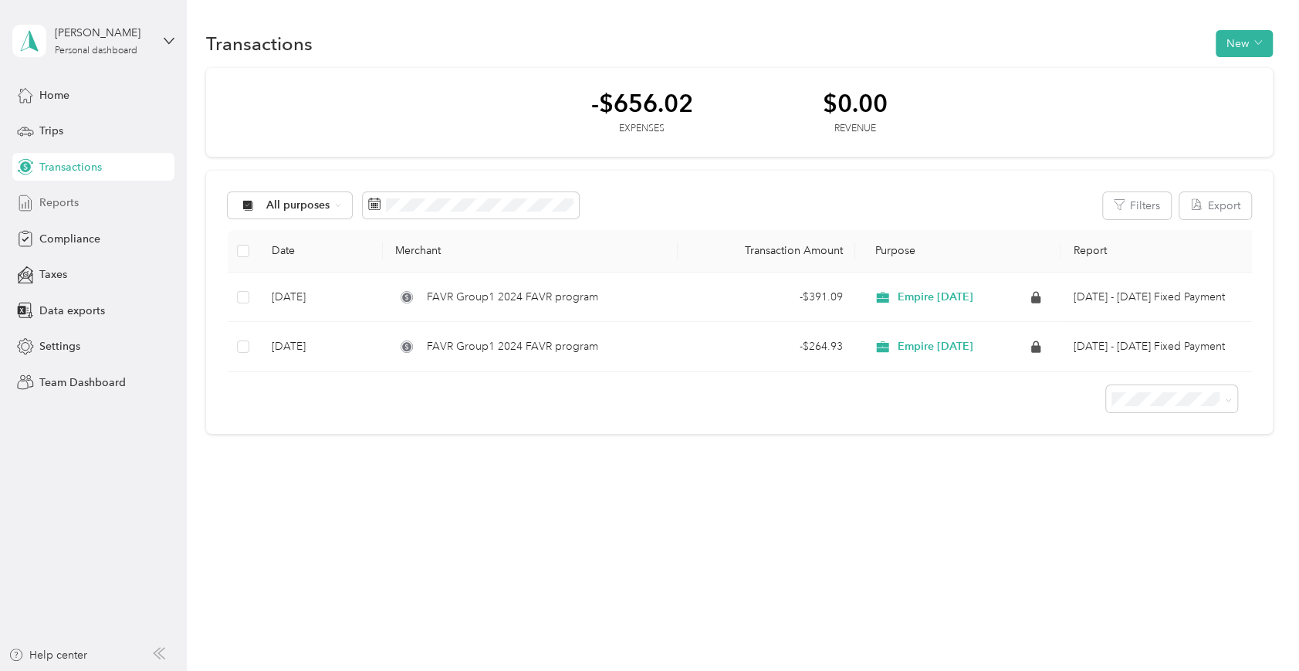
drag, startPoint x: 54, startPoint y: 191, endPoint x: 49, endPoint y: 198, distance: 8.2
click at [49, 198] on div "Reports" at bounding box center [93, 203] width 162 height 28
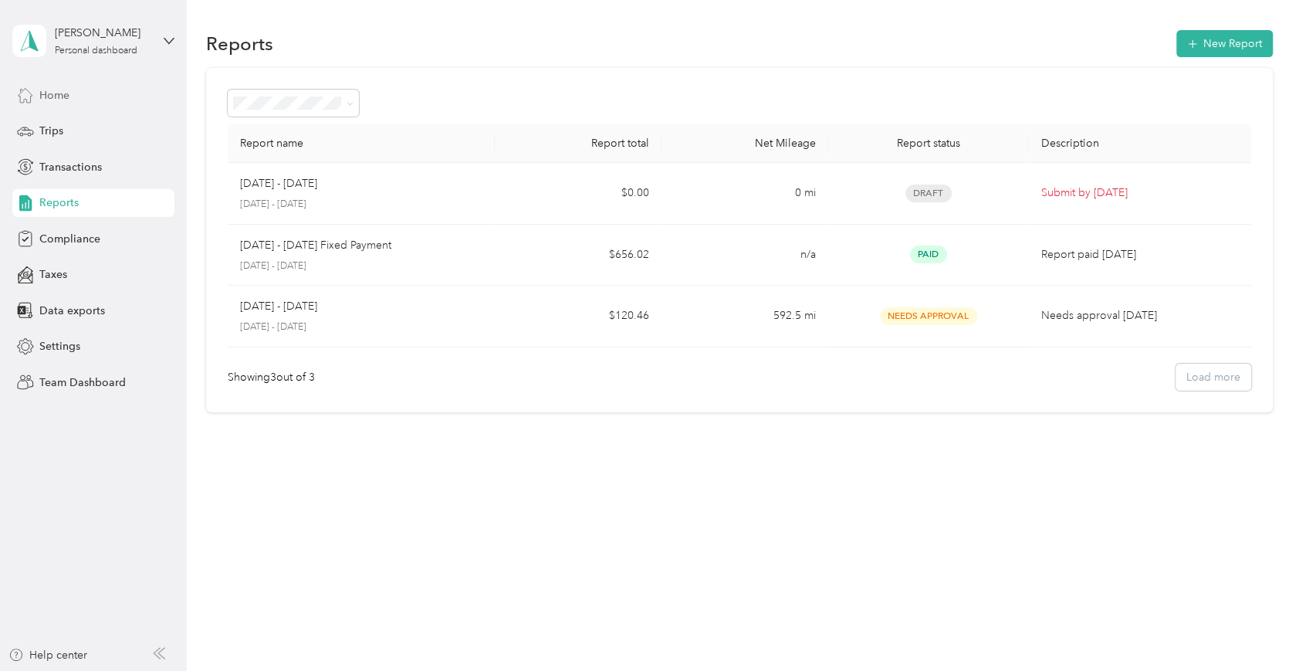
click at [76, 90] on div "Home" at bounding box center [93, 95] width 162 height 28
